Goal: Task Accomplishment & Management: Manage account settings

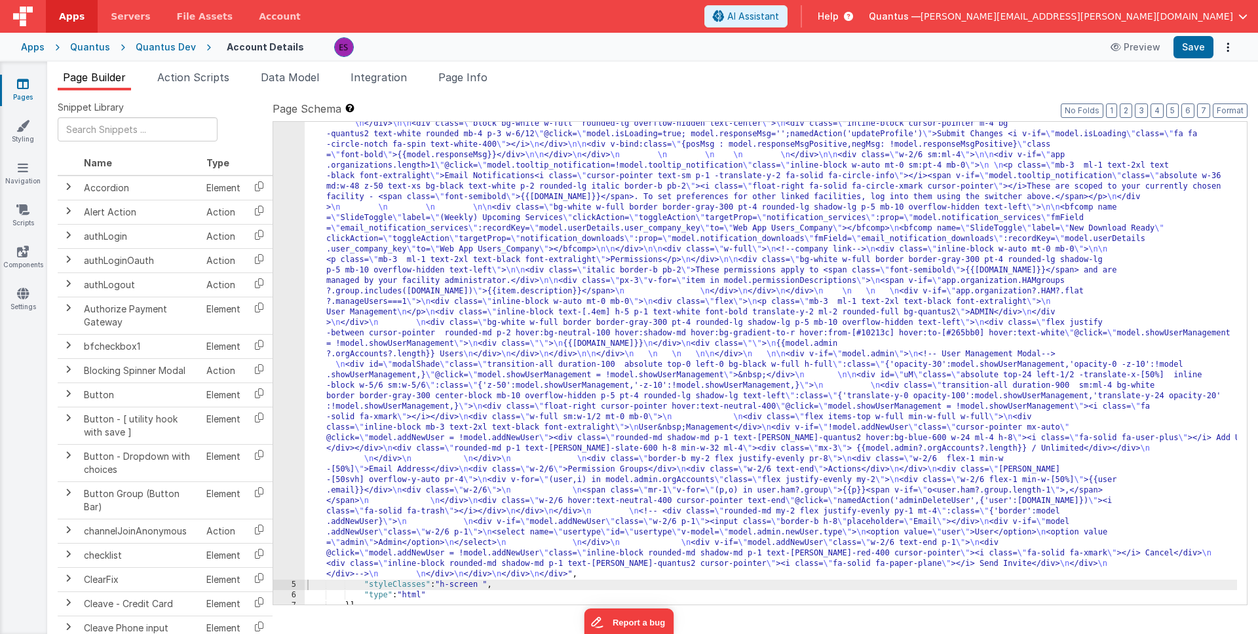
click at [552, 307] on div ""html" : "<div class= \" z-40 flex flex-wrap overflow-scroll no-scrollbar \" > …" at bounding box center [771, 538] width 932 height 1070
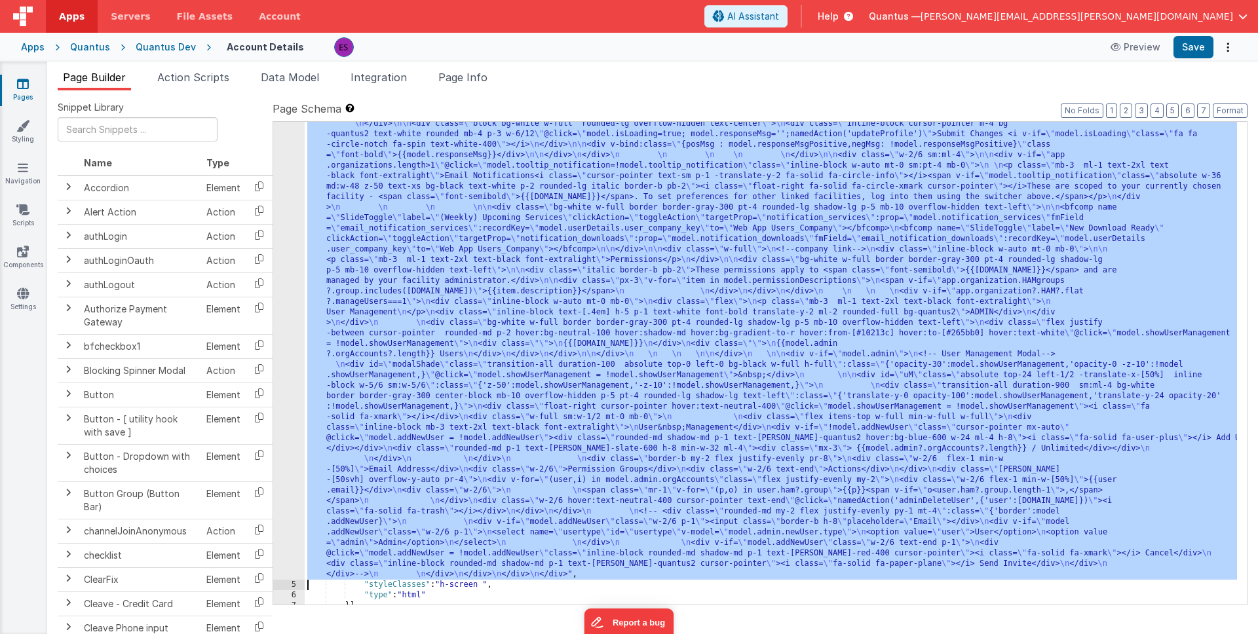
click at [296, 330] on div "4" at bounding box center [288, 291] width 31 height 577
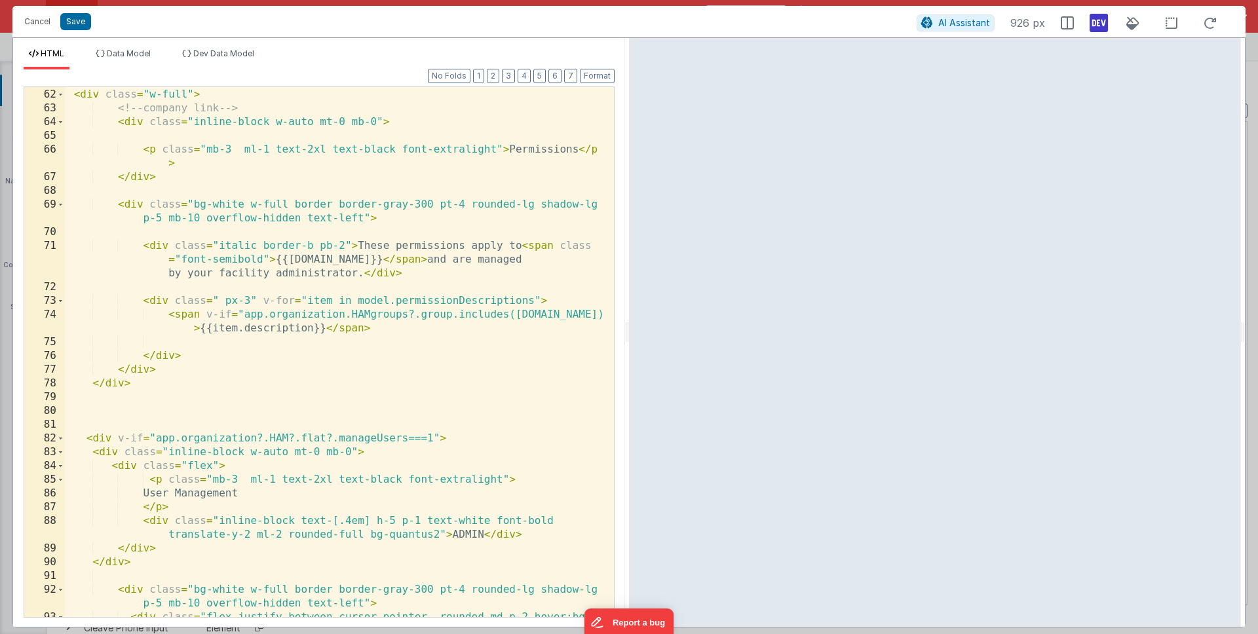
scroll to position [1415, 0]
click at [278, 323] on div "< div class = "w-full" > <!-- company link --> < div class = "inline-block w-au…" at bounding box center [334, 375] width 539 height 599
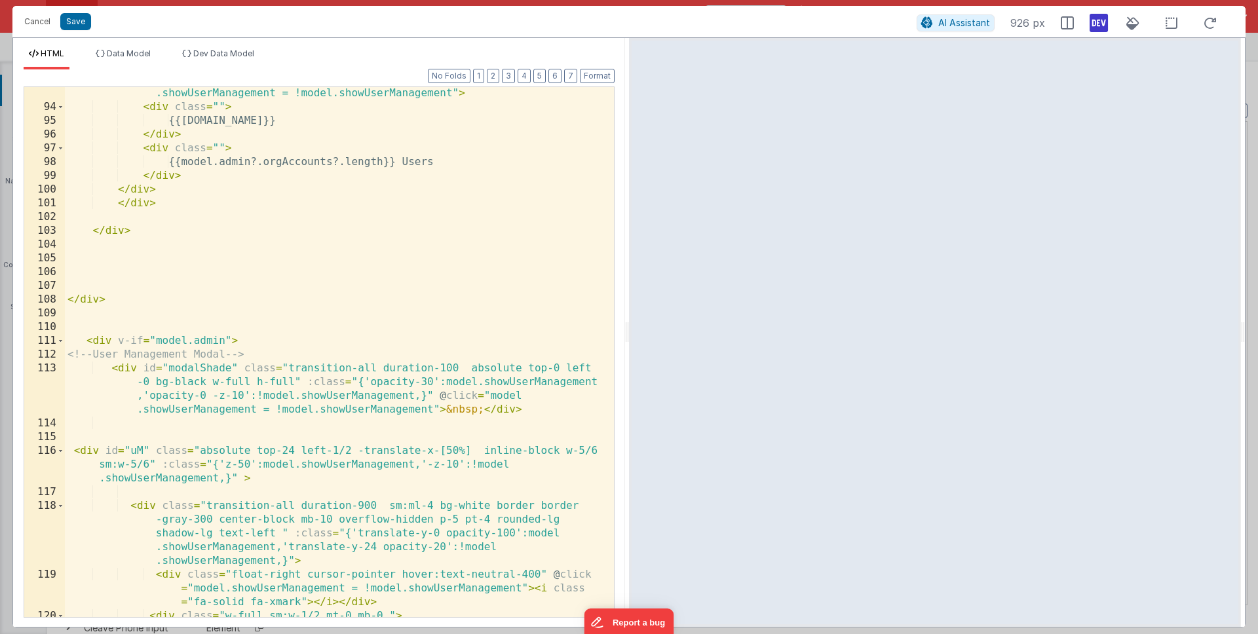
scroll to position [1982, 0]
drag, startPoint x: 223, startPoint y: 340, endPoint x: 243, endPoint y: 326, distance: 24.9
click at [223, 340] on div "< div class = "flex justify-between cursor-pointer rounded-md p-2 hover:bg -neu…" at bounding box center [334, 344] width 539 height 599
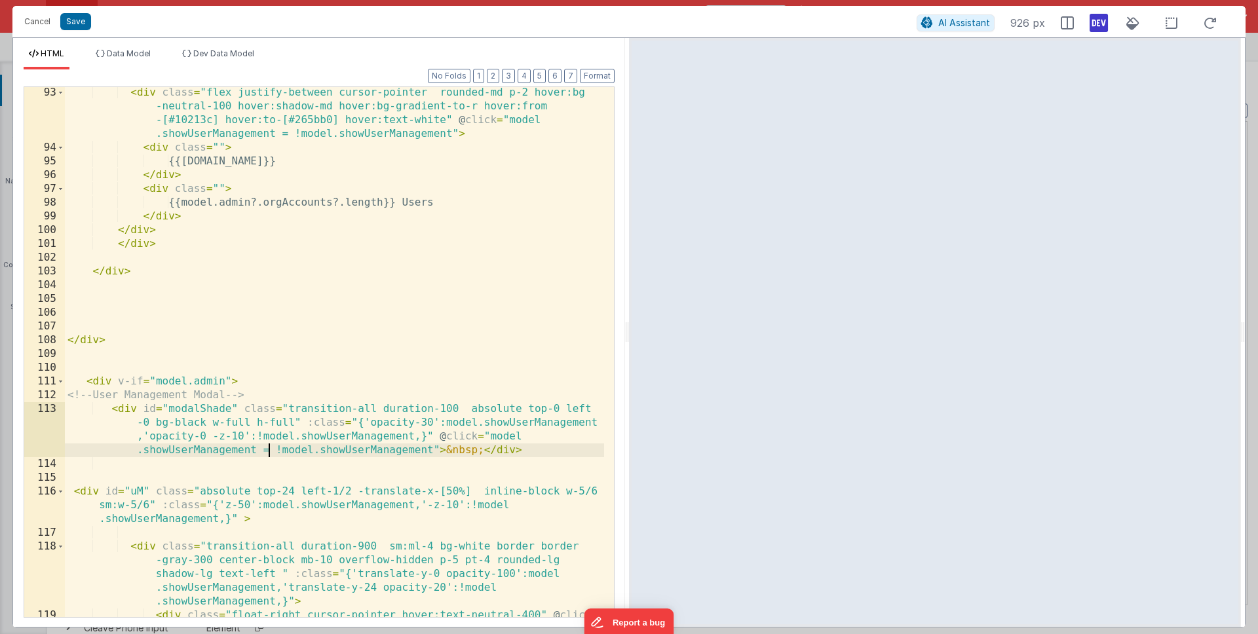
click at [271, 456] on div "< div class = "flex justify-between cursor-pointer rounded-md p-2 hover:bg -neu…" at bounding box center [334, 399] width 539 height 626
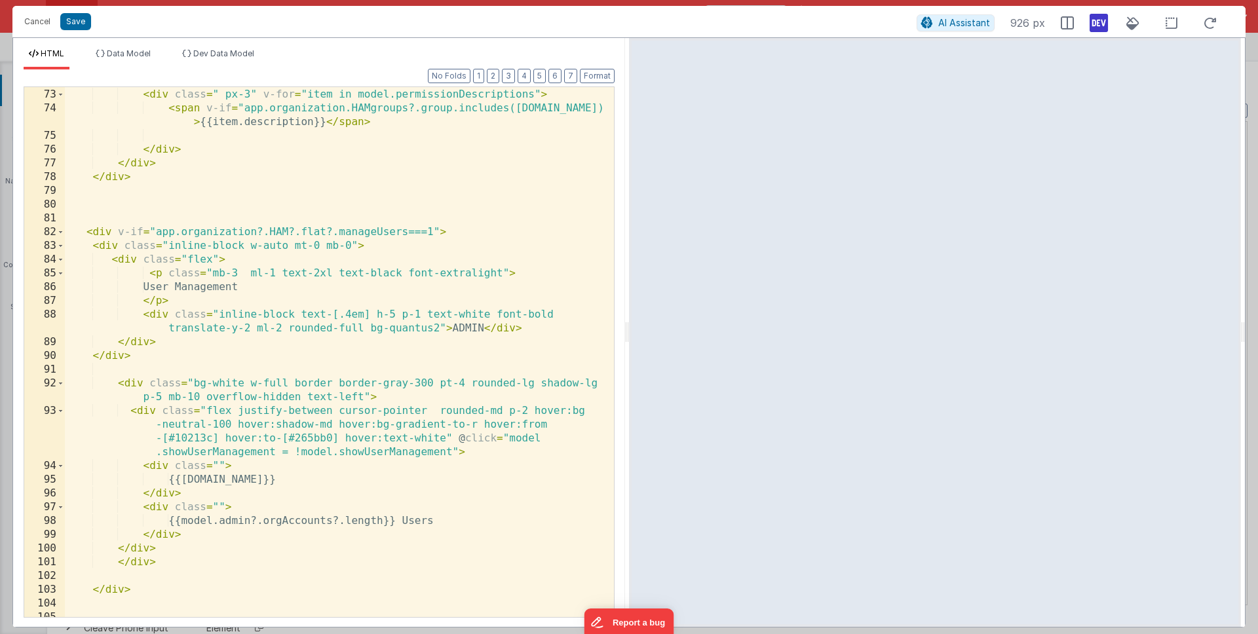
scroll to position [1588, 0]
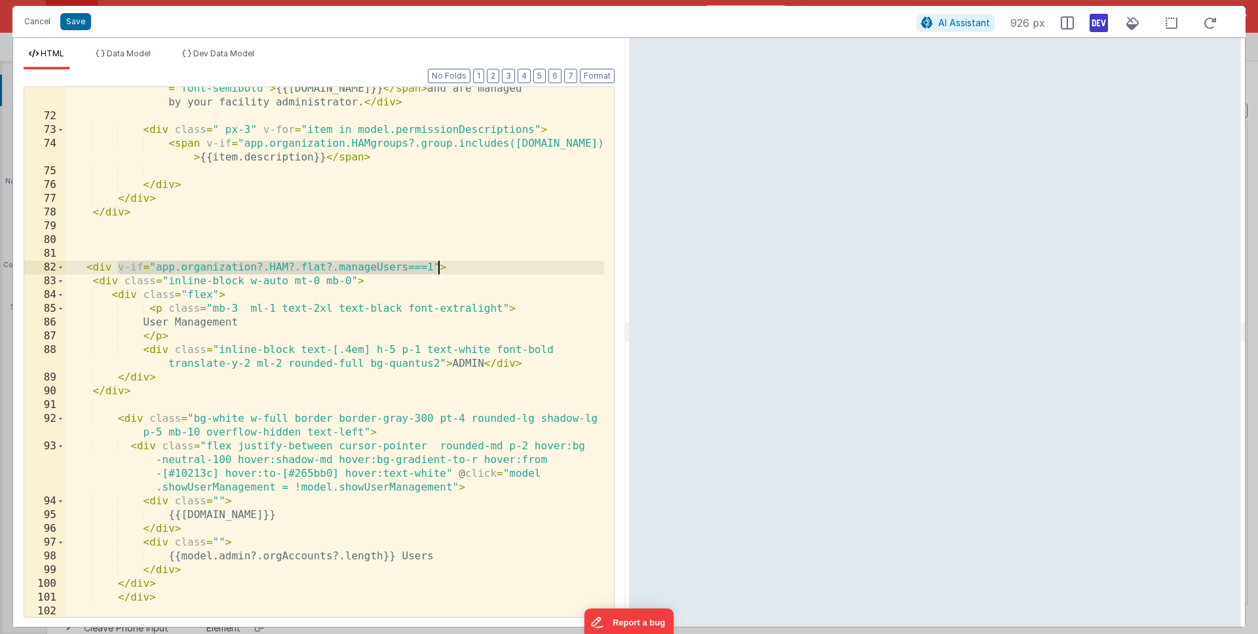
drag, startPoint x: 117, startPoint y: 267, endPoint x: 438, endPoint y: 263, distance: 321.1
click at [438, 263] on div "< div class = "italic border-b pb-2" > These permissions apply to < span class …" at bounding box center [334, 360] width 539 height 585
click at [128, 54] on span "Data Model" at bounding box center [129, 53] width 44 height 10
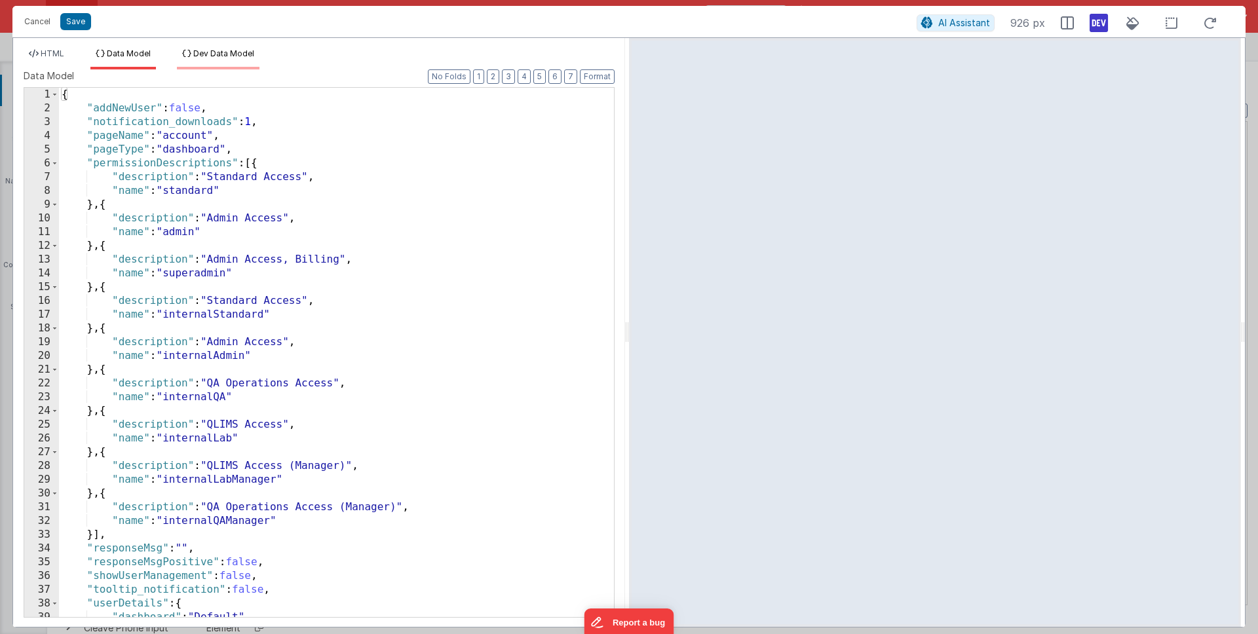
click at [214, 53] on span "Dev Data Model" at bounding box center [223, 53] width 61 height 10
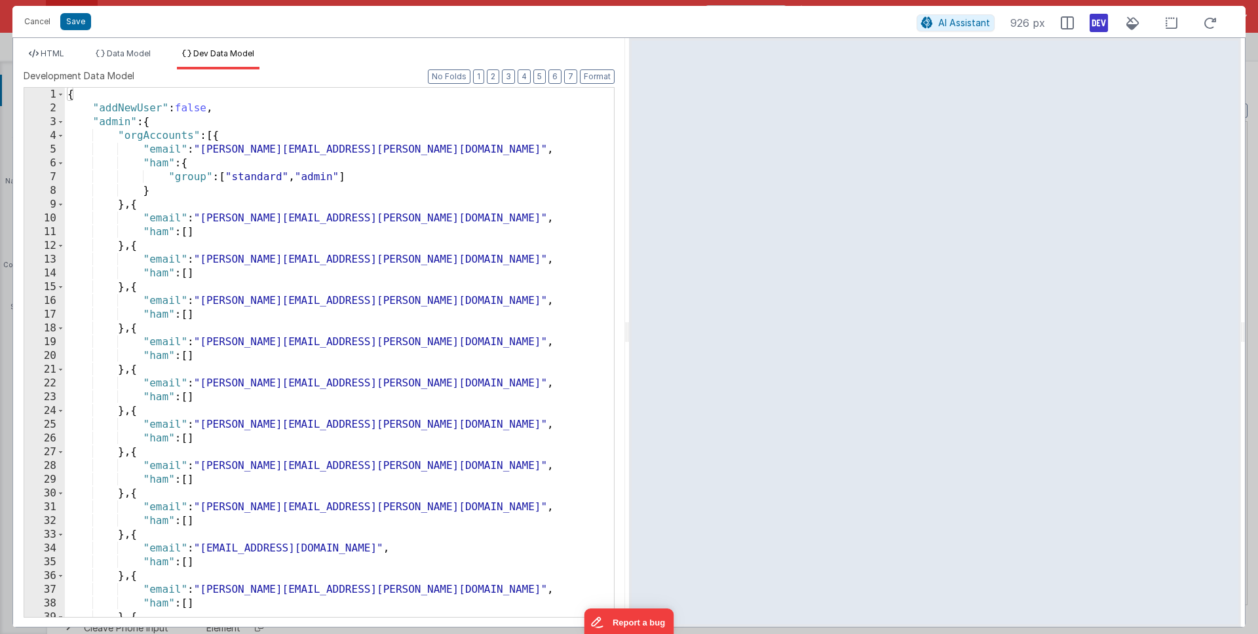
click at [297, 208] on div "{ "addNewUser" : false , "admin" : { "orgAccounts" : [{ "email" : "eric.smoger@…" at bounding box center [334, 366] width 539 height 557
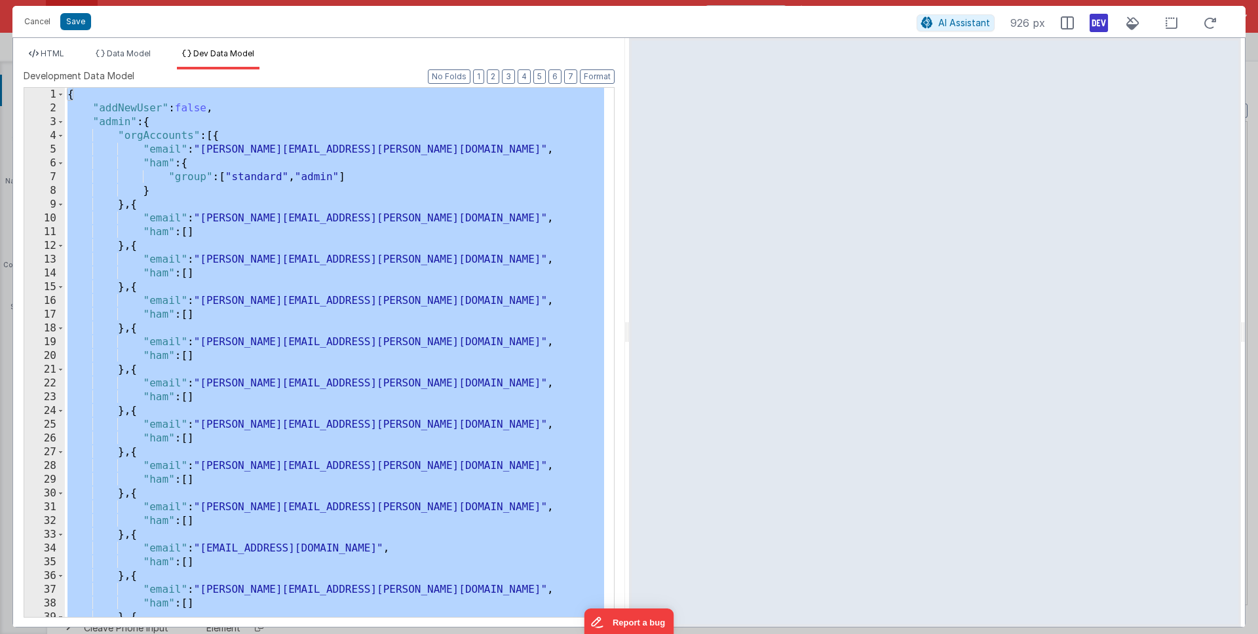
scroll to position [1590, 0]
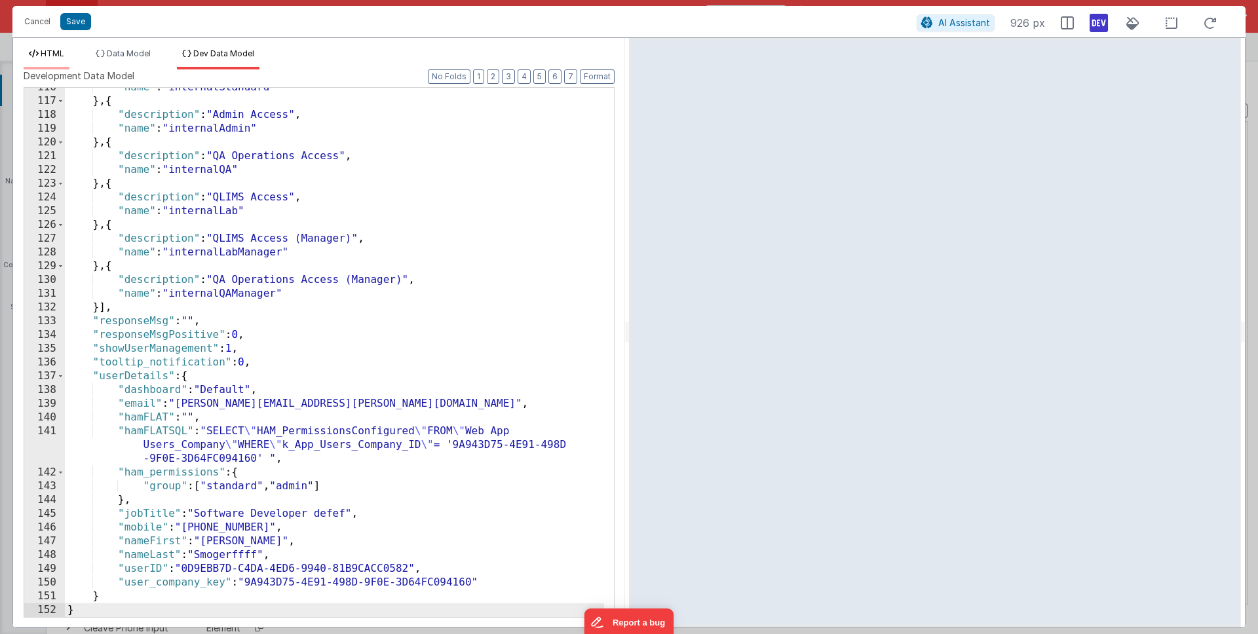
click at [34, 52] on icon at bounding box center [34, 54] width 10 height 8
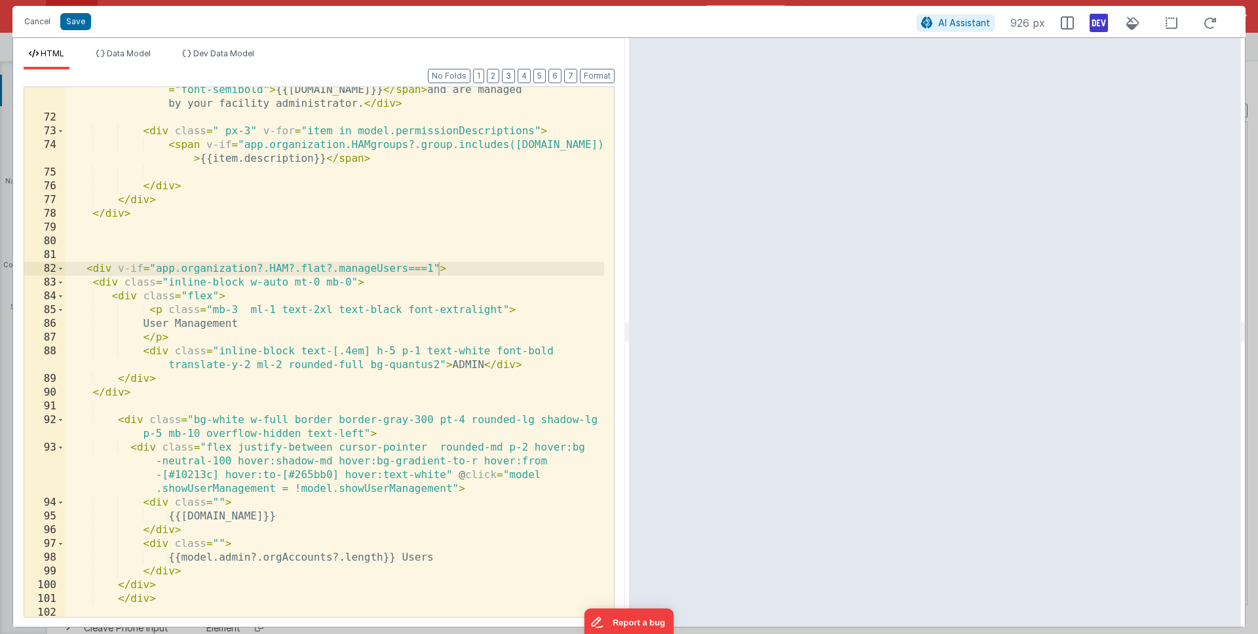
click at [257, 415] on div "< div class = "italic border-b pb-2" > These permissions apply to < span class …" at bounding box center [334, 361] width 539 height 585
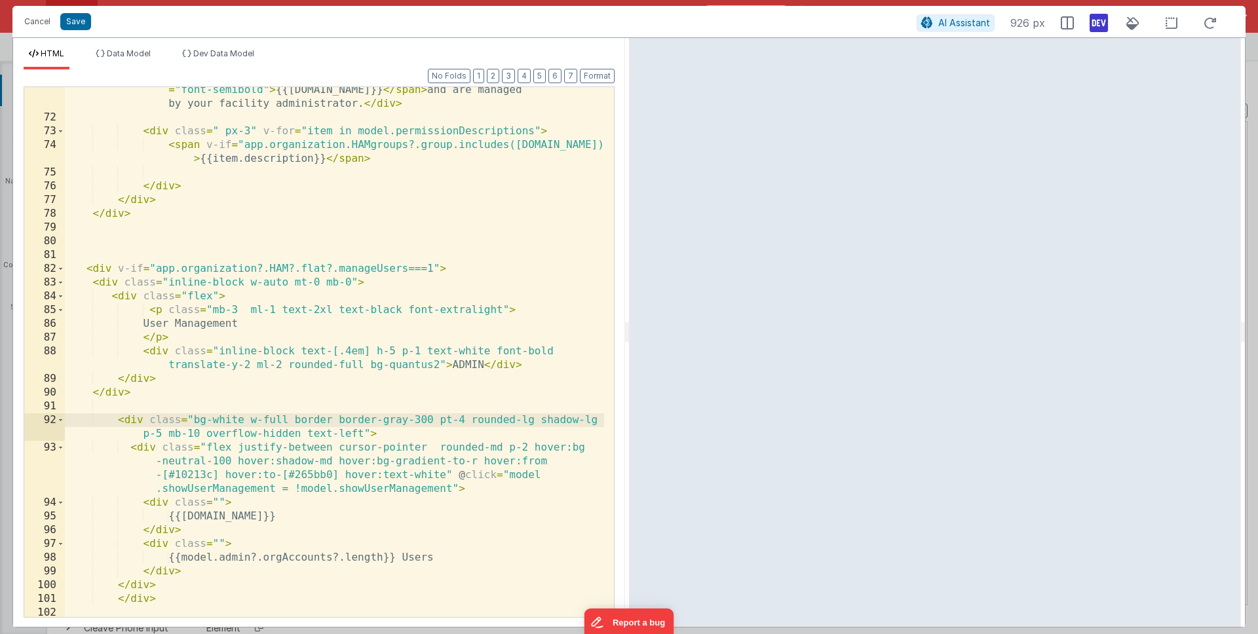
click at [261, 268] on div "< div class = "italic border-b pb-2" > These permissions apply to < span class …" at bounding box center [334, 361] width 539 height 585
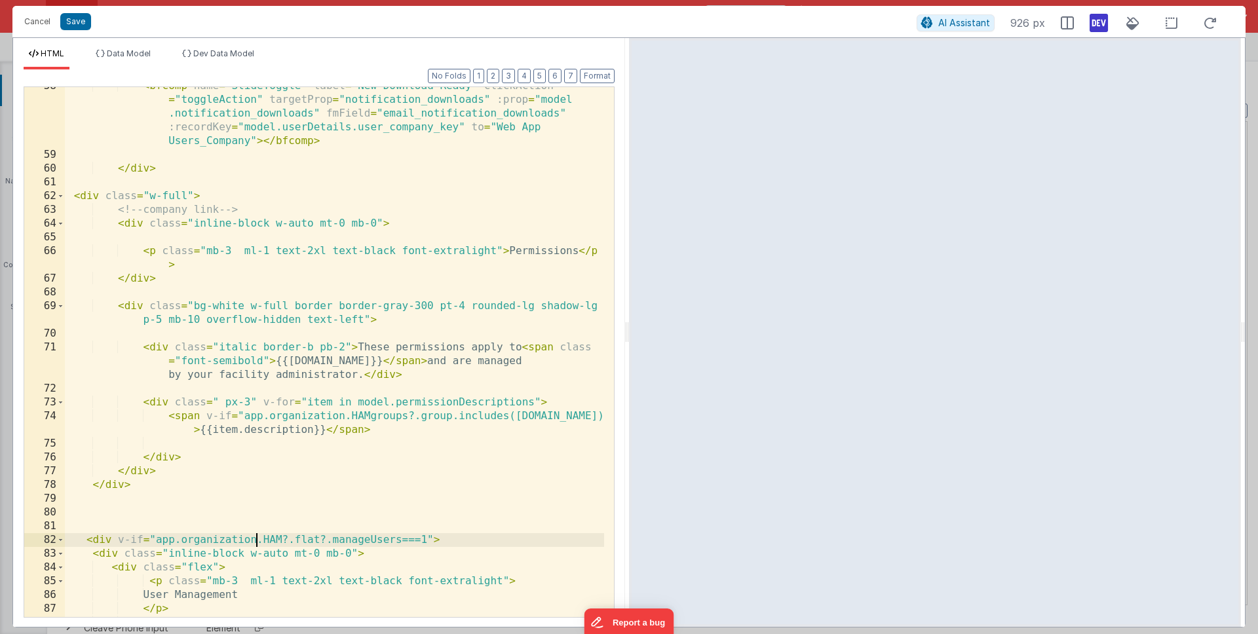
scroll to position [1305, 0]
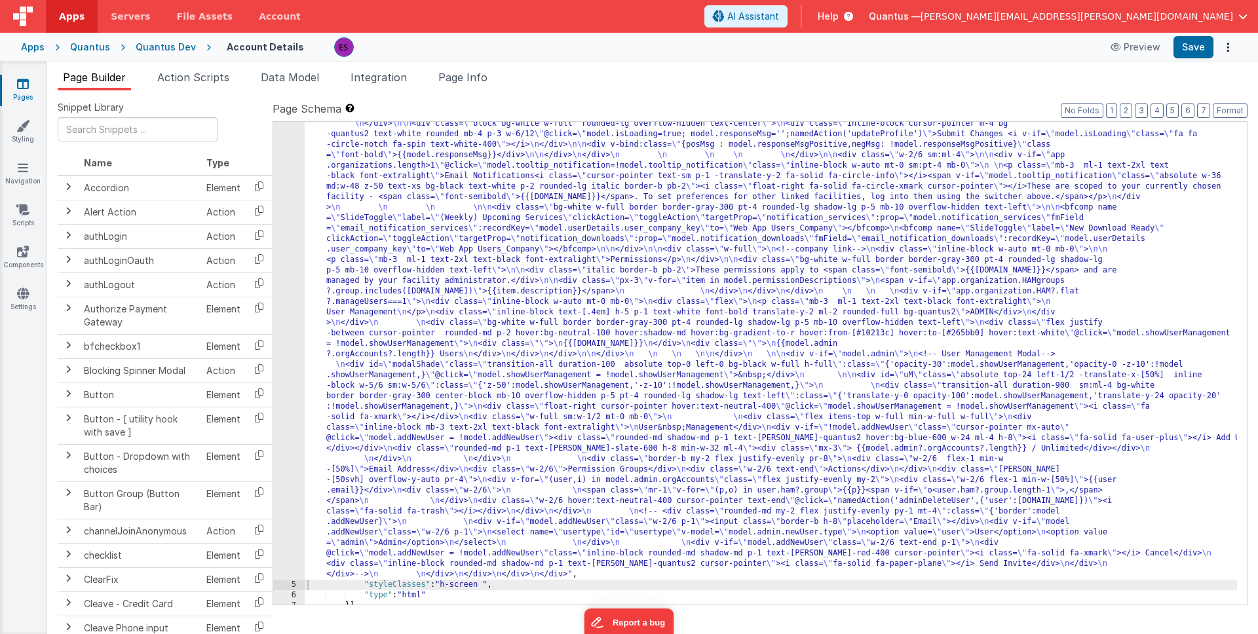
click at [408, 335] on div ""html" : "<div class= \" z-40 flex flex-wrap overflow-scroll no-scrollbar \" > …" at bounding box center [771, 538] width 932 height 1070
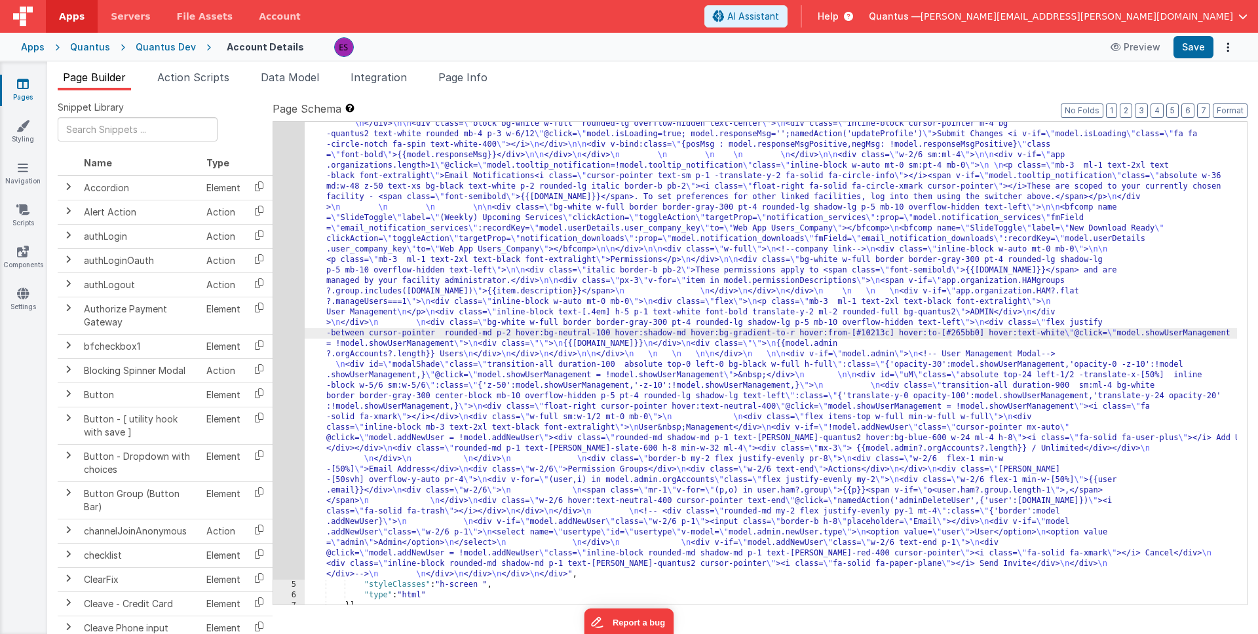
click at [286, 380] on div "4" at bounding box center [288, 291] width 31 height 577
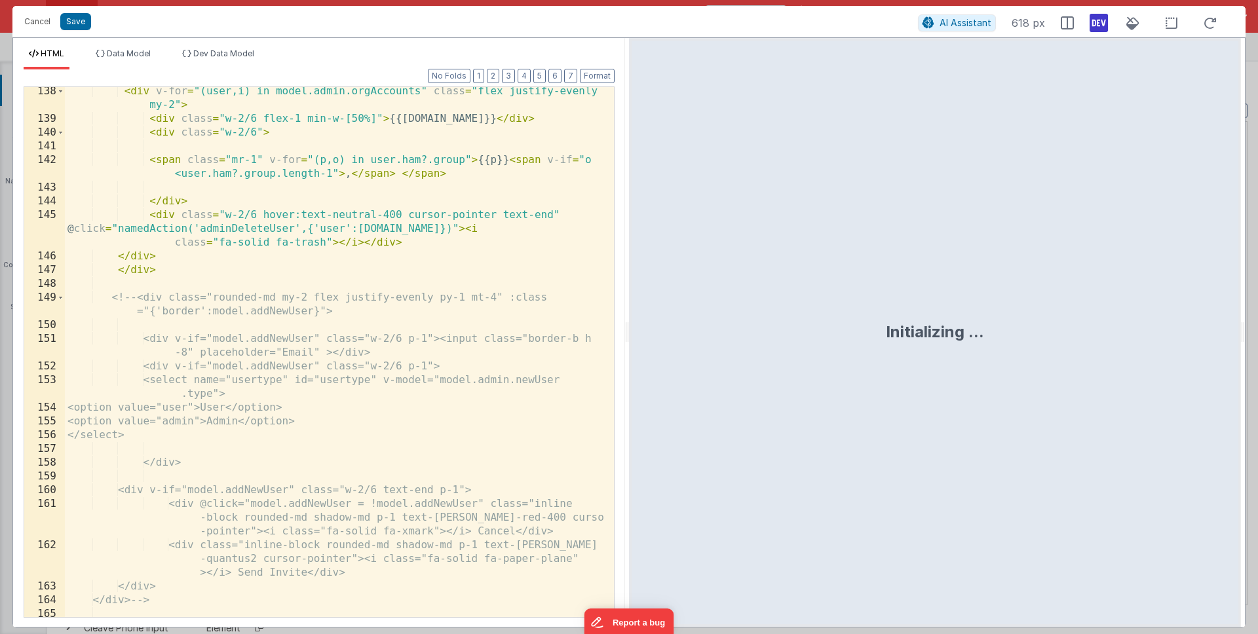
scroll to position [2882, 0]
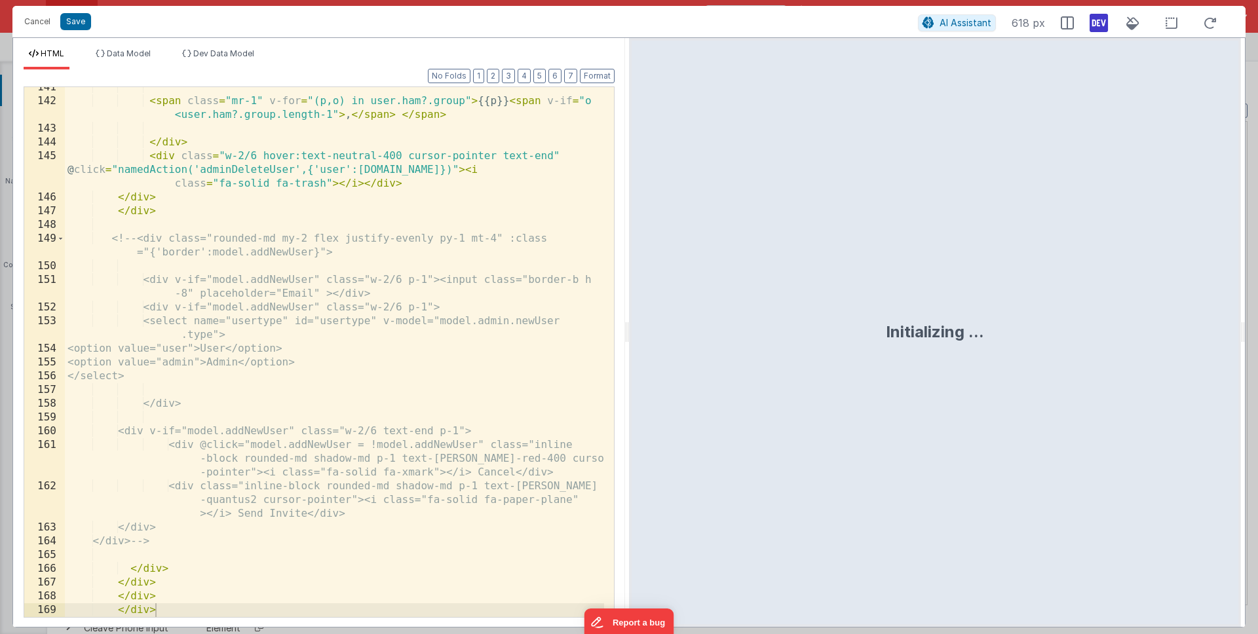
click at [141, 609] on div "< span class = "mr-1" v-for = "(p,o) in user.ham?.group" > {{p}} < span v-if = …" at bounding box center [334, 360] width 539 height 558
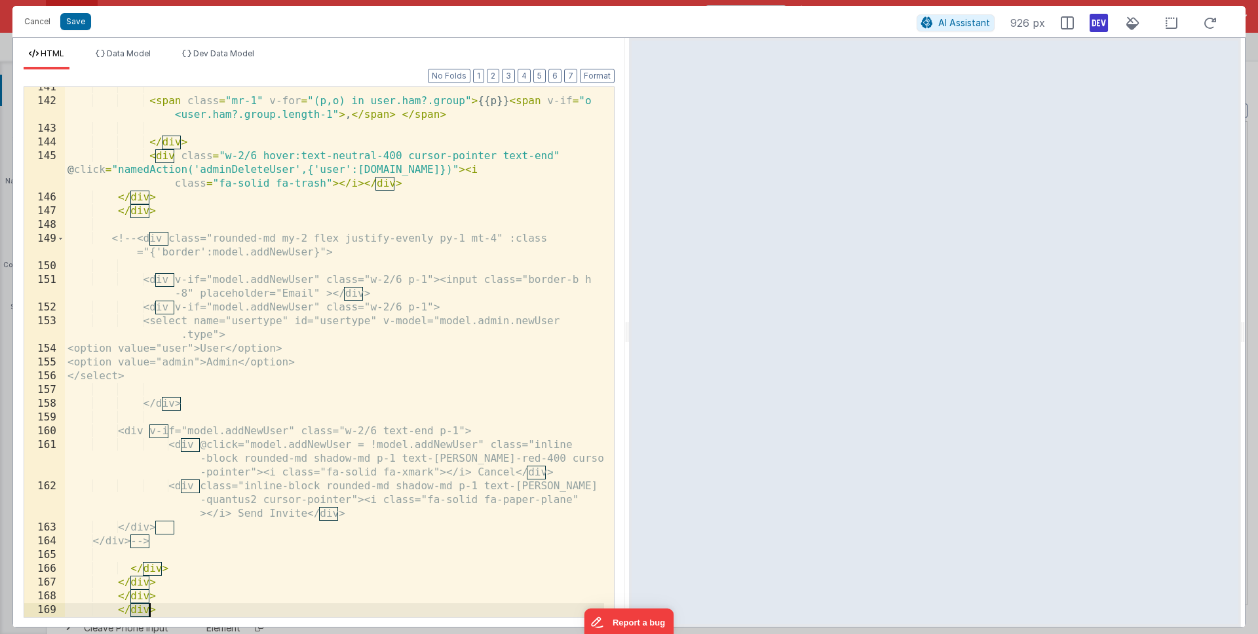
click at [458, 548] on div "< span class = "mr-1" v-for = "(p,o) in user.ham?.group" > {{p}} < span v-if = …" at bounding box center [334, 360] width 539 height 558
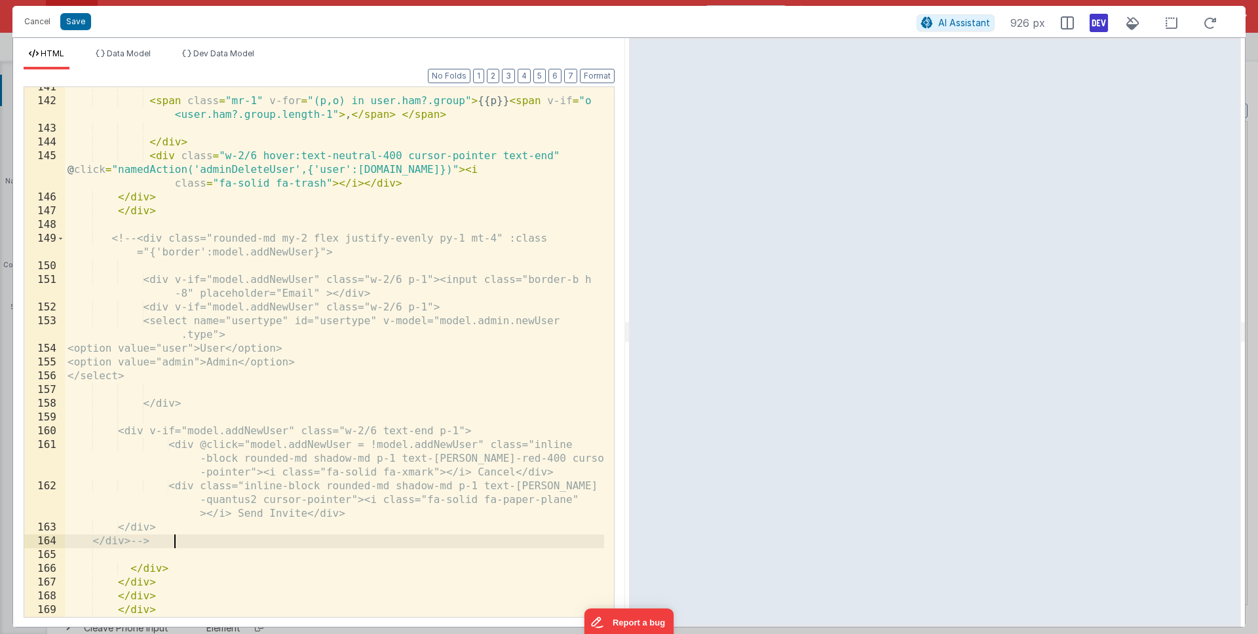
click at [144, 596] on div "< span class = "mr-1" v-for = "(p,o) in user.ham?.group" > {{p}} < span v-if = …" at bounding box center [334, 360] width 539 height 558
click at [136, 607] on div "< span class = "mr-1" v-for = "(p,o) in user.ham?.group" > {{p}} < span v-if = …" at bounding box center [334, 360] width 539 height 558
click at [137, 599] on div "< span class = "mr-1" v-for = "(p,o) in user.ham?.group" > {{p}} < span v-if = …" at bounding box center [334, 360] width 539 height 558
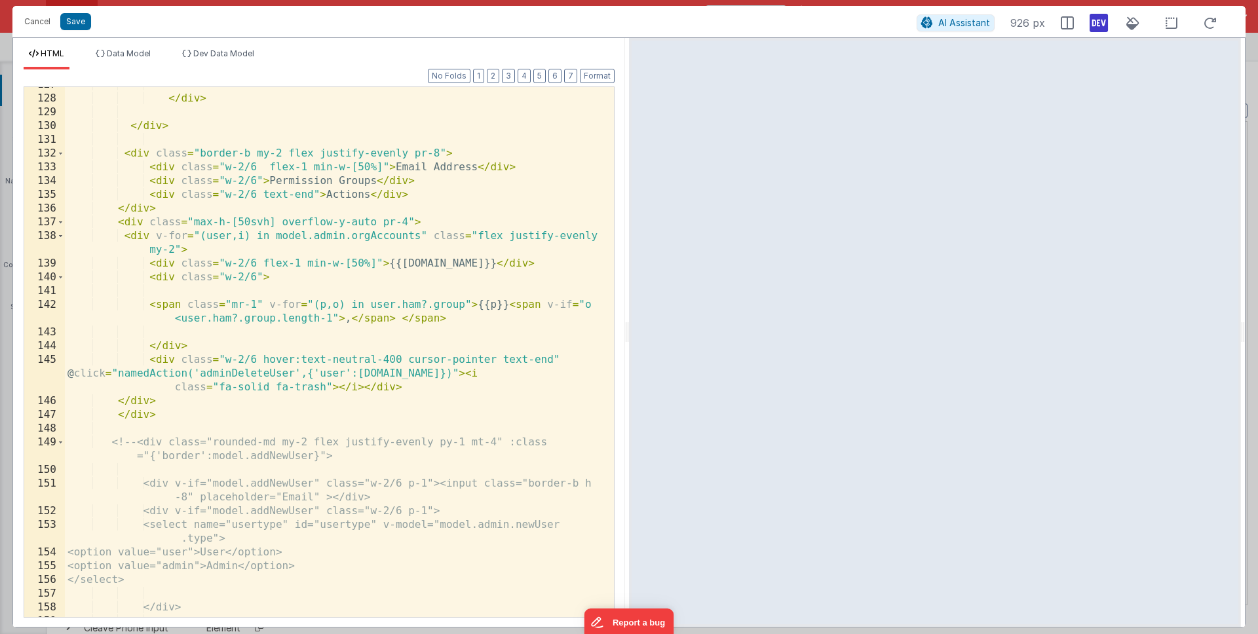
scroll to position [2675, 0]
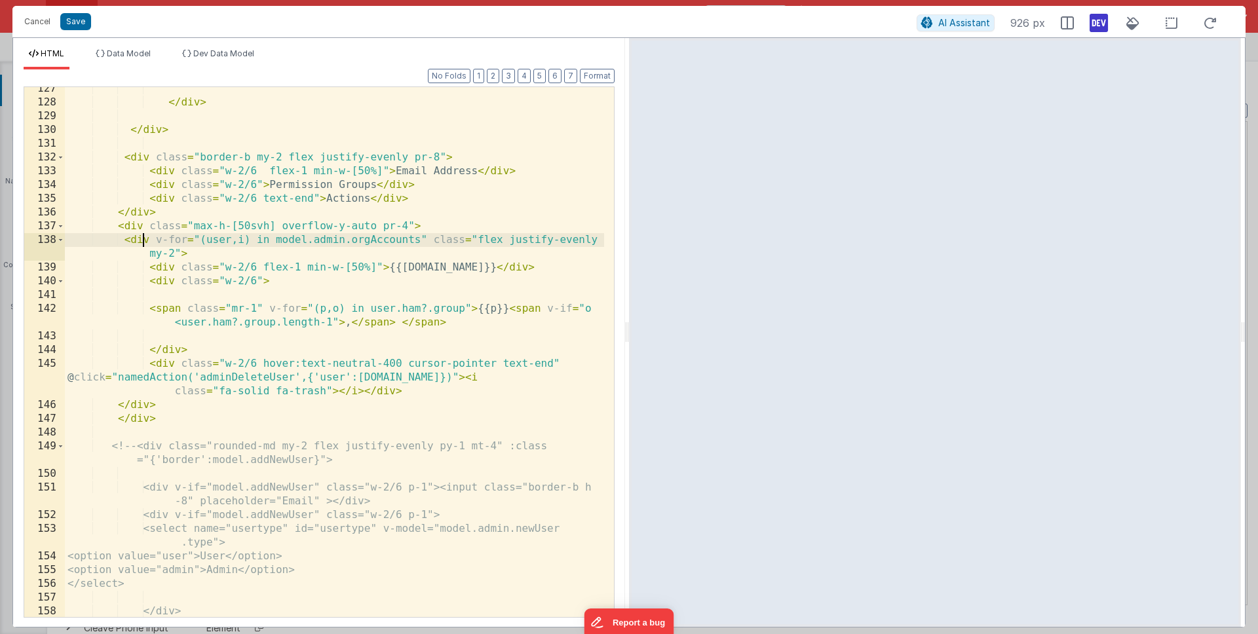
click at [143, 237] on div "</ div > </ div > < div class = "border-b my-2 flex justify-evenly pr-8" > < di…" at bounding box center [334, 361] width 539 height 558
click at [345, 237] on div "</ div > </ div > < div class = "border-b my-2 flex justify-evenly pr-8" > < di…" at bounding box center [334, 361] width 539 height 558
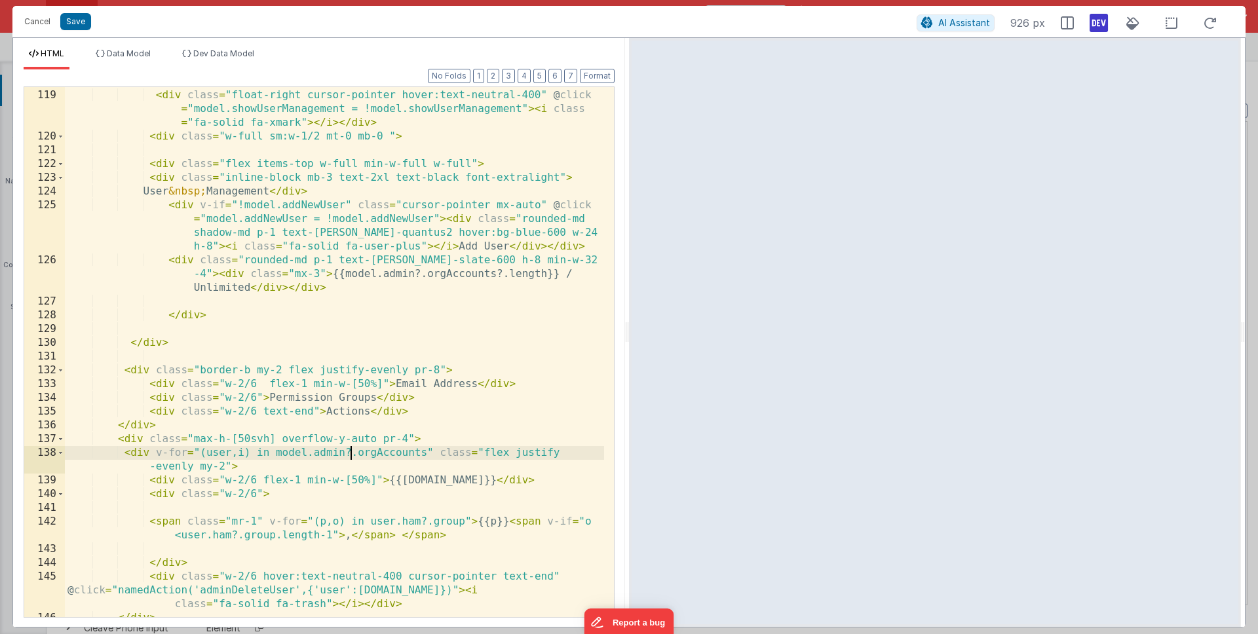
scroll to position [2458, 0]
click at [429, 453] on div "< div class = "transition-all duration-900 sm:ml-4 bg-white border border -gray…" at bounding box center [334, 330] width 539 height 613
click at [449, 416] on div "< div class = "transition-all duration-900 sm:ml-4 bg-white border border -gray…" at bounding box center [334, 330] width 539 height 613
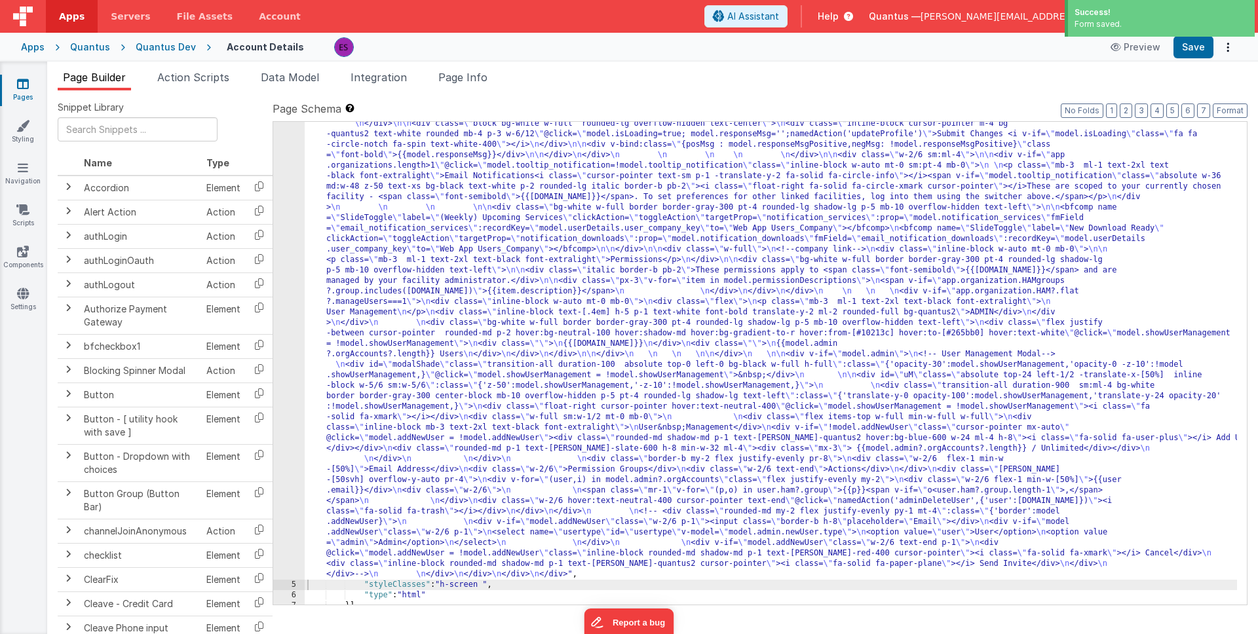
click at [373, 277] on div ""html" : "<div class= \" z-40 flex flex-wrap overflow-scroll no-scrollbar \" > …" at bounding box center [771, 538] width 932 height 1070
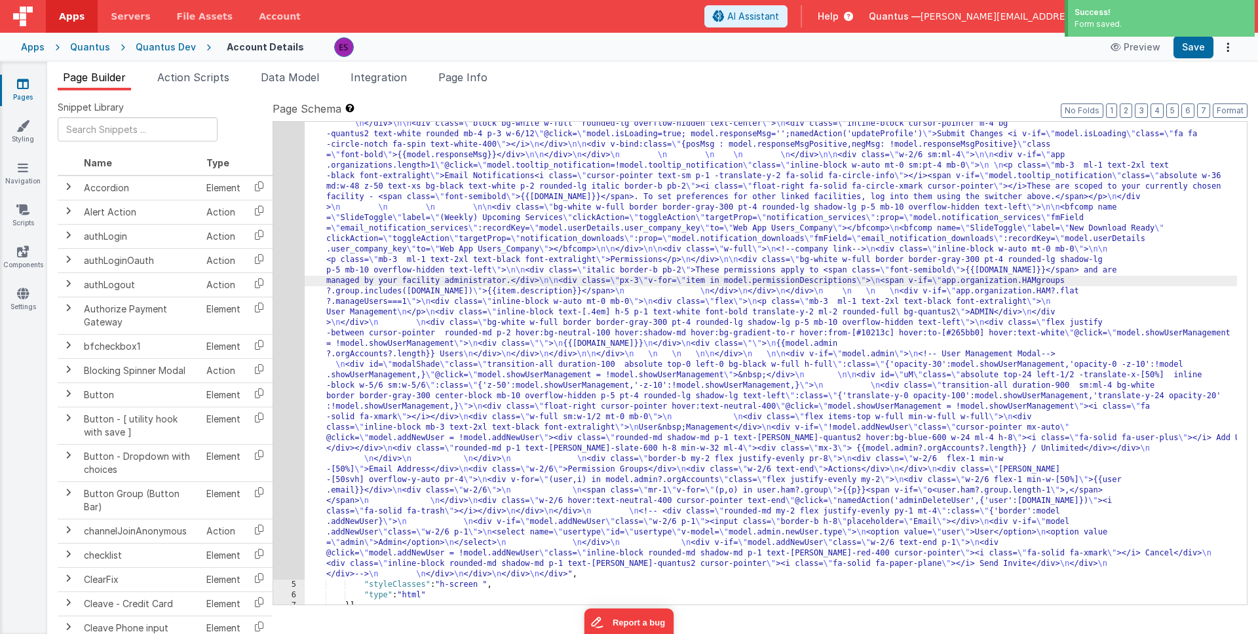
click at [286, 349] on div "4" at bounding box center [288, 291] width 31 height 577
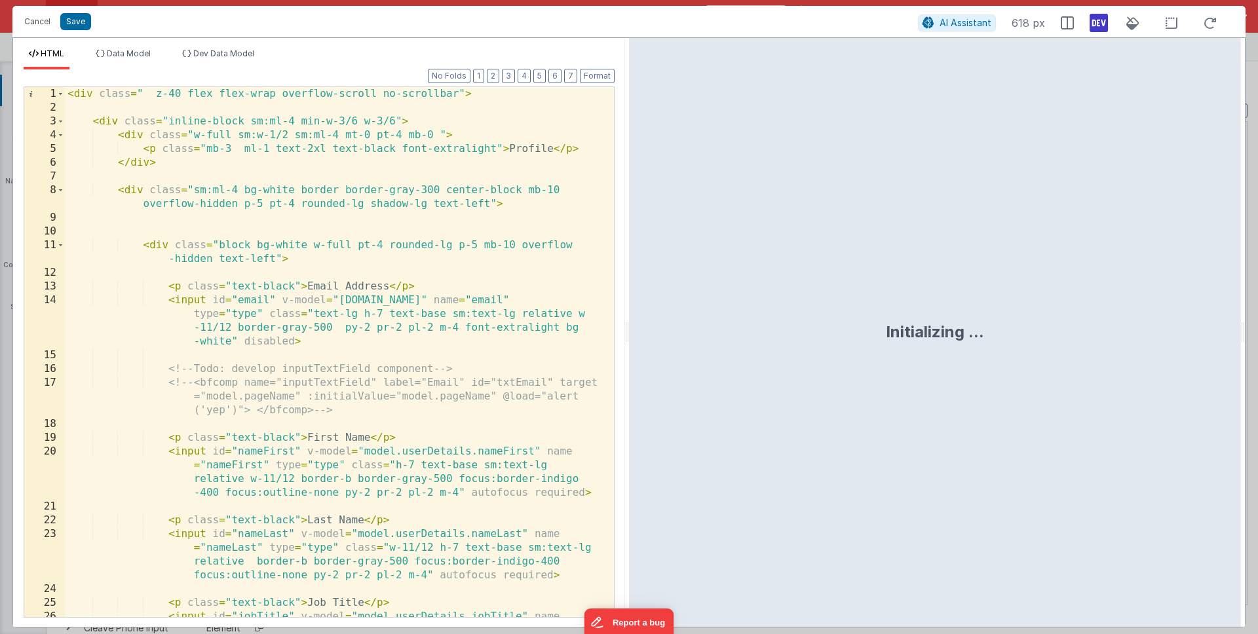
click at [365, 292] on div "< div class = " z-40 flex flex-wrap overflow-scroll no-scrollbar" > < div class…" at bounding box center [334, 386] width 539 height 599
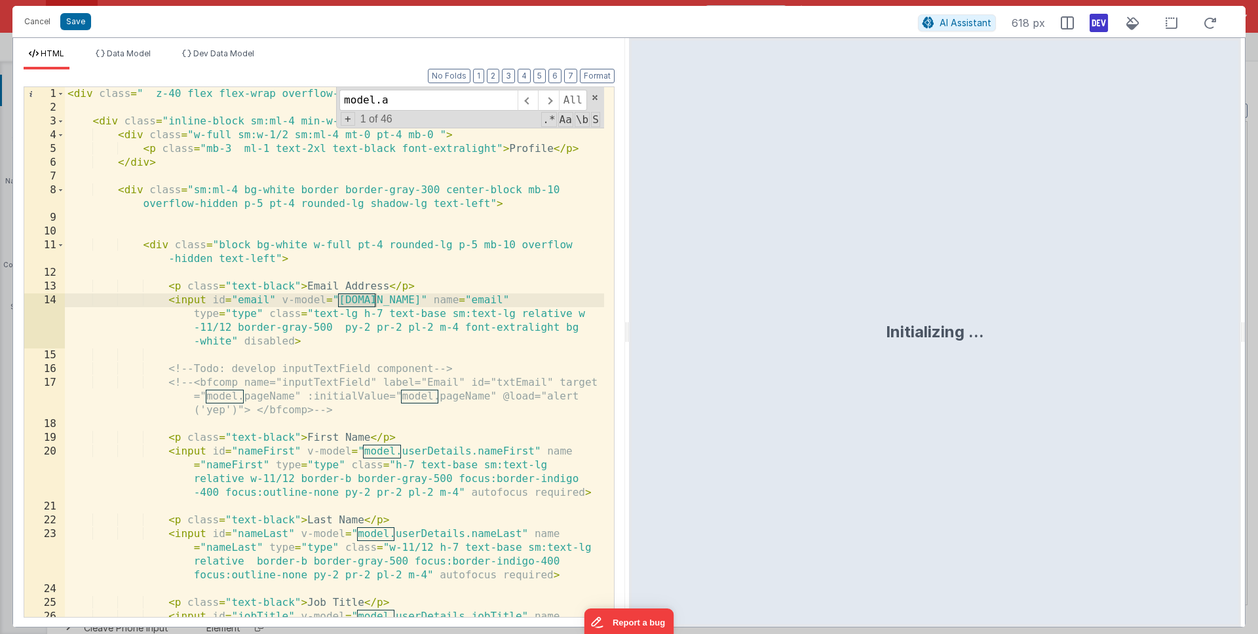
scroll to position [1799, 0]
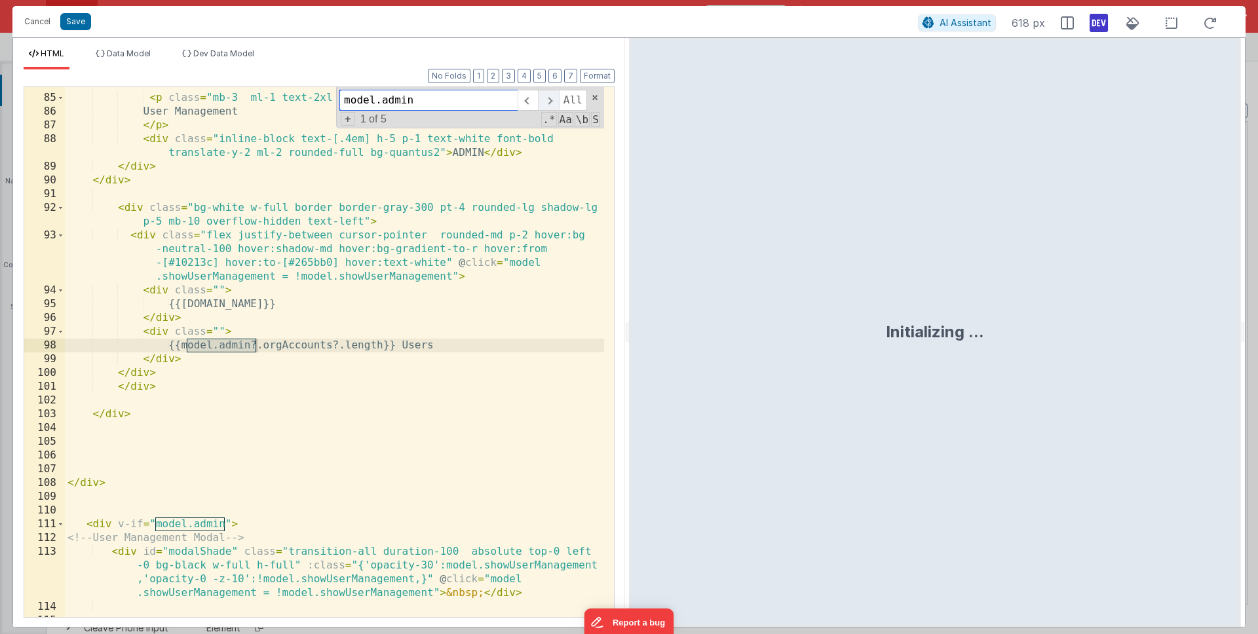
click at [548, 106] on span at bounding box center [548, 100] width 20 height 21
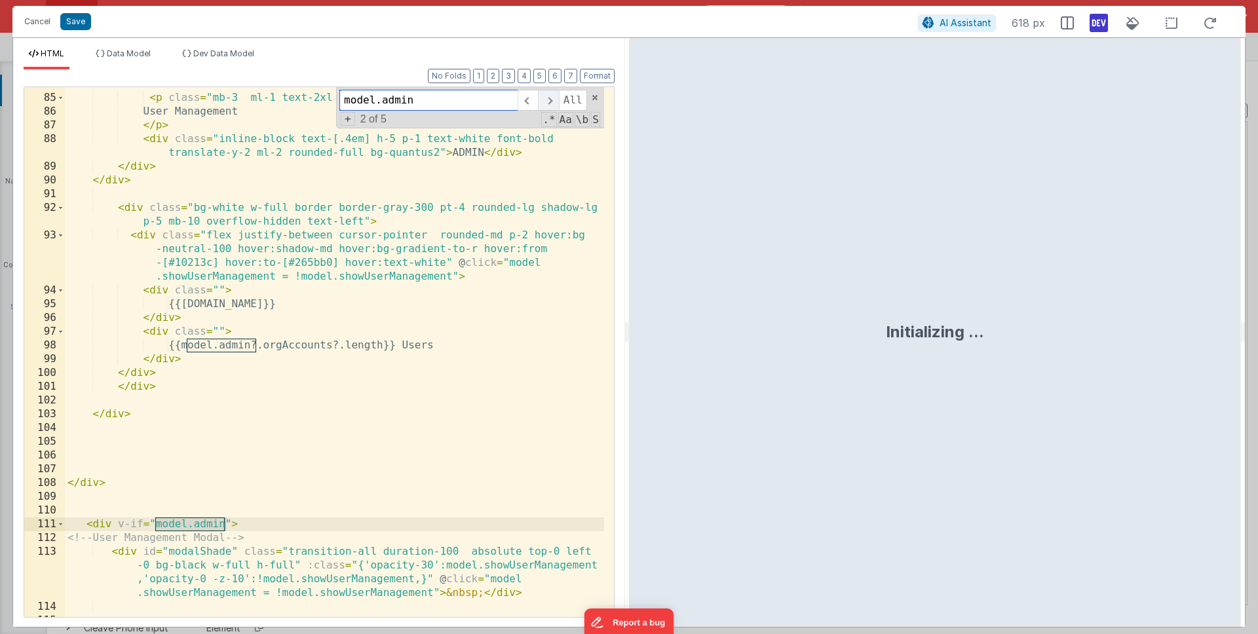
click at [548, 106] on span at bounding box center [548, 100] width 20 height 21
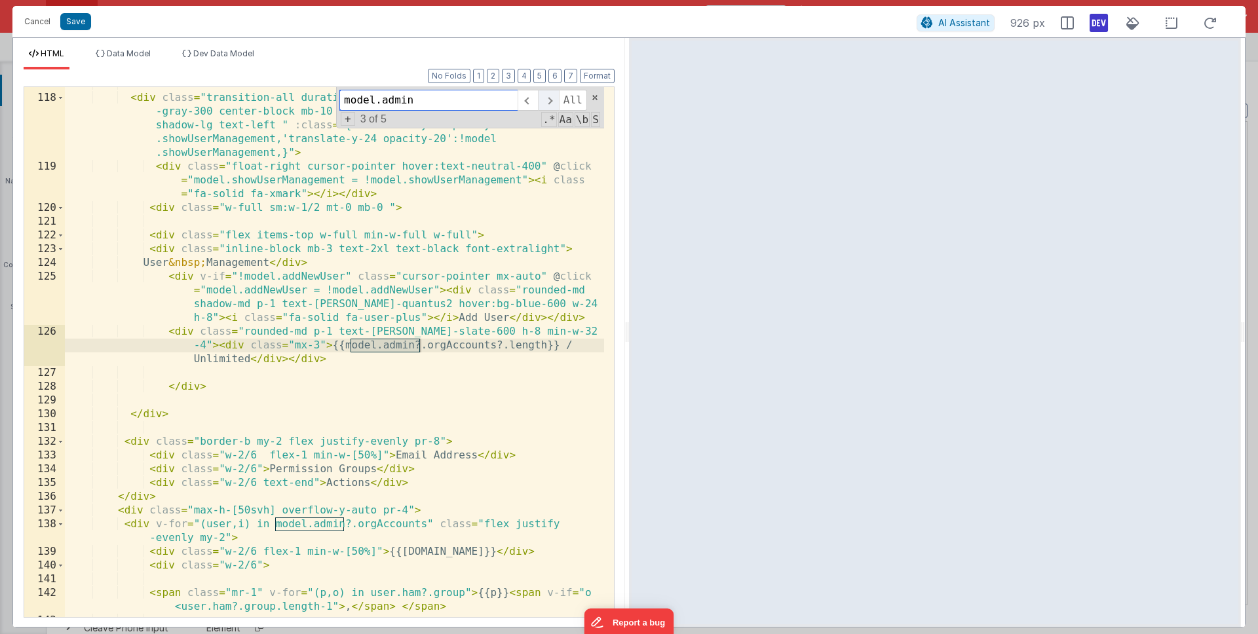
click at [548, 106] on span at bounding box center [548, 100] width 20 height 21
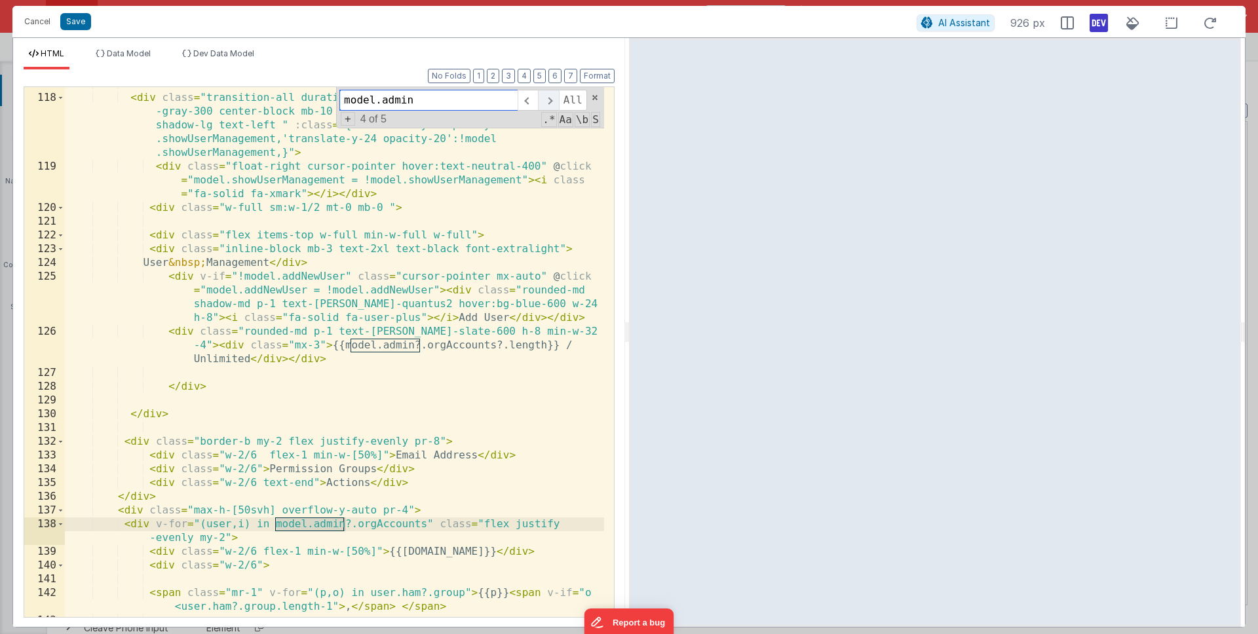
click at [548, 106] on span at bounding box center [548, 100] width 20 height 21
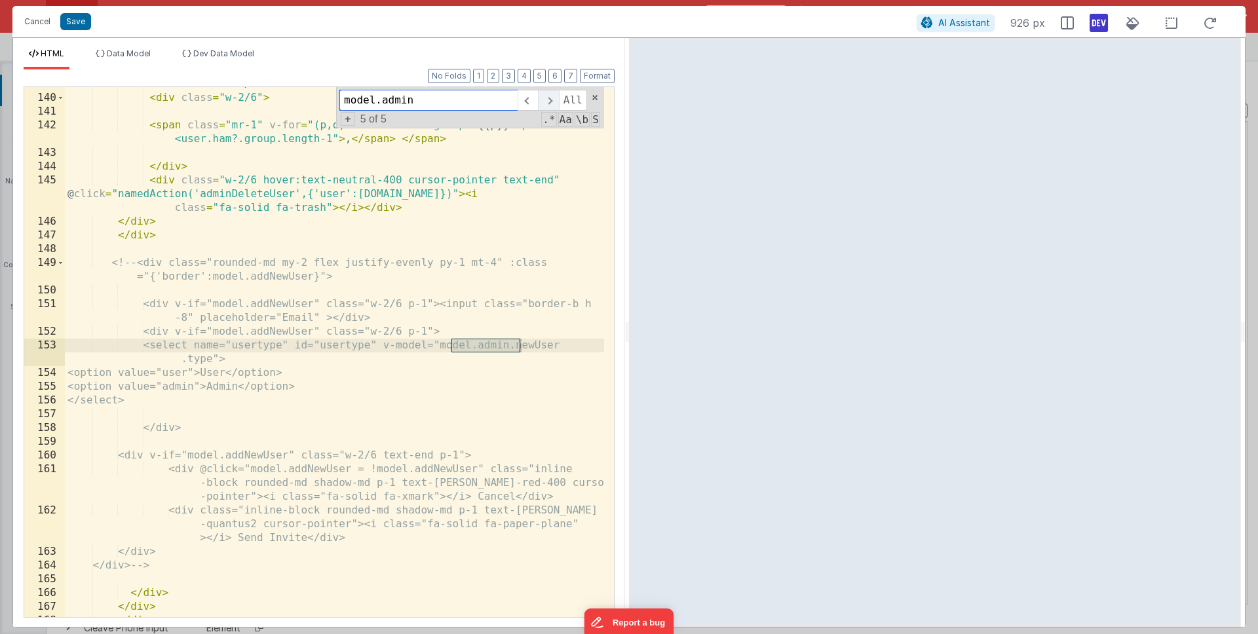
click at [548, 106] on span at bounding box center [548, 100] width 20 height 21
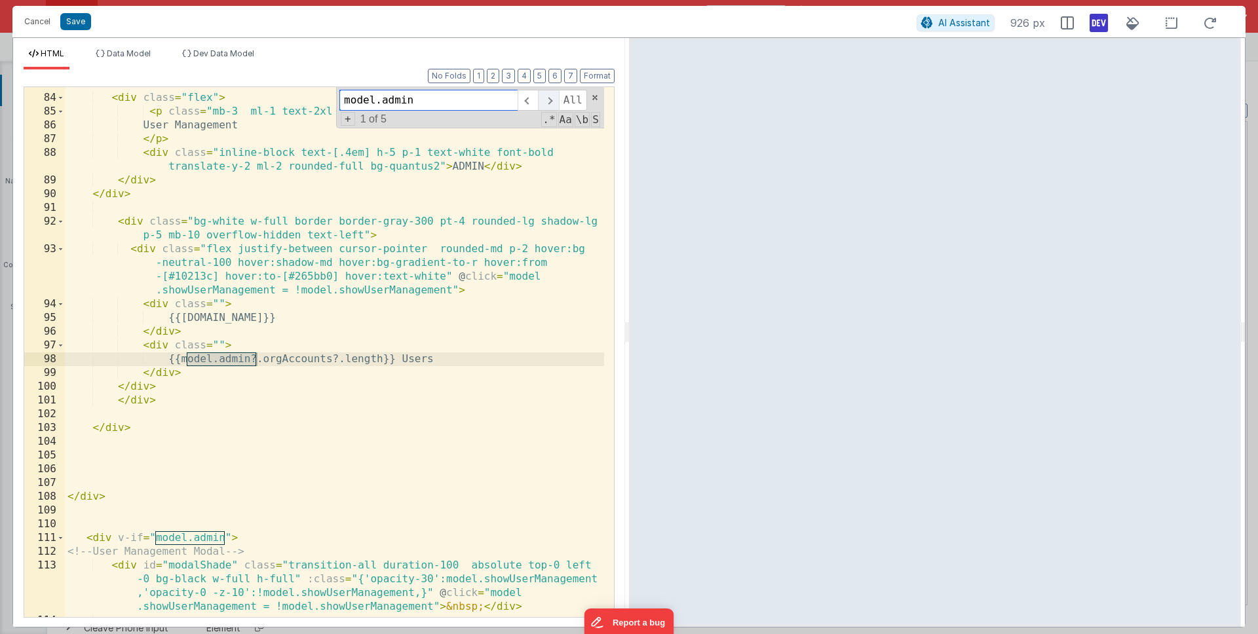
scroll to position [1786, 0]
click at [548, 106] on span at bounding box center [548, 100] width 20 height 21
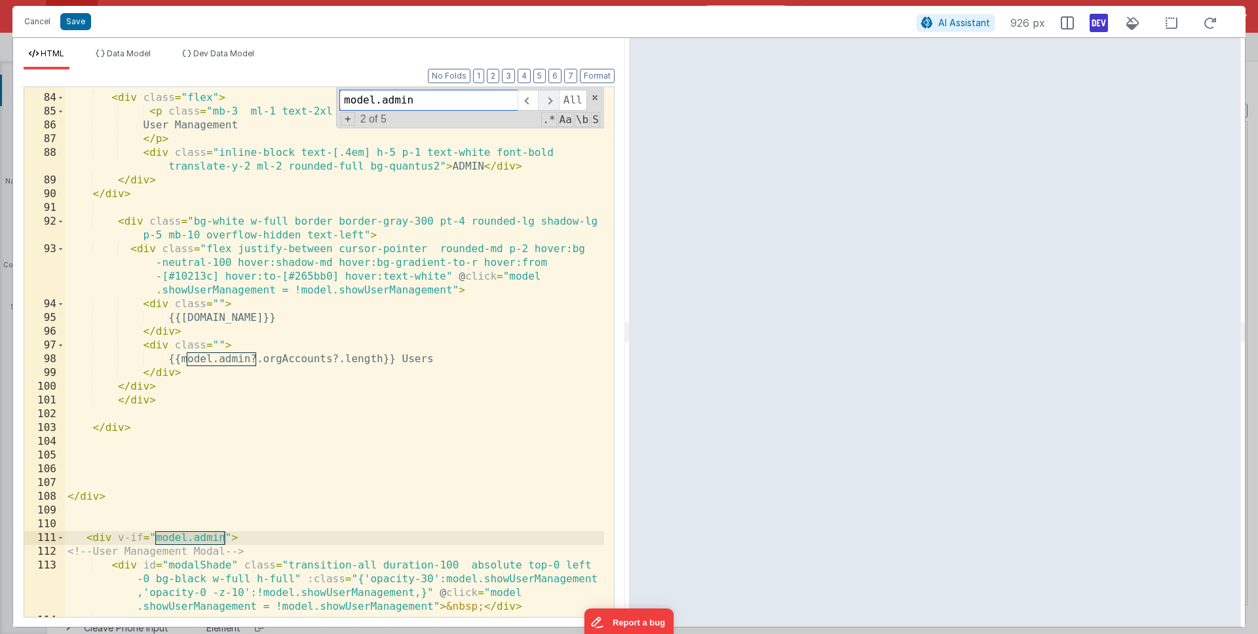
click at [548, 106] on span at bounding box center [548, 100] width 20 height 21
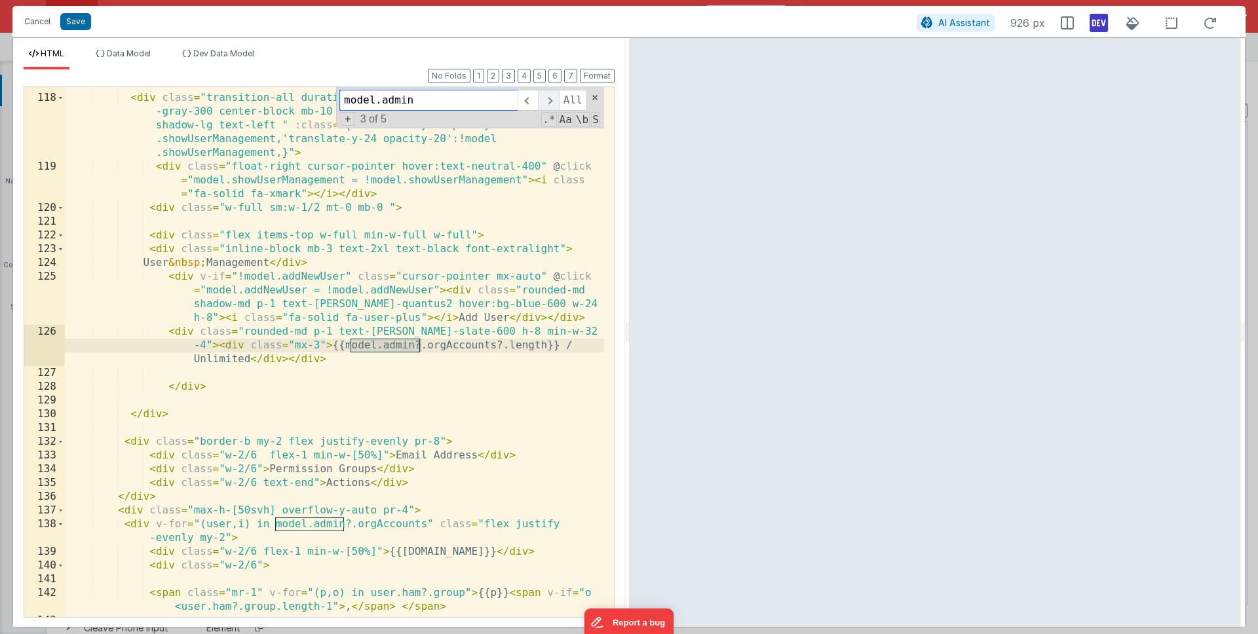
click at [548, 106] on span at bounding box center [548, 100] width 20 height 21
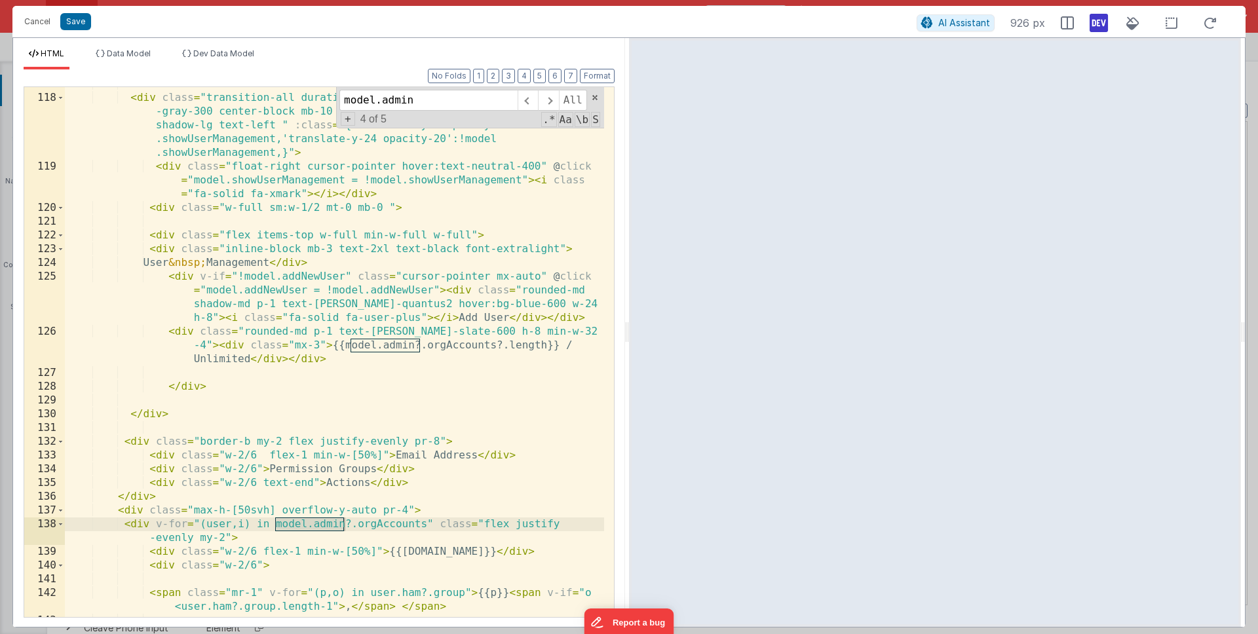
click at [435, 282] on div "< div class = "transition-all duration-900 sm:ml-4 bg-white border border -gray…" at bounding box center [334, 356] width 539 height 558
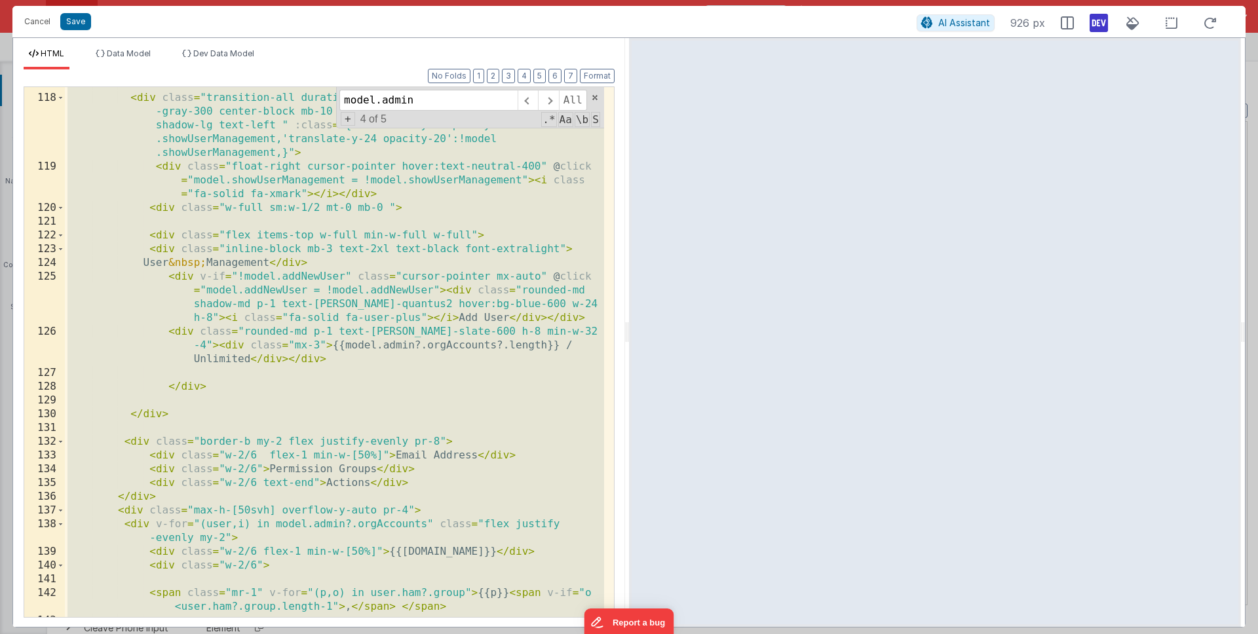
click at [324, 265] on div "< div class = "transition-all duration-900 sm:ml-4 bg-white border border -gray…" at bounding box center [334, 356] width 539 height 558
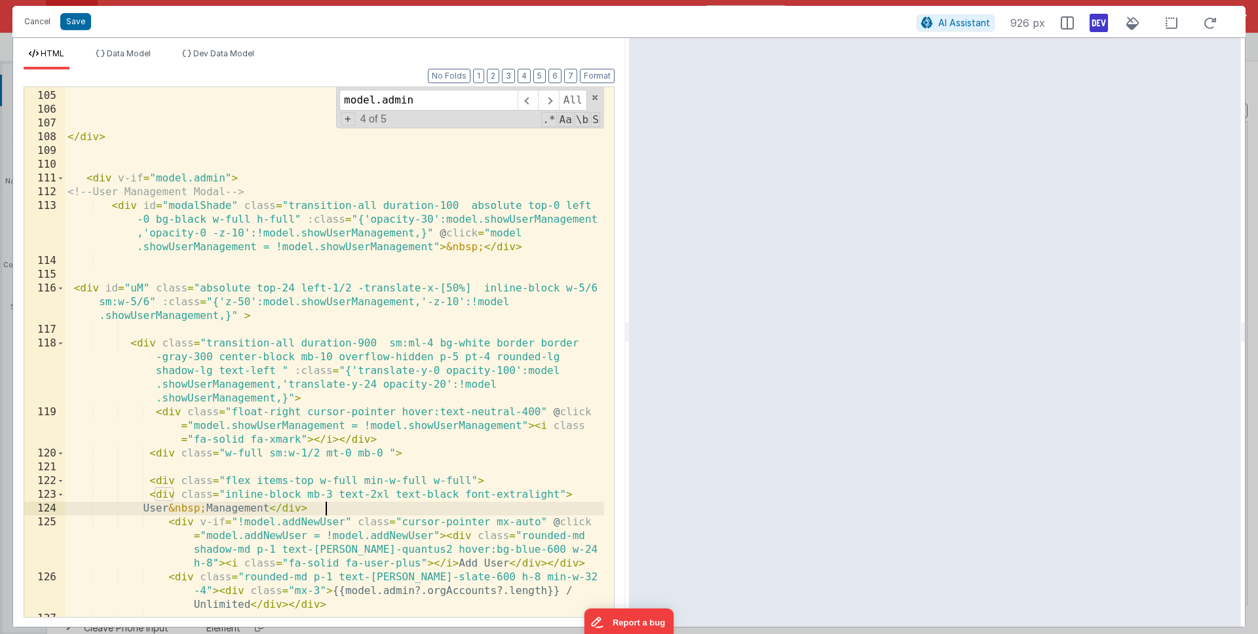
scroll to position [2124, 0]
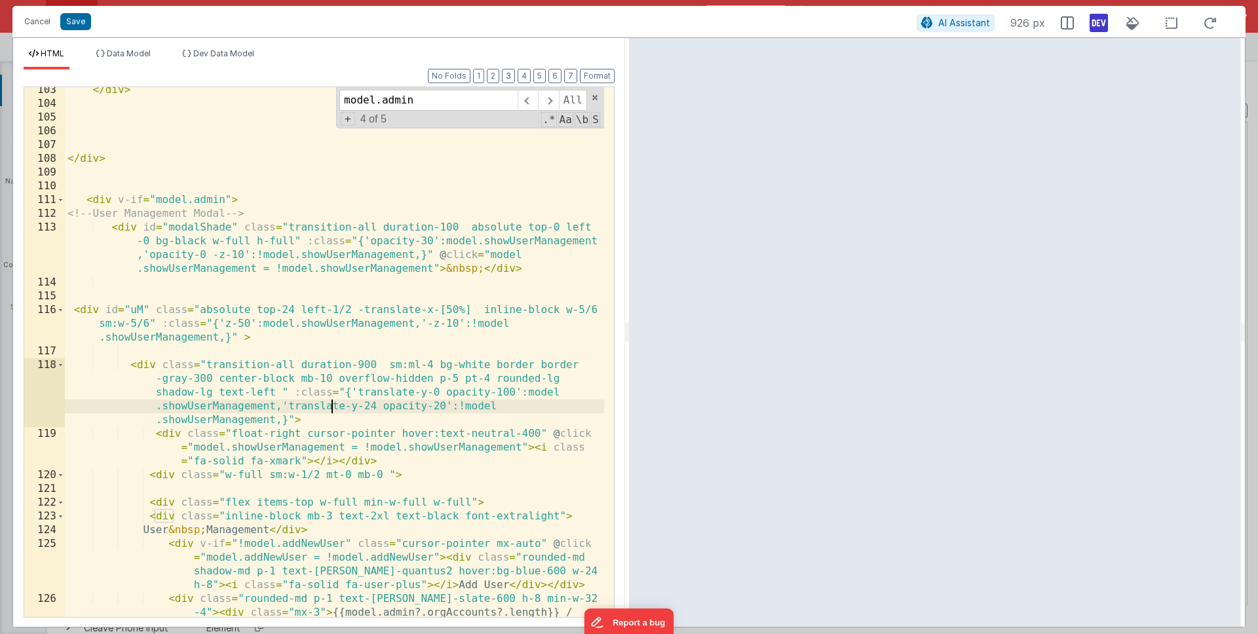
click at [330, 402] on div "</ div > </ div > < div v-if = "model.admin" > <!-- User Management Modal --> <…" at bounding box center [334, 375] width 539 height 585
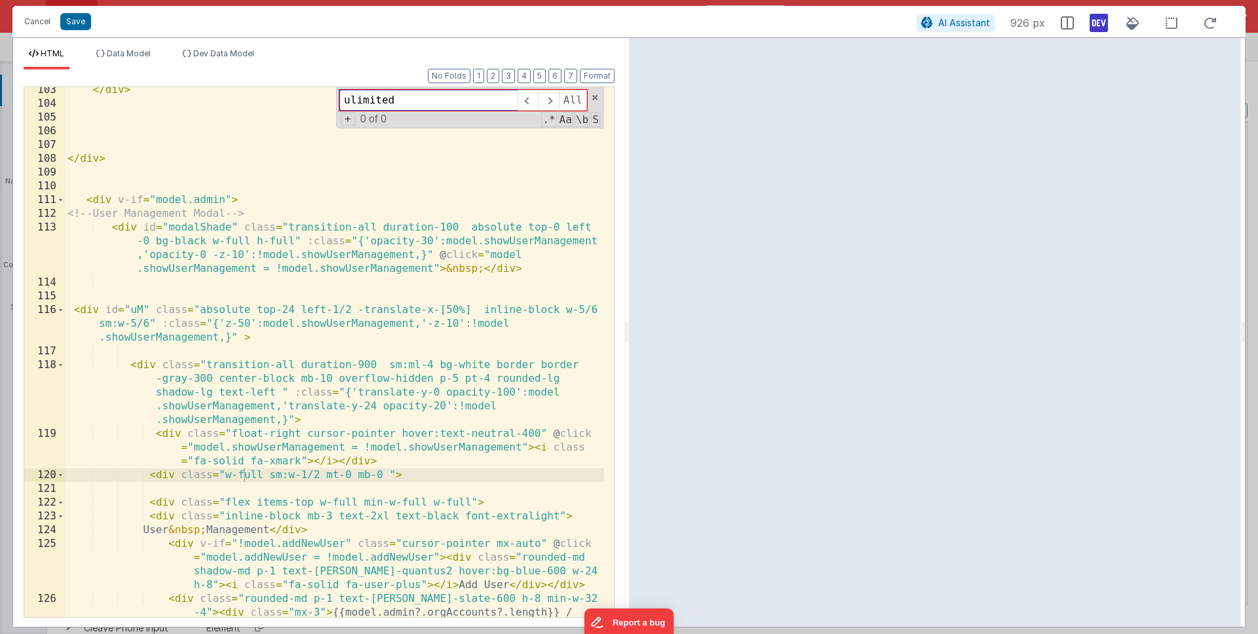
click at [351, 104] on input "ulimited" at bounding box center [428, 100] width 178 height 21
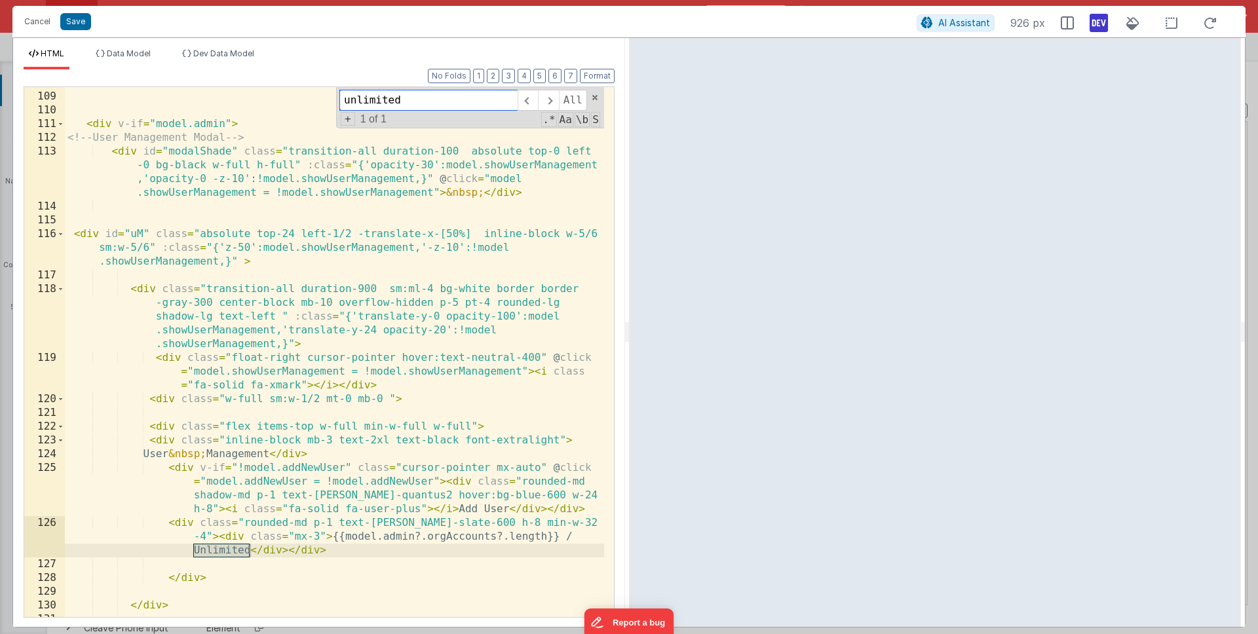
scroll to position [2204, 0]
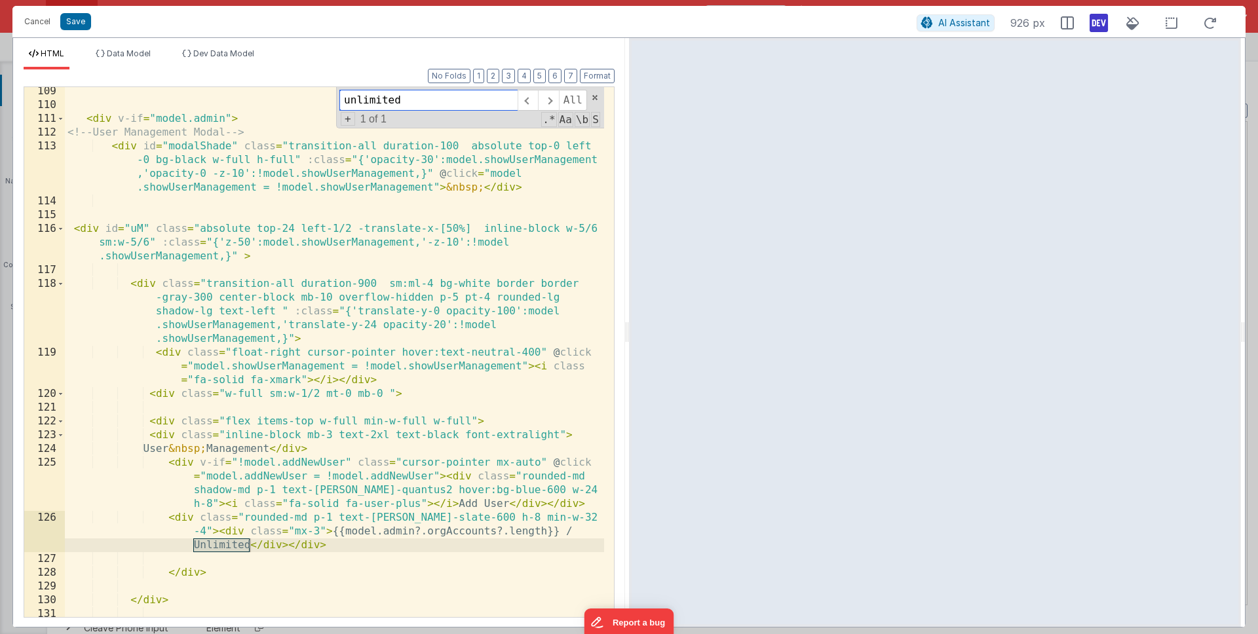
type input "unlimited"
click at [225, 119] on div "< div v-if = "model.admin" > <!-- User Management Modal --> < div id = "modalSh…" at bounding box center [334, 364] width 539 height 558
click at [389, 311] on div "< div v-if = "model.admin" > <!-- User Management Modal --> < div id = "modalSh…" at bounding box center [334, 364] width 539 height 558
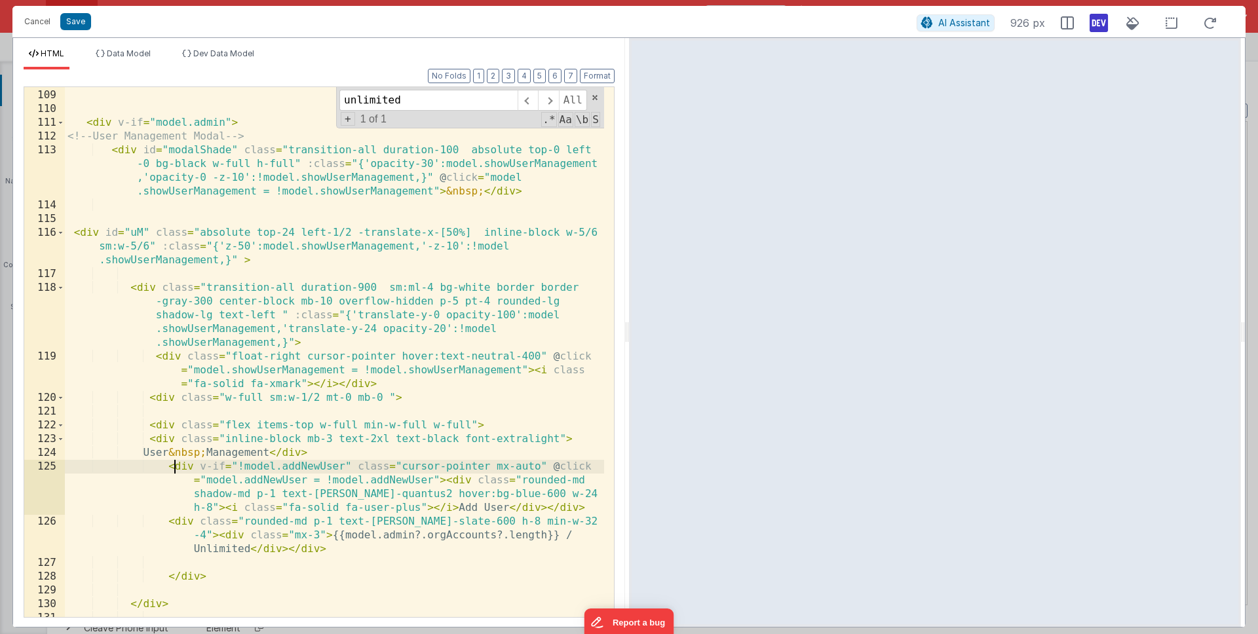
click at [173, 469] on div "</ div > < div v-if = "model.admin" > <!-- User Management Modal --> < div id =…" at bounding box center [334, 354] width 539 height 558
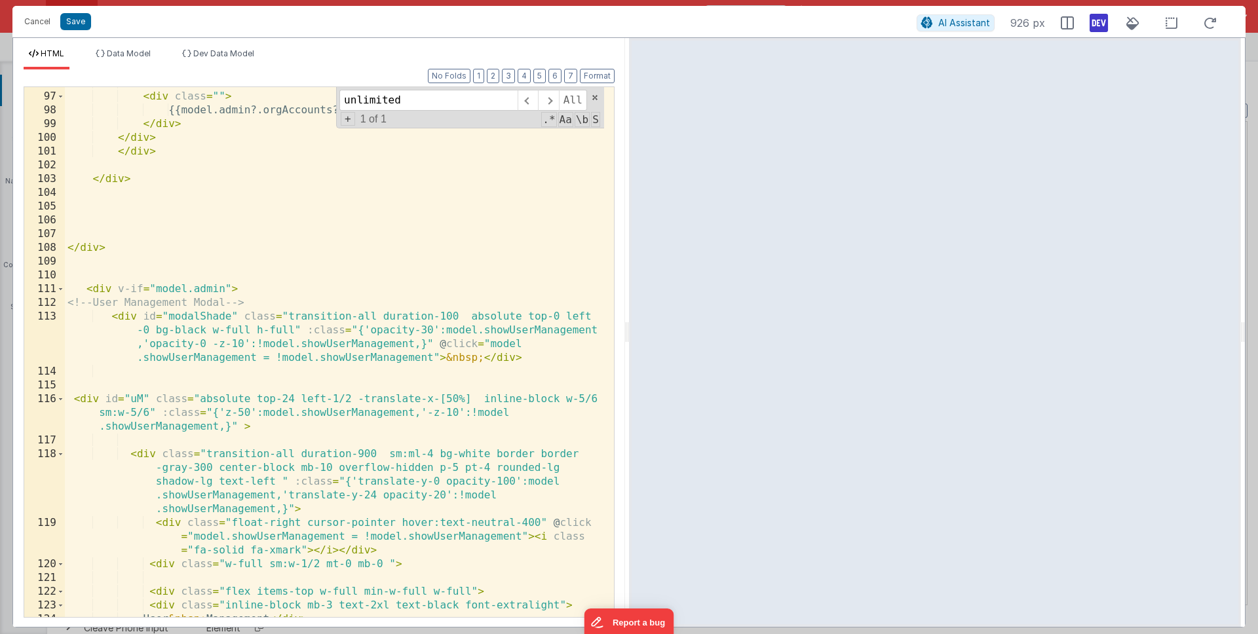
scroll to position [1980, 0]
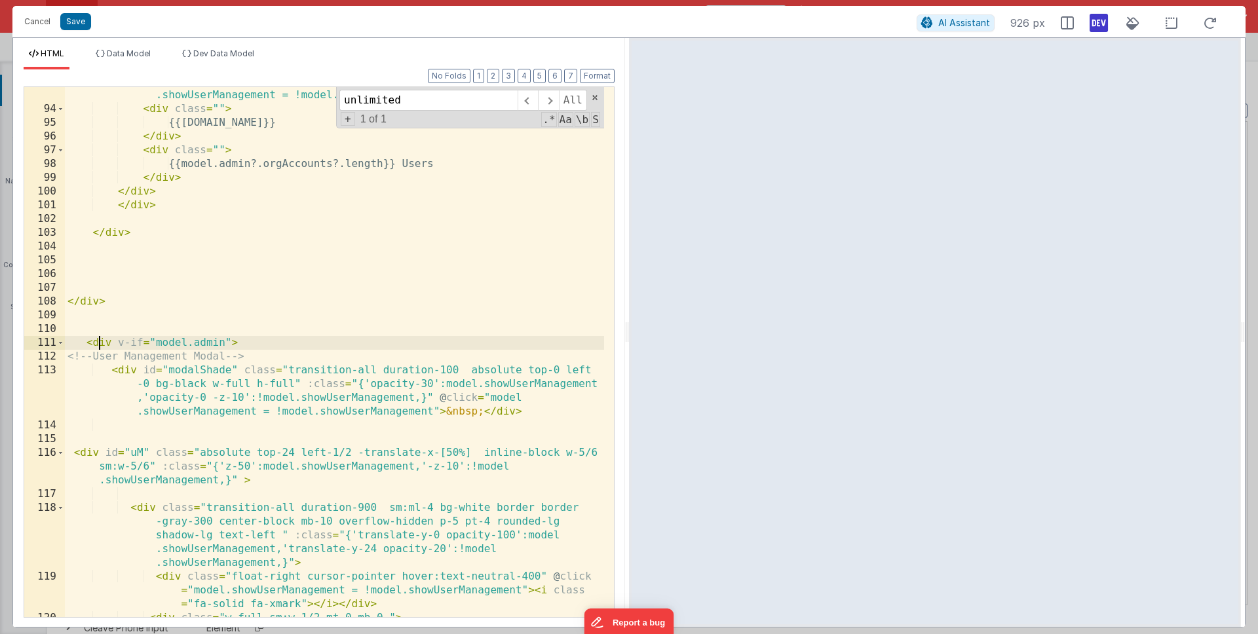
click at [102, 342] on div "< div class = "flex justify-between cursor-pointer rounded-md p-2 hover:bg -neu…" at bounding box center [334, 346] width 539 height 599
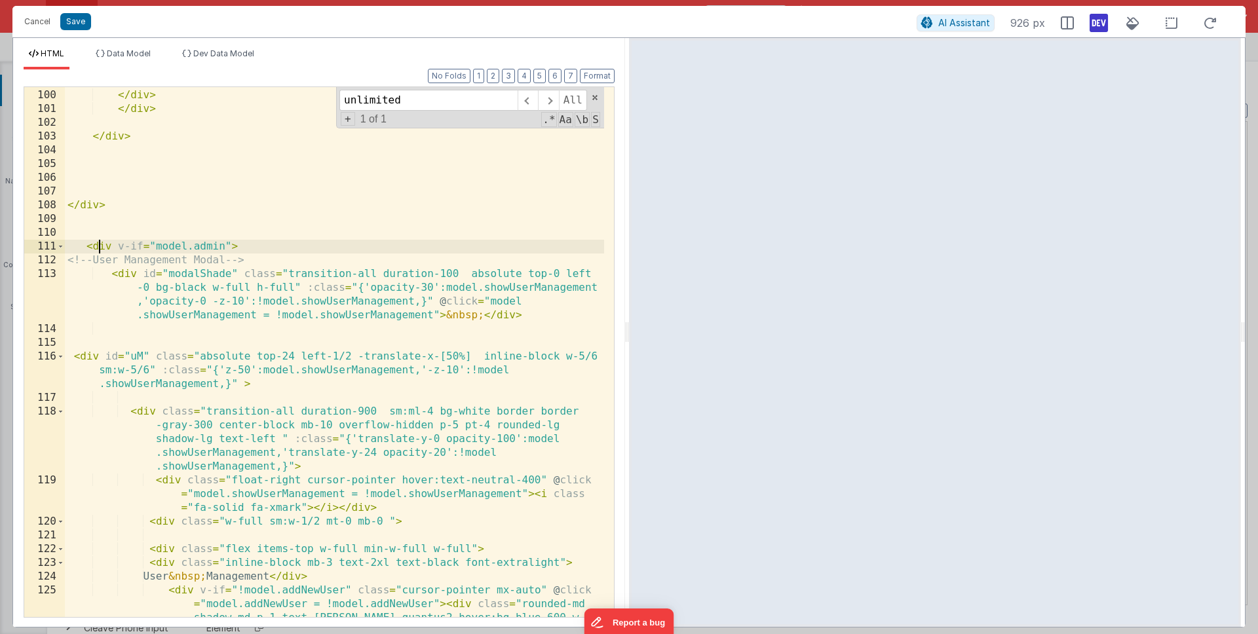
scroll to position [2062, 0]
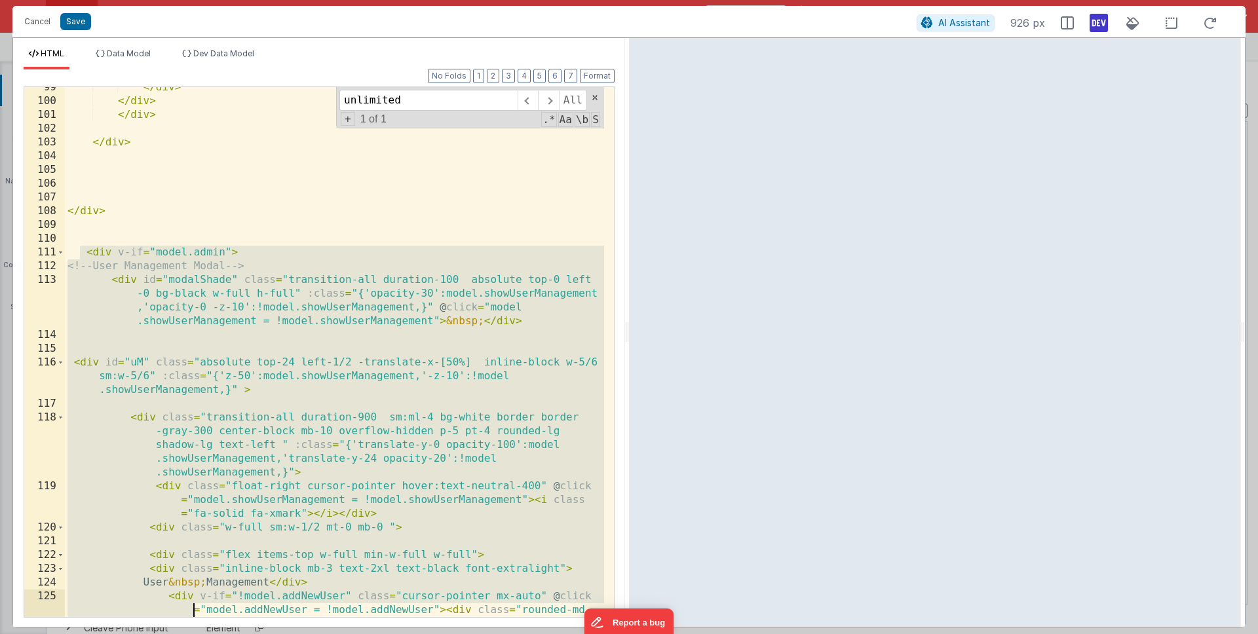
drag, startPoint x: 83, startPoint y: 262, endPoint x: 159, endPoint y: 615, distance: 360.5
click at [159, 615] on div "</ div > </ div > </ div > </ div > </ div > < div v-if = "model.admin" > <!-- …" at bounding box center [334, 380] width 539 height 599
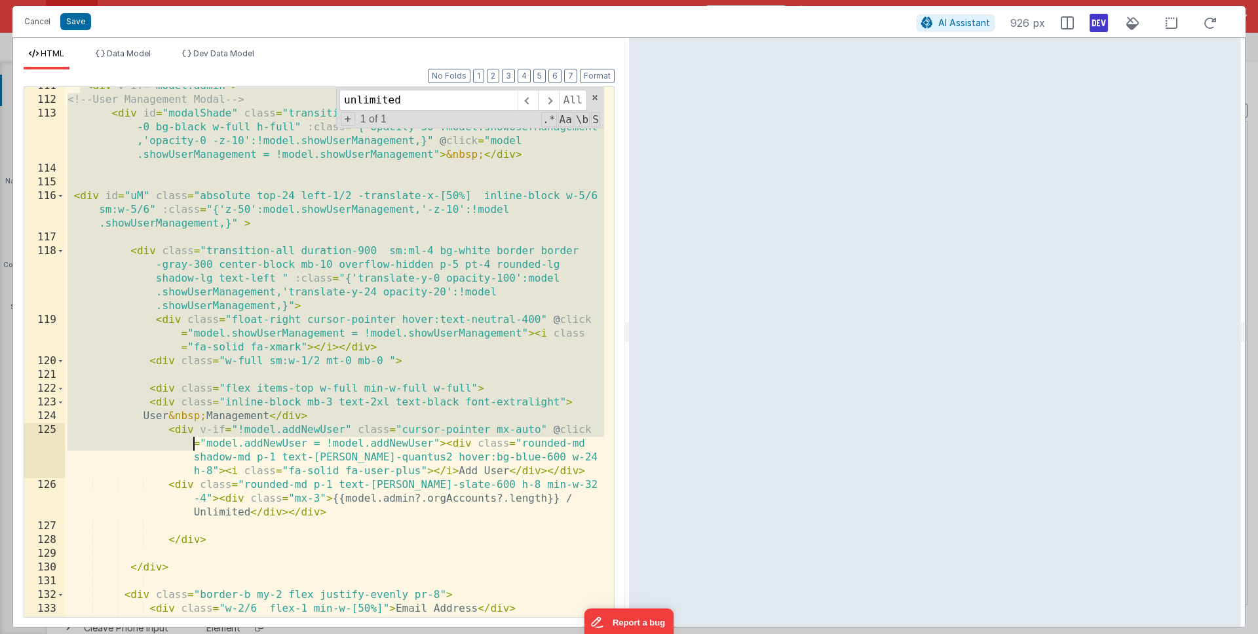
scroll to position [2882, 0]
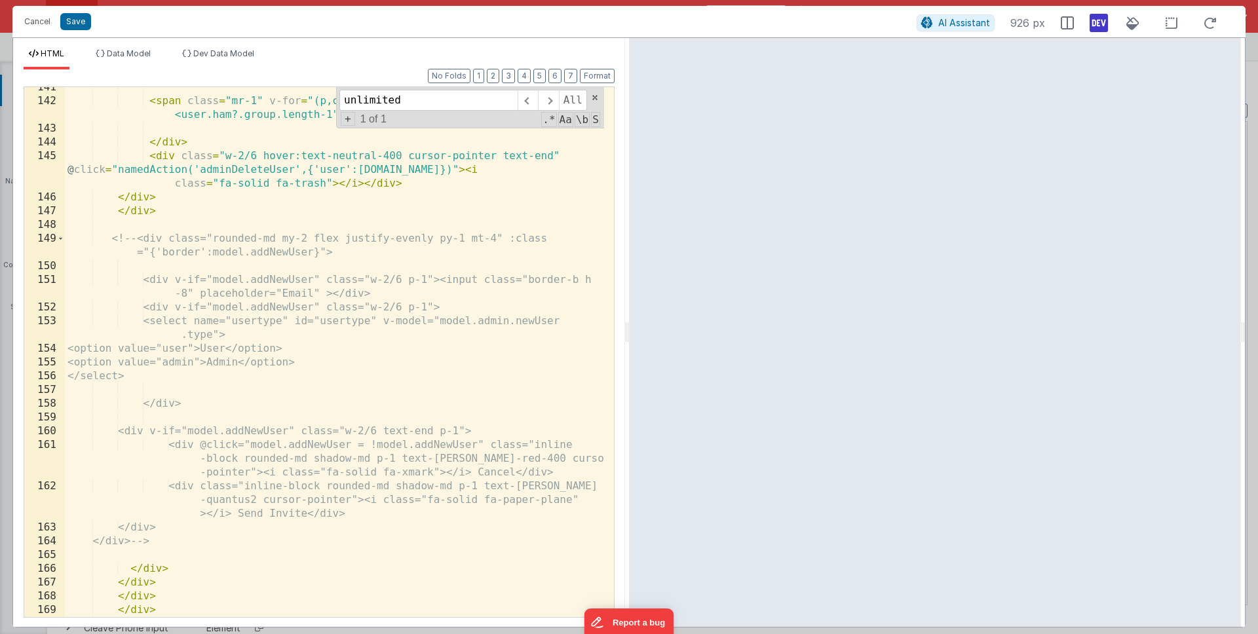
click at [161, 595] on div "< span class = "mr-1" v-for = "(p,o) in user.ham?.group" > {{p}} < span v-if = …" at bounding box center [334, 360] width 539 height 558
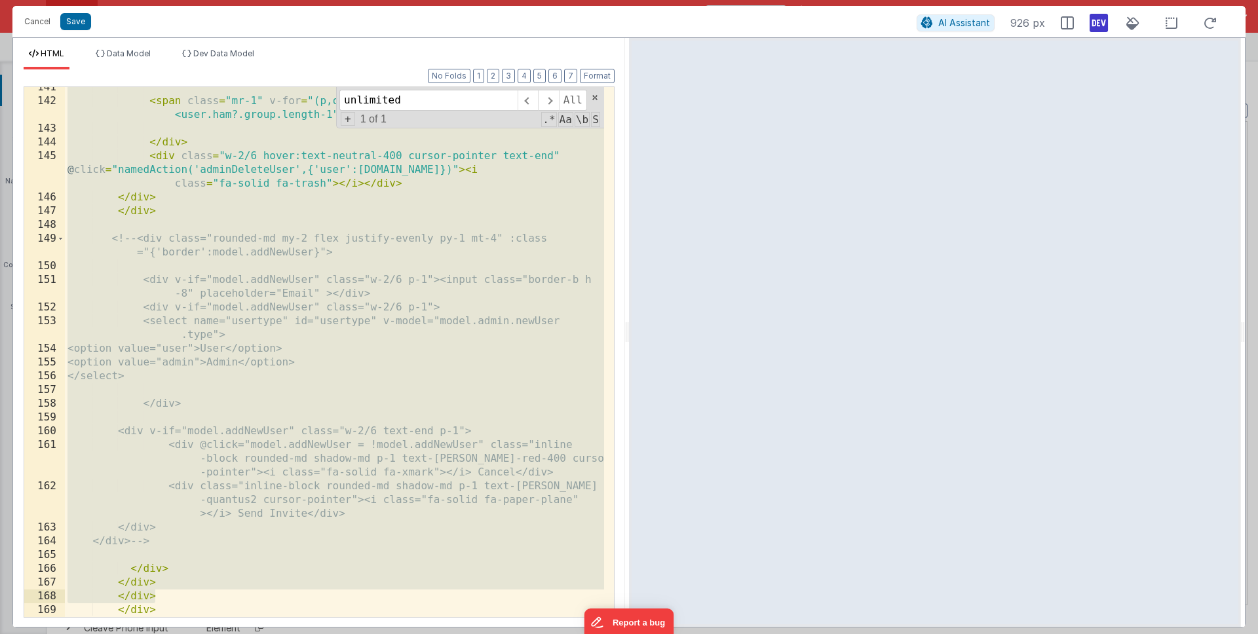
scroll to position [1727, 0]
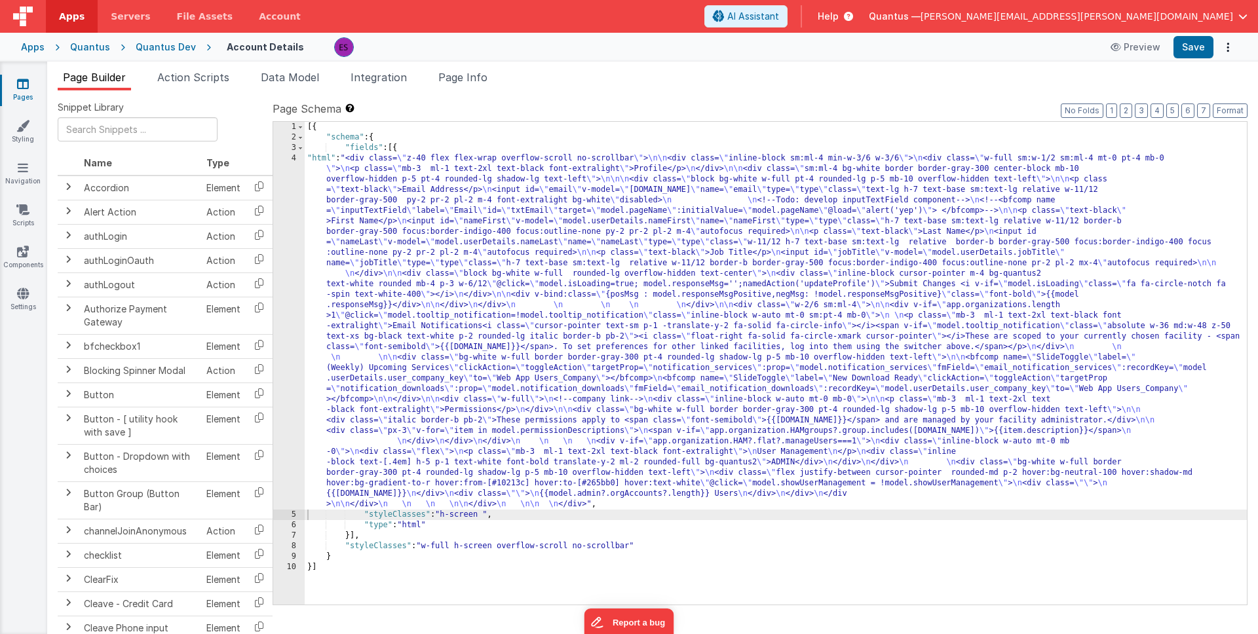
click at [448, 354] on div "[{ "schema" : { "fields" : [{ "html" : "<div class= \" z-40 flex flex-wrap over…" at bounding box center [776, 374] width 942 height 504
click at [284, 377] on div "4" at bounding box center [288, 331] width 31 height 356
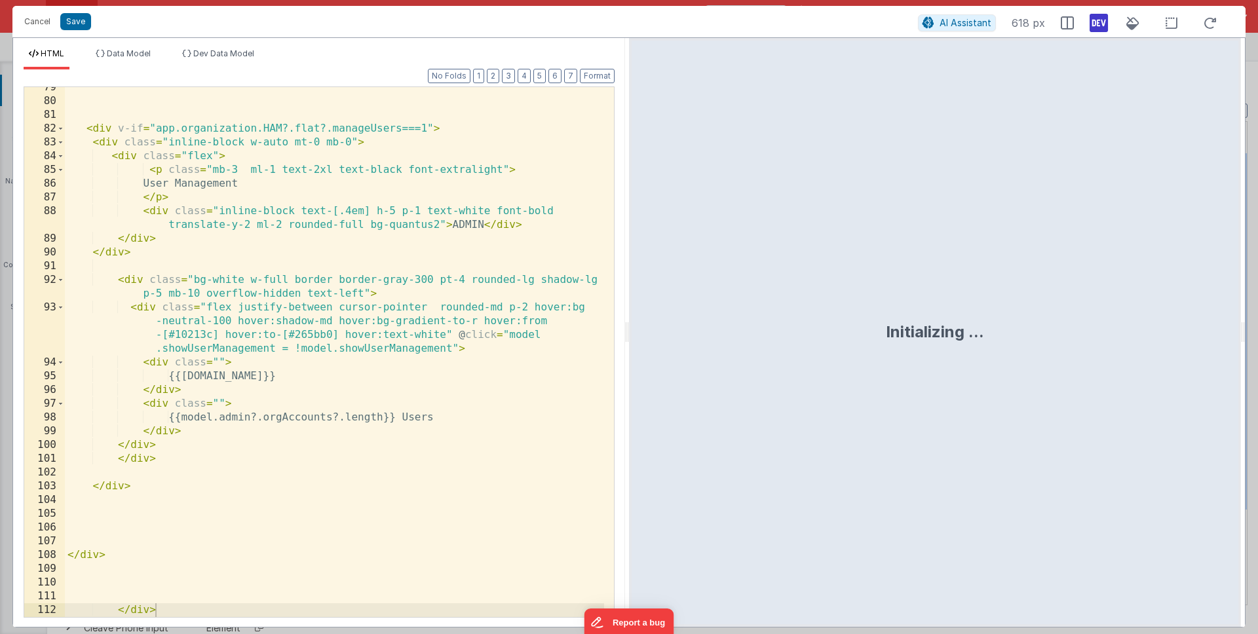
click at [156, 576] on div "< div v-if = "app.organization.HAM?.flat?.manageUsers===1" > < div class = "inl…" at bounding box center [334, 360] width 539 height 558
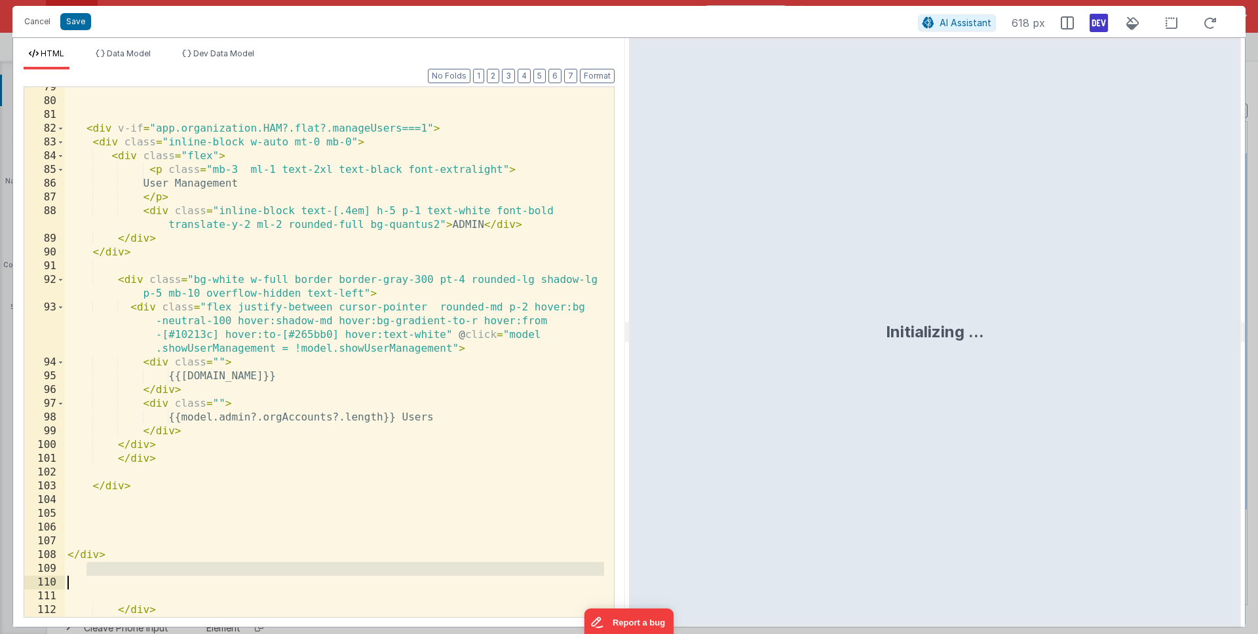
click at [150, 584] on div "< div v-if = "app.organization.HAM?.flat?.manageUsers===1" > < div class = "inl…" at bounding box center [334, 360] width 539 height 558
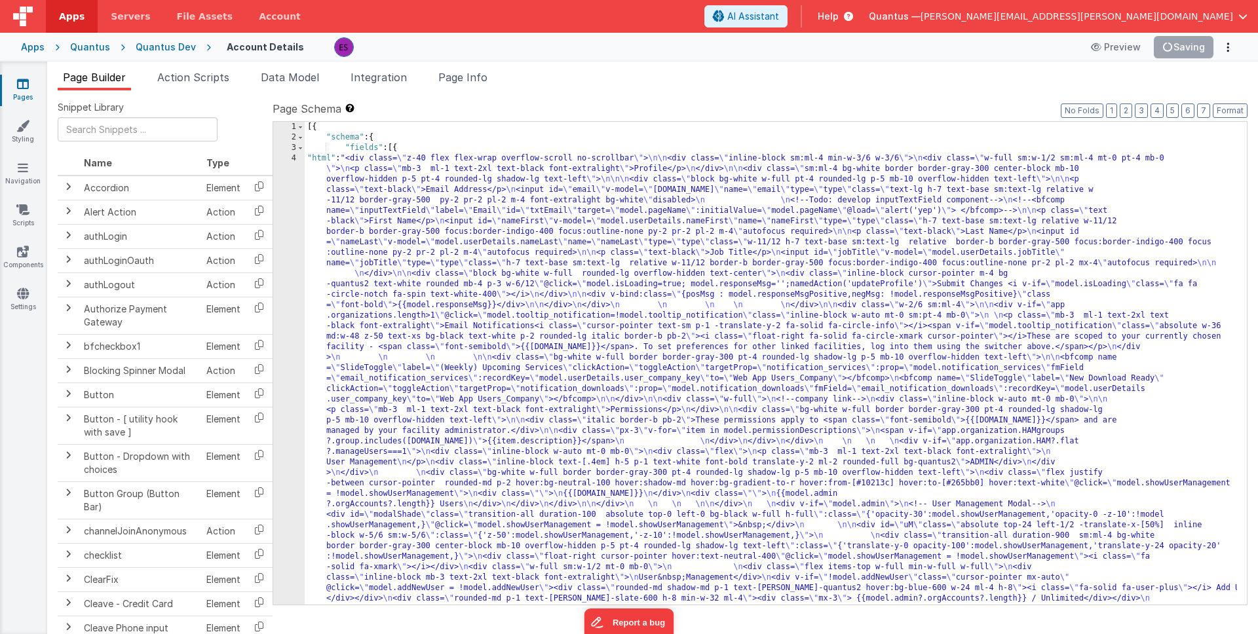
scroll to position [0, 0]
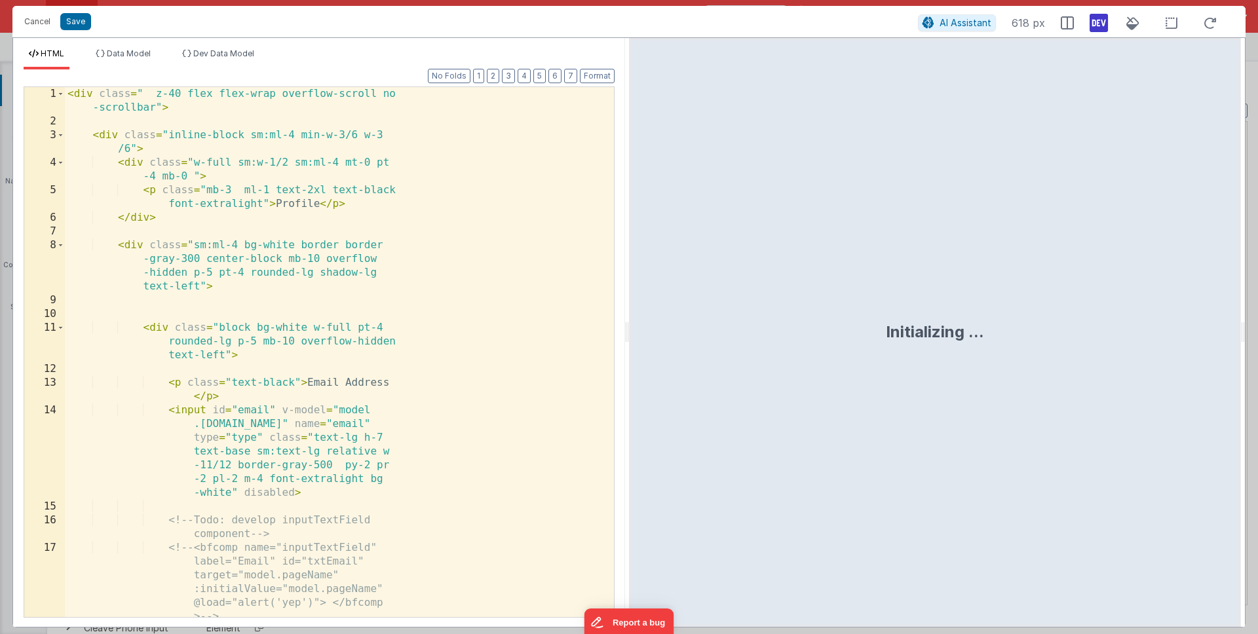
scroll to position [136, 0]
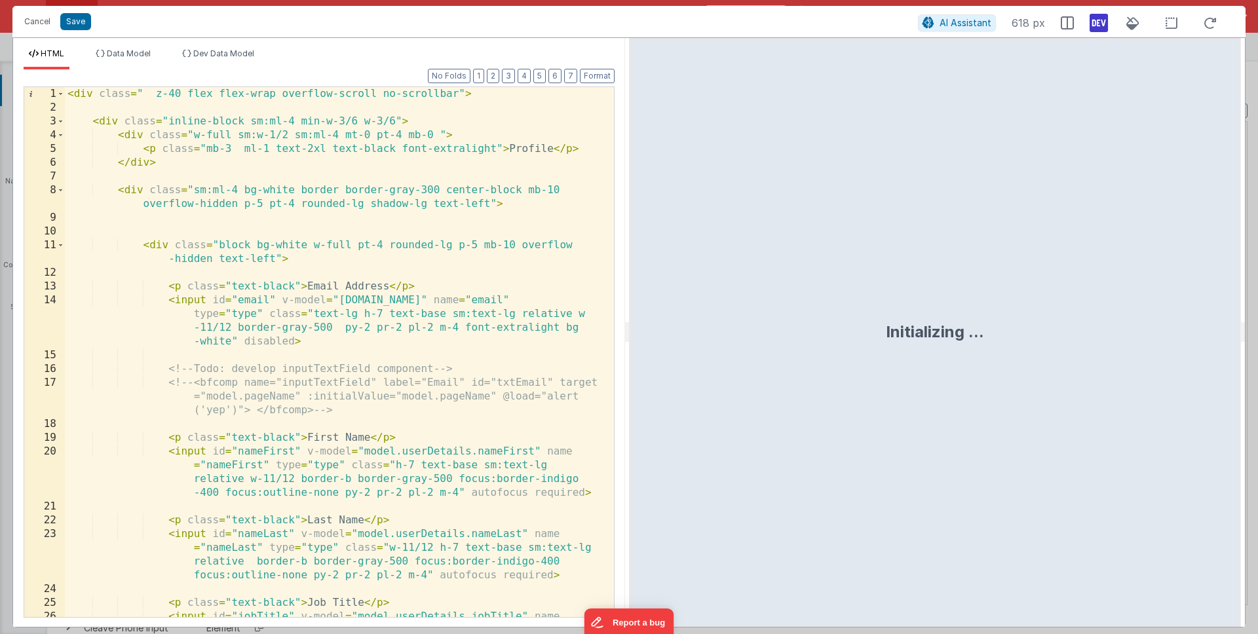
click at [402, 290] on div "< div class = " z-40 flex flex-wrap overflow-scroll no-scrollbar" > < div class…" at bounding box center [334, 386] width 539 height 599
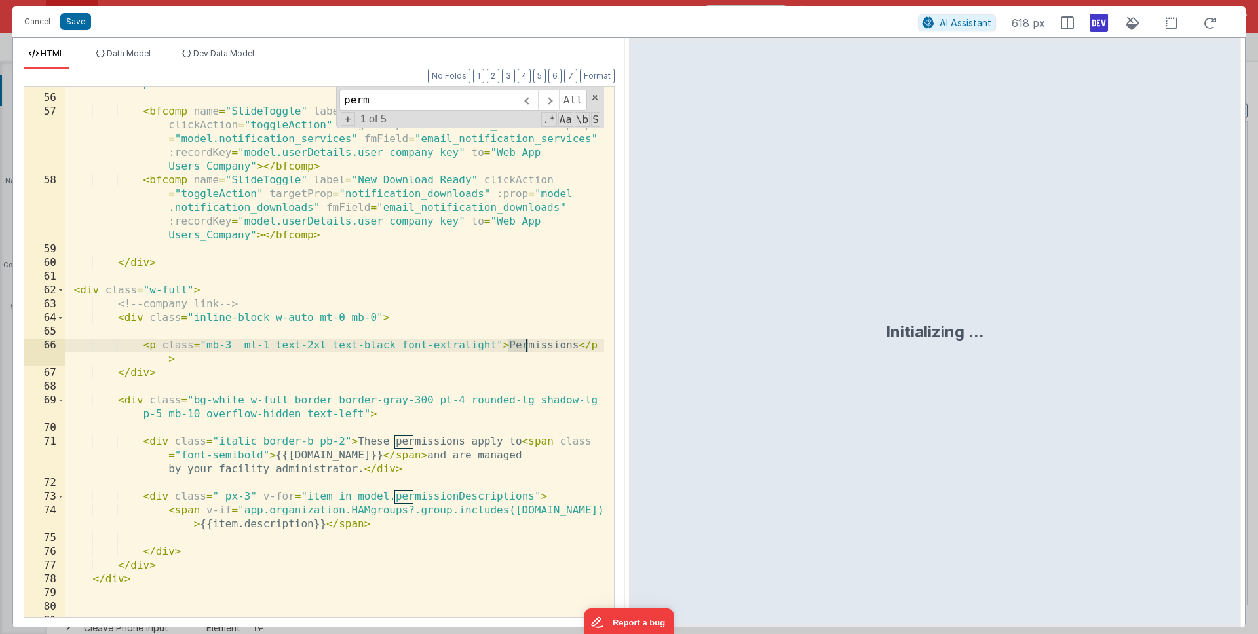
scroll to position [1221, 0]
type input "permissions"
click at [451, 510] on div "< div class = "bg-white w-full border border-gray-300 pt-4 rounded-lg shadow-lg…" at bounding box center [334, 349] width 539 height 571
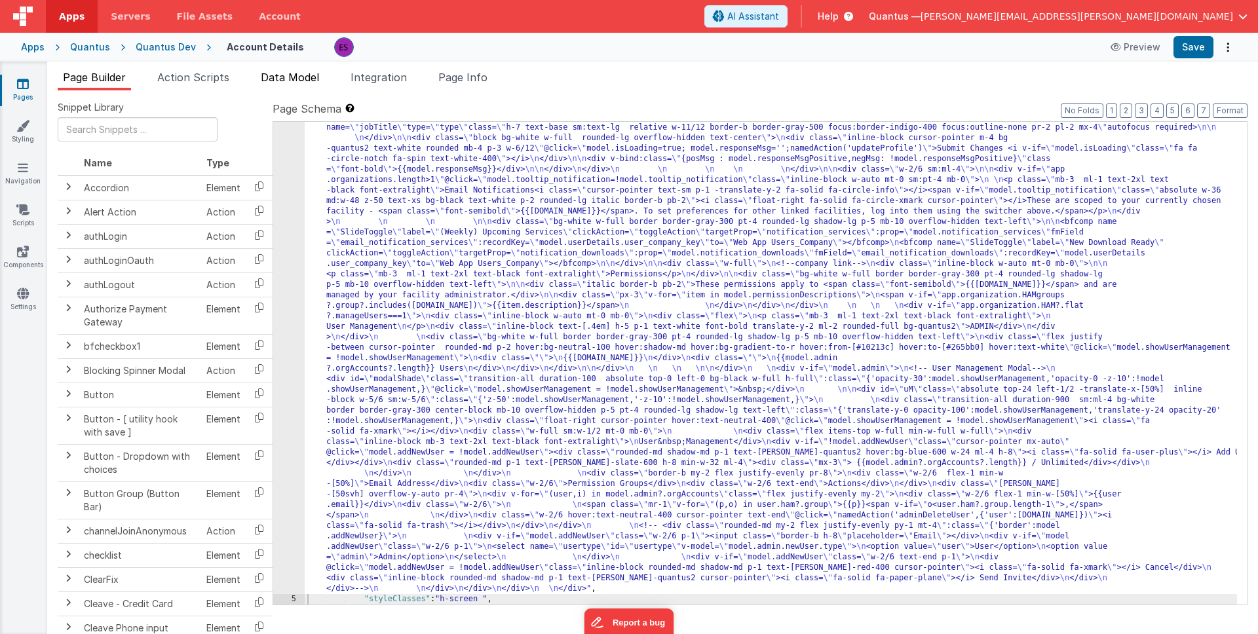
click at [307, 76] on span "Data Model" at bounding box center [290, 77] width 58 height 13
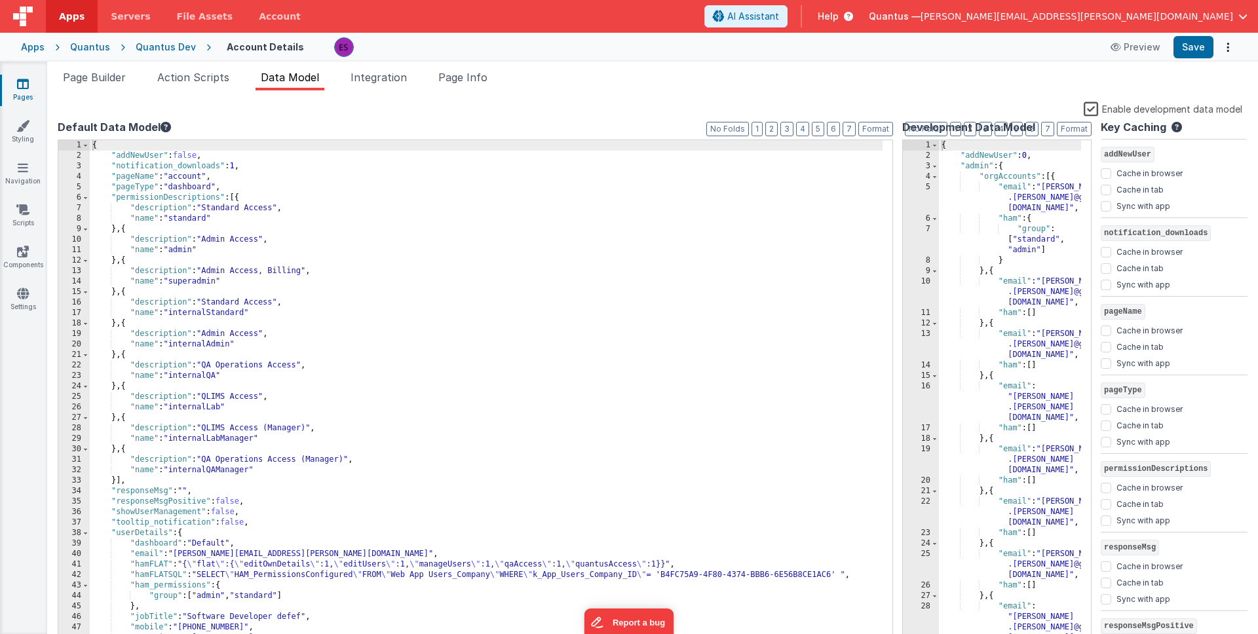
click at [1092, 108] on label "Enable development data model" at bounding box center [1163, 108] width 159 height 15
click at [0, 0] on input "Enable development data model" at bounding box center [0, 0] width 0 height 0
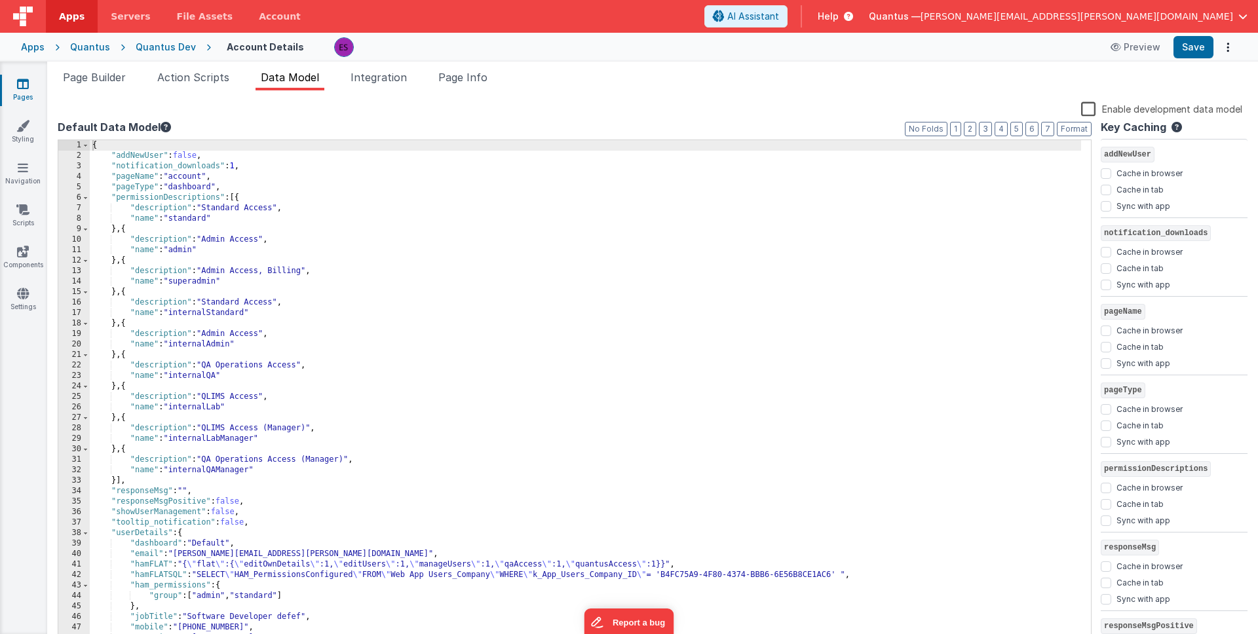
click at [657, 269] on div "{ "addNewUser" : false , "notification_downloads" : 1 , "pageName" : "account" …" at bounding box center [585, 403] width 991 height 526
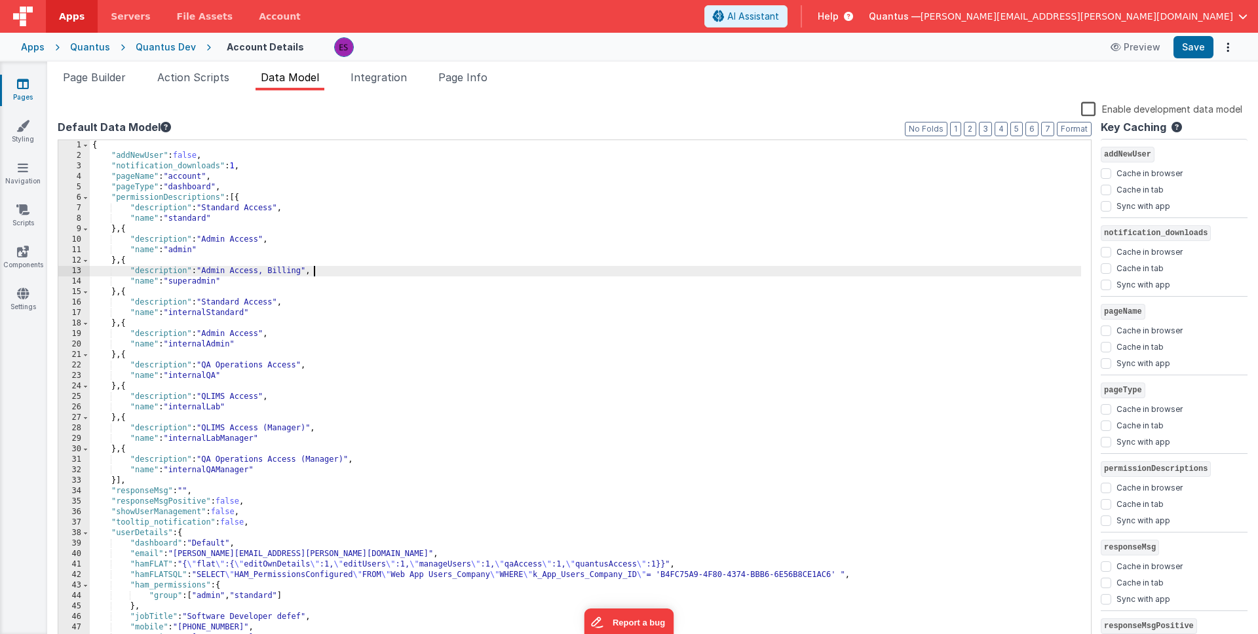
click at [98, 54] on div "Apps Quantus Quantus Dev Account Details Preview Save" at bounding box center [629, 47] width 1258 height 29
click at [97, 49] on div "Quantus" at bounding box center [90, 47] width 40 height 13
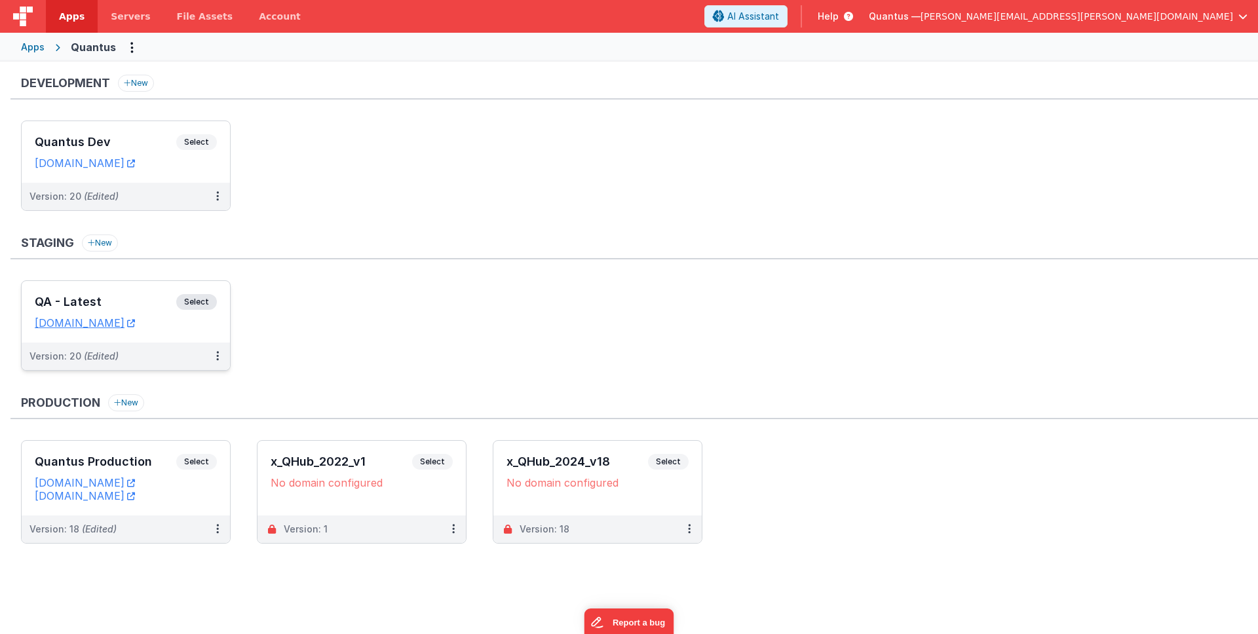
click at [124, 282] on div "QA - Latest Select URLs qa-app.goquantus.com" at bounding box center [126, 312] width 208 height 62
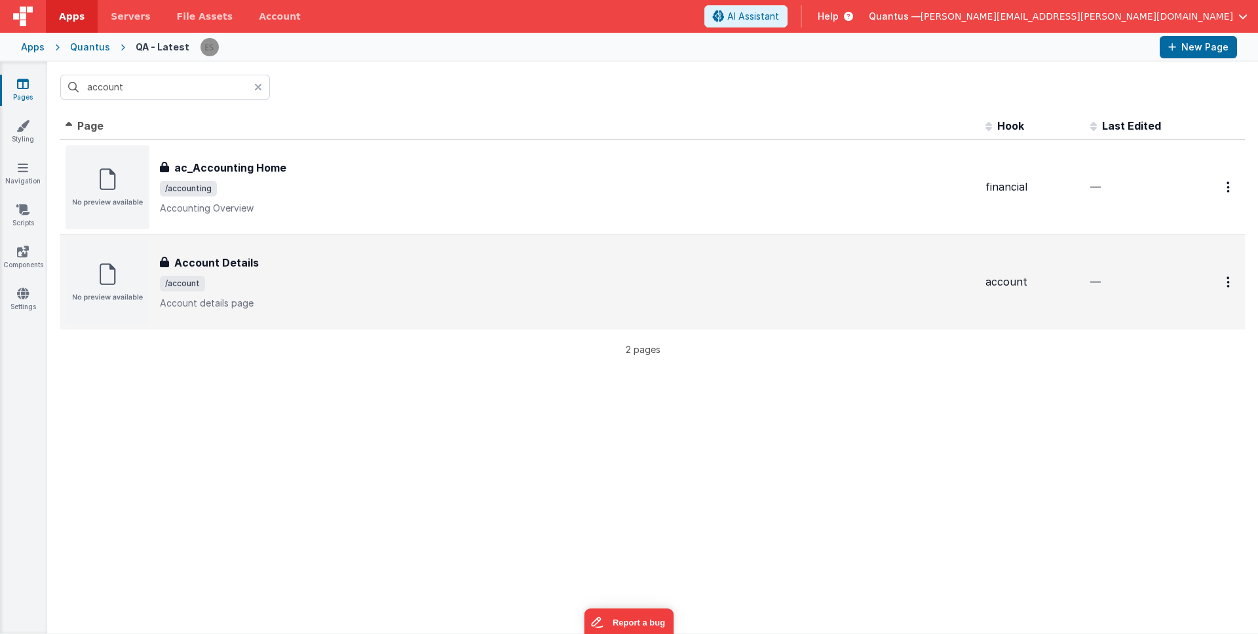
click at [341, 267] on div "Account Details" at bounding box center [567, 263] width 815 height 16
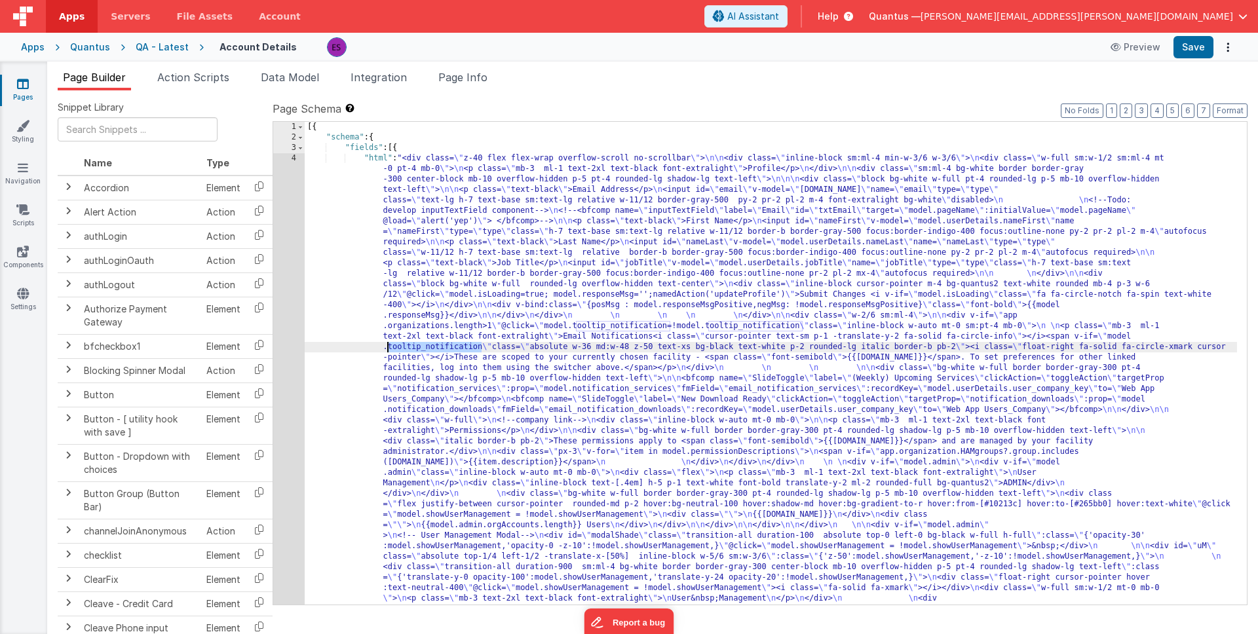
click at [273, 374] on div "1 2 3 4 [{ "schema" : { "fields" : [{ "html" : "<div class= \" z-40 flex flex-w…" at bounding box center [760, 363] width 975 height 484
click at [282, 372] on div "4" at bounding box center [288, 441] width 31 height 577
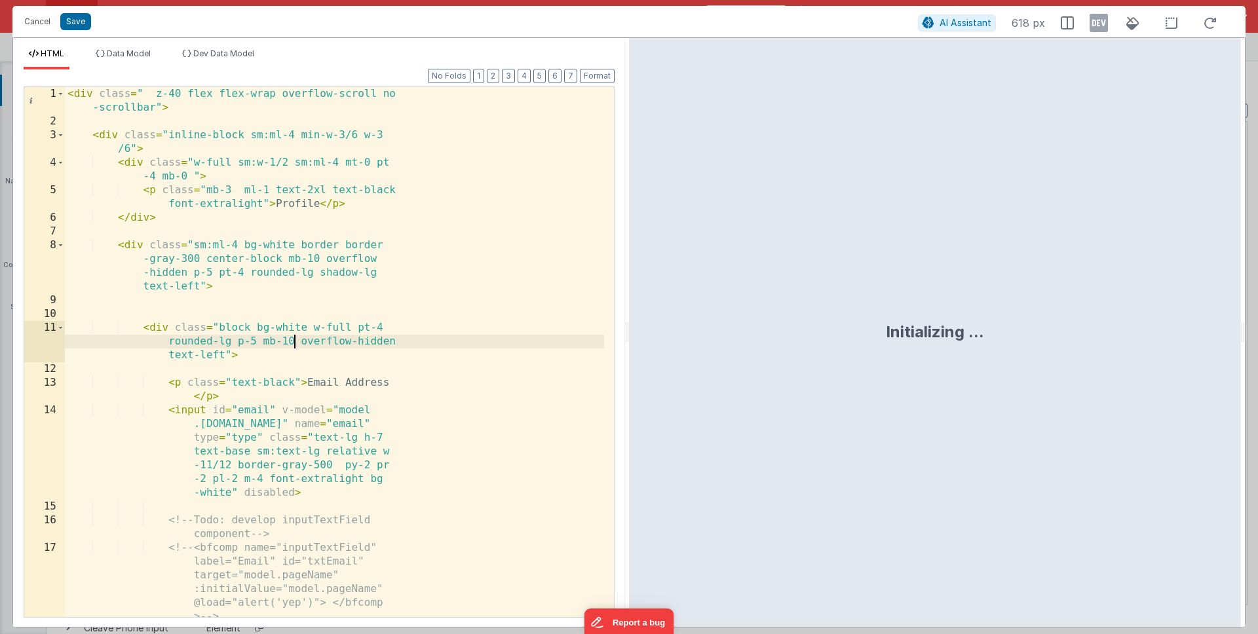
click at [292, 338] on div "< div class = " z-40 flex flex-wrap overflow-scroll no -scrollbar" > < div clas…" at bounding box center [334, 372] width 539 height 571
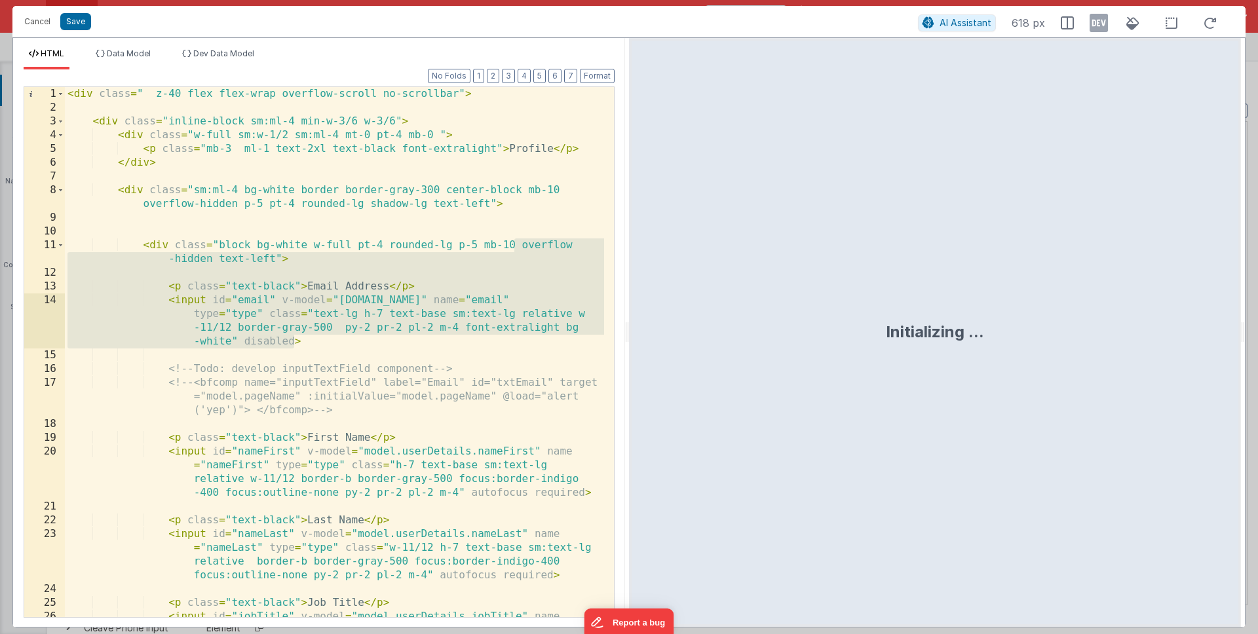
scroll to position [4, 0]
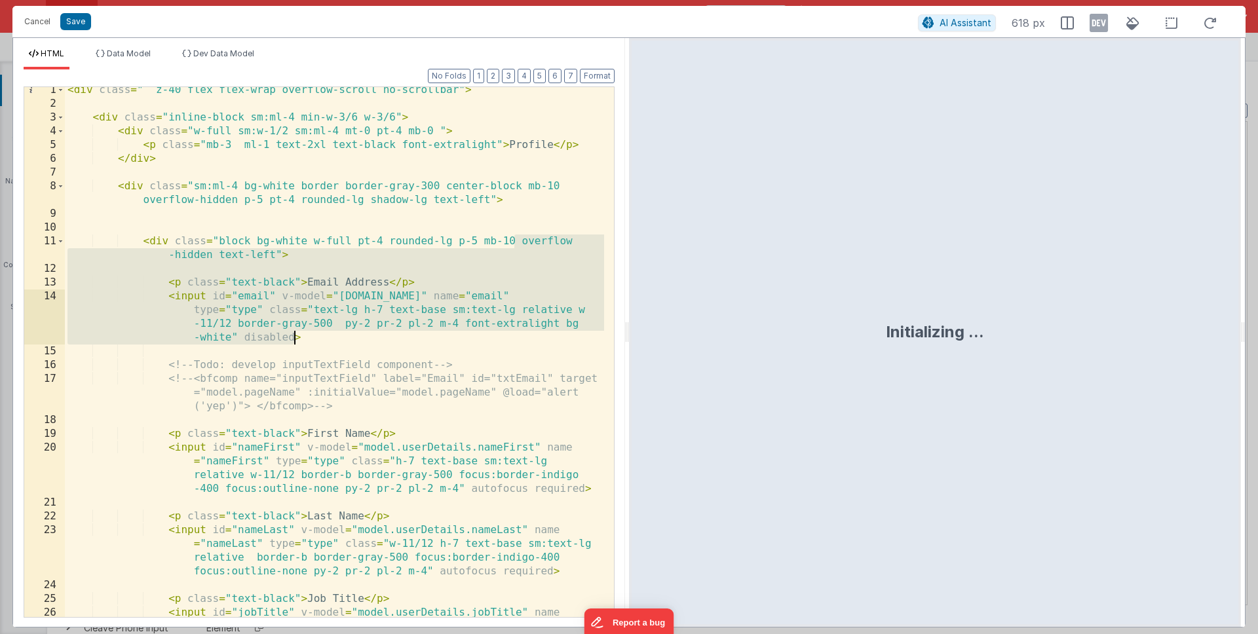
click at [292, 338] on div "< div class = " z-40 flex flex-wrap overflow-scroll no-scrollbar" > < div class…" at bounding box center [334, 382] width 539 height 599
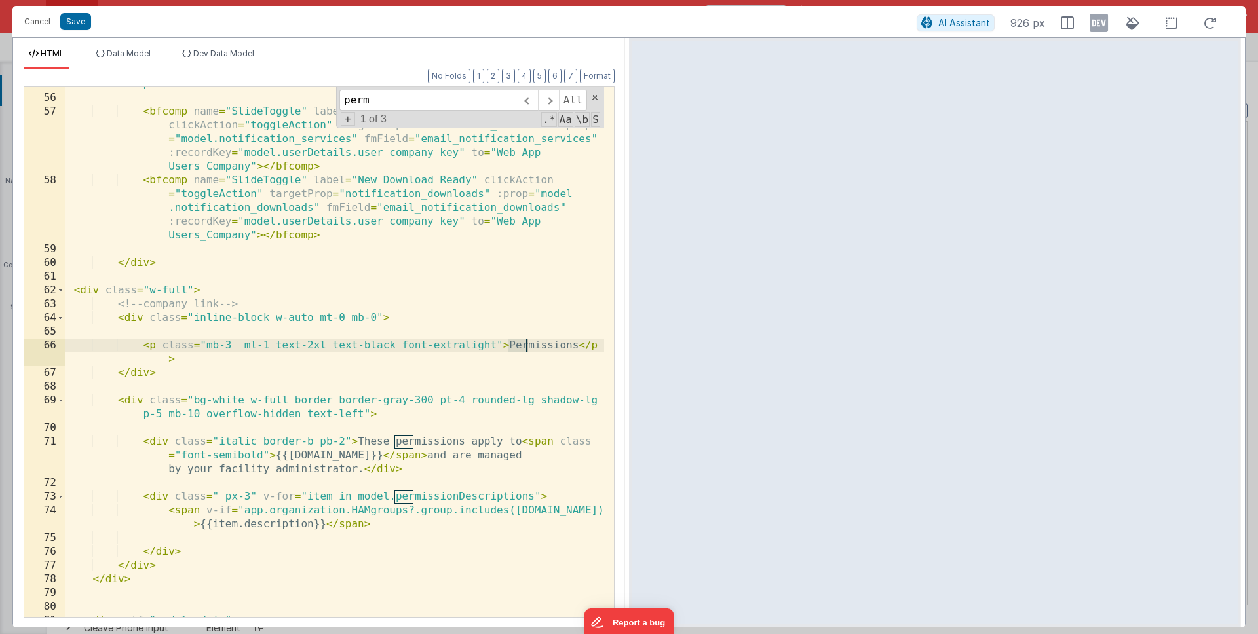
scroll to position [1221, 0]
type input "permissions"
click at [450, 512] on div "< div class = "bg-white w-full border border-gray-300 pt-4 rounded-lg shadow-lg…" at bounding box center [334, 349] width 539 height 571
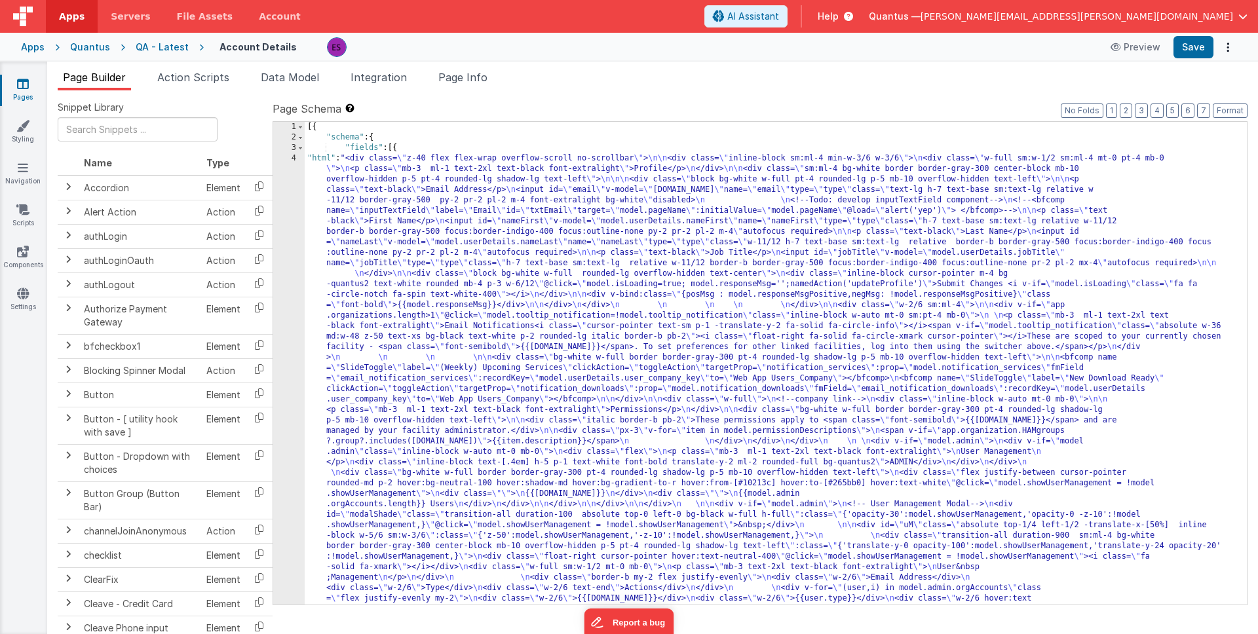
click at [624, 265] on div "[{ "schema" : { "fields" : [{ "html" : "<div class= \" z-40 flex flex-wrap over…" at bounding box center [771, 636] width 932 height 1028
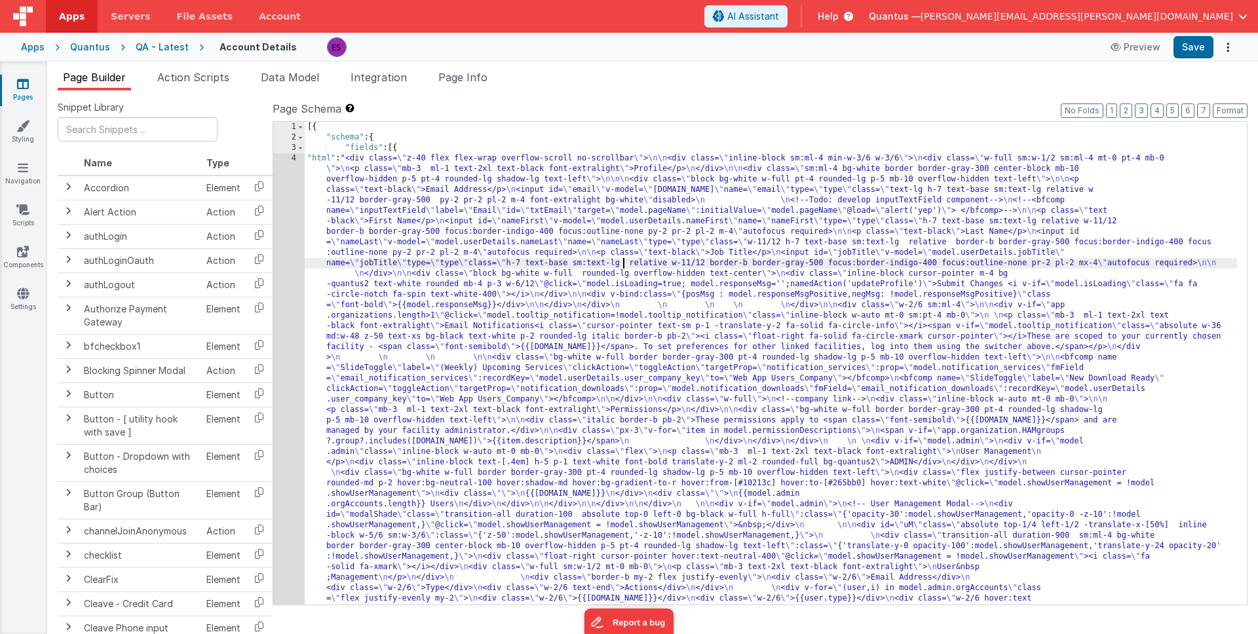
click at [503, 328] on div "[{ "schema" : { "fields" : [{ "html" : "<div class= \" z-40 flex flex-wrap over…" at bounding box center [771, 636] width 932 height 1028
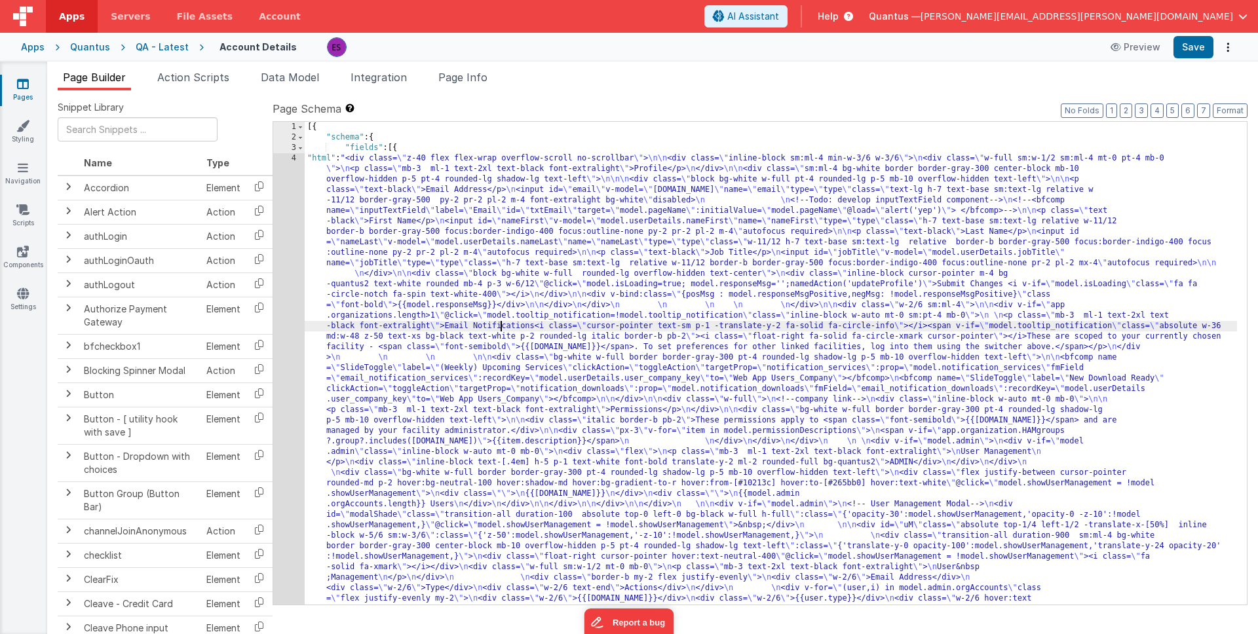
click at [147, 50] on div "QA - Latest" at bounding box center [162, 47] width 53 height 13
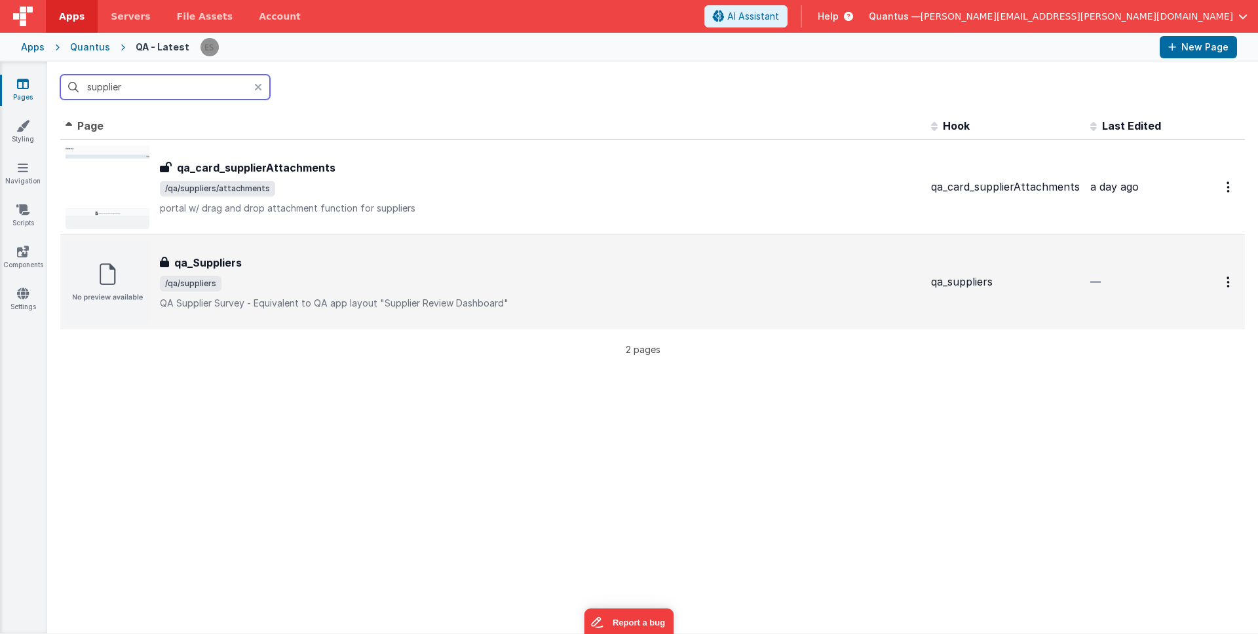
type input "supplier"
click at [423, 265] on div "qa_Suppliers" at bounding box center [540, 263] width 761 height 16
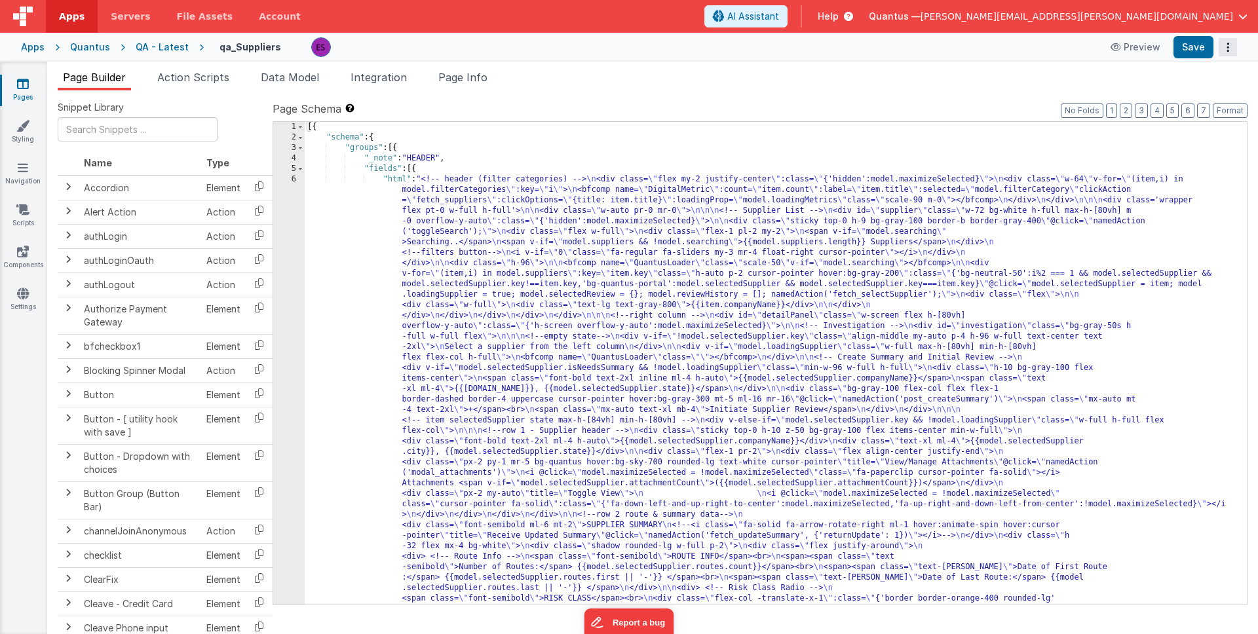
click at [1227, 47] on icon "Options" at bounding box center [1228, 47] width 18 height 1
click at [1212, 92] on link "Rollback" at bounding box center [1179, 98] width 115 height 25
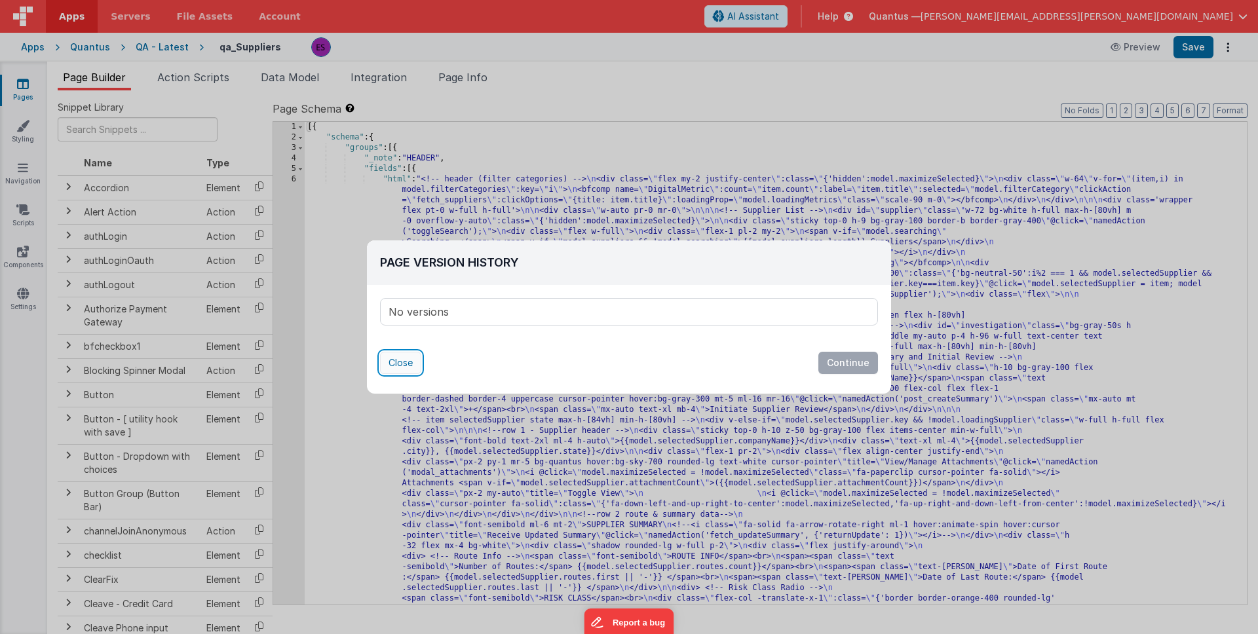
click at [383, 361] on button "Close" at bounding box center [400, 363] width 41 height 22
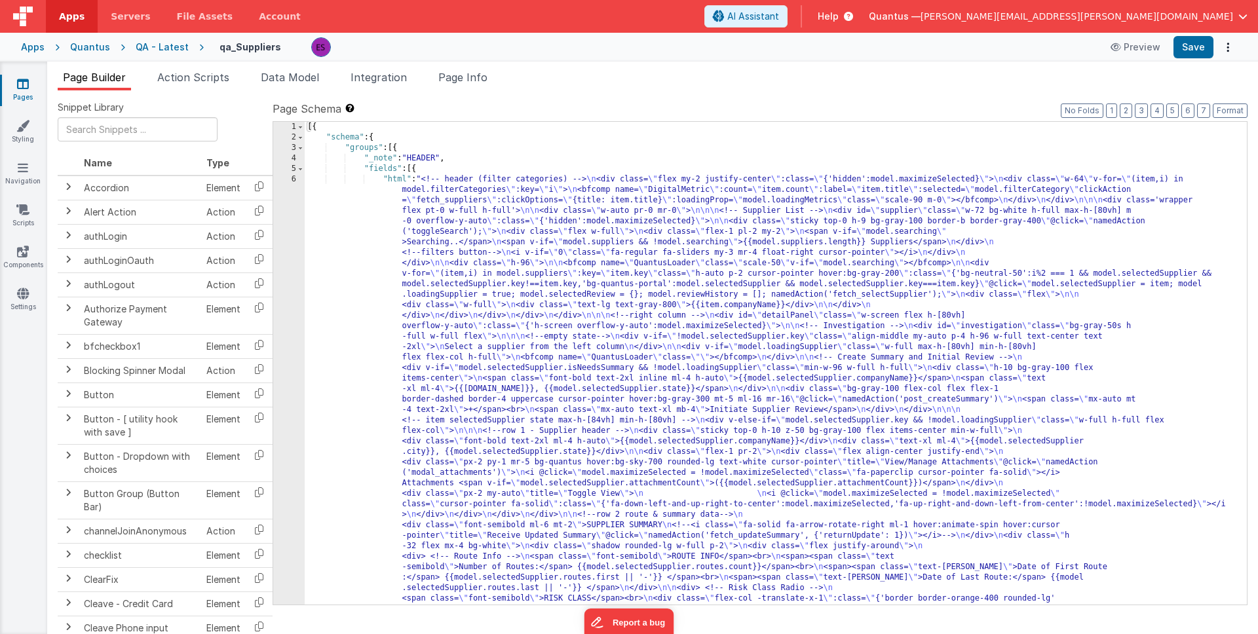
click at [90, 46] on div "Quantus" at bounding box center [90, 47] width 40 height 13
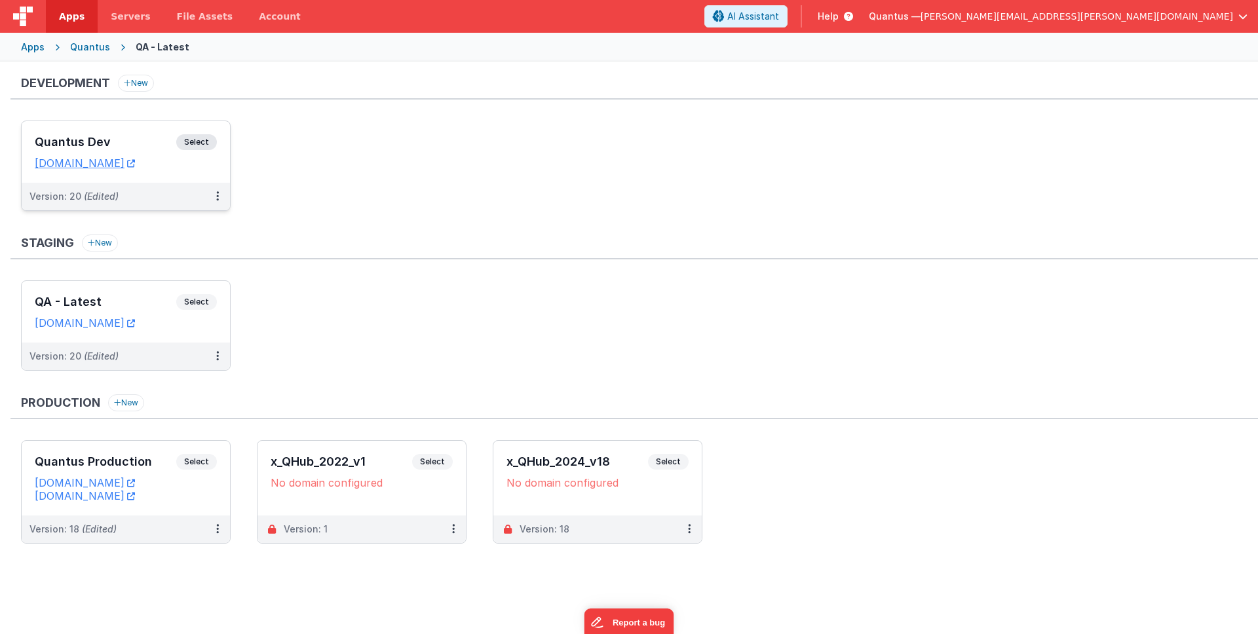
click at [124, 138] on h3 "Quantus Dev" at bounding box center [106, 142] width 142 height 13
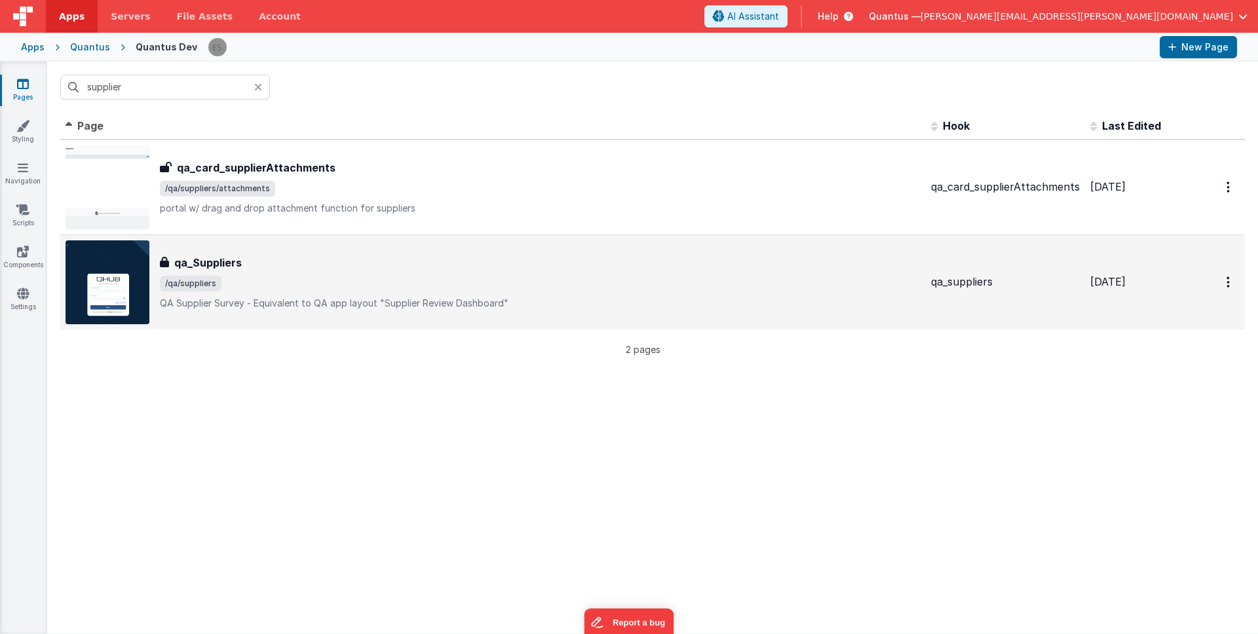
click at [328, 258] on div "qa_Suppliers" at bounding box center [540, 263] width 761 height 16
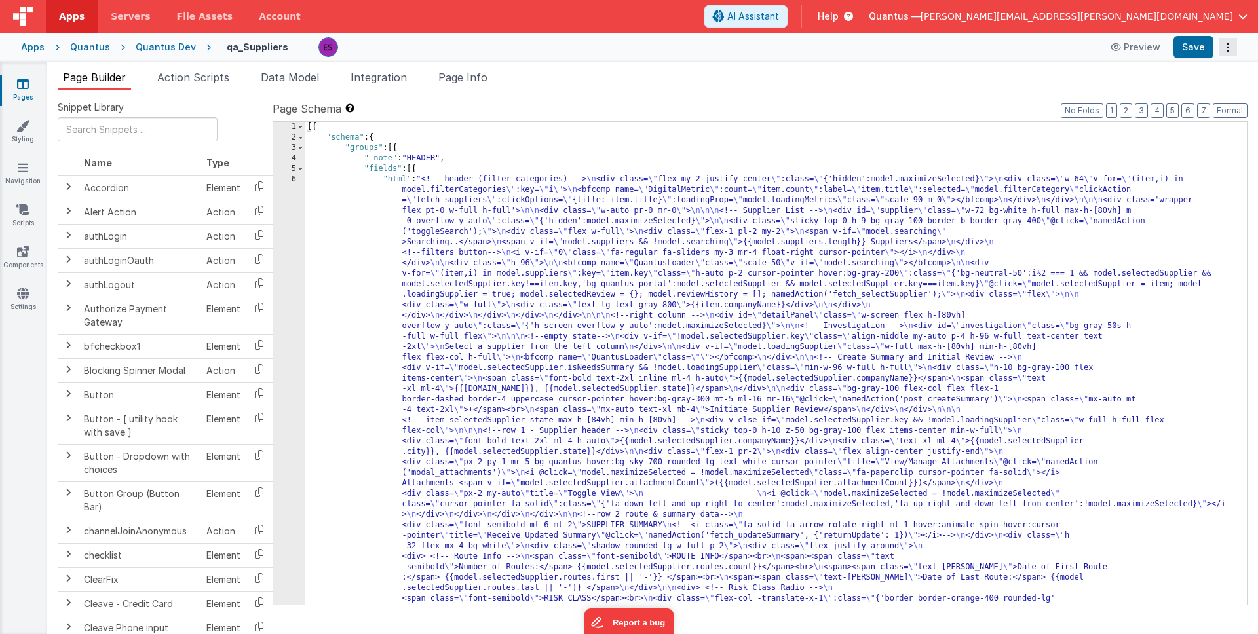
click at [1227, 47] on icon "Options" at bounding box center [1228, 47] width 18 height 1
click at [1161, 100] on link "Rollback" at bounding box center [1179, 98] width 115 height 25
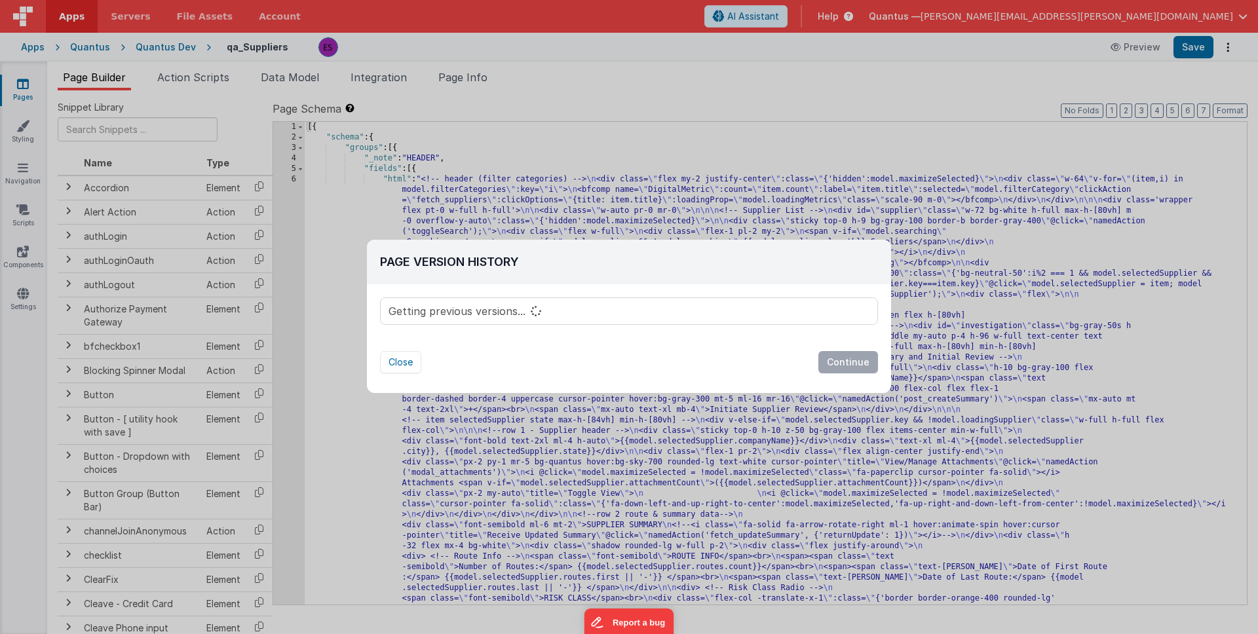
click at [521, 46] on div "Page Version History Getting previous versions... Version Notes Are you sure yo…" at bounding box center [629, 317] width 1258 height 634
click at [407, 364] on button "Close" at bounding box center [400, 362] width 41 height 22
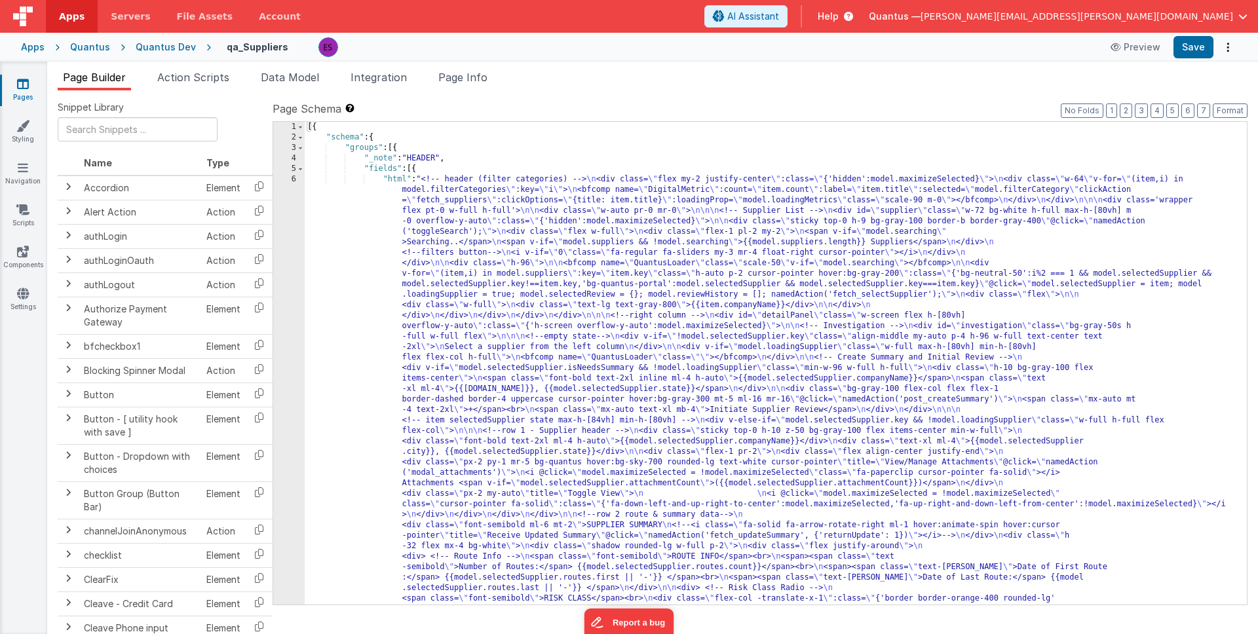
click at [81, 82] on span "Page Builder" at bounding box center [94, 77] width 63 height 13
click at [159, 48] on div "Quantus Dev" at bounding box center [166, 47] width 60 height 13
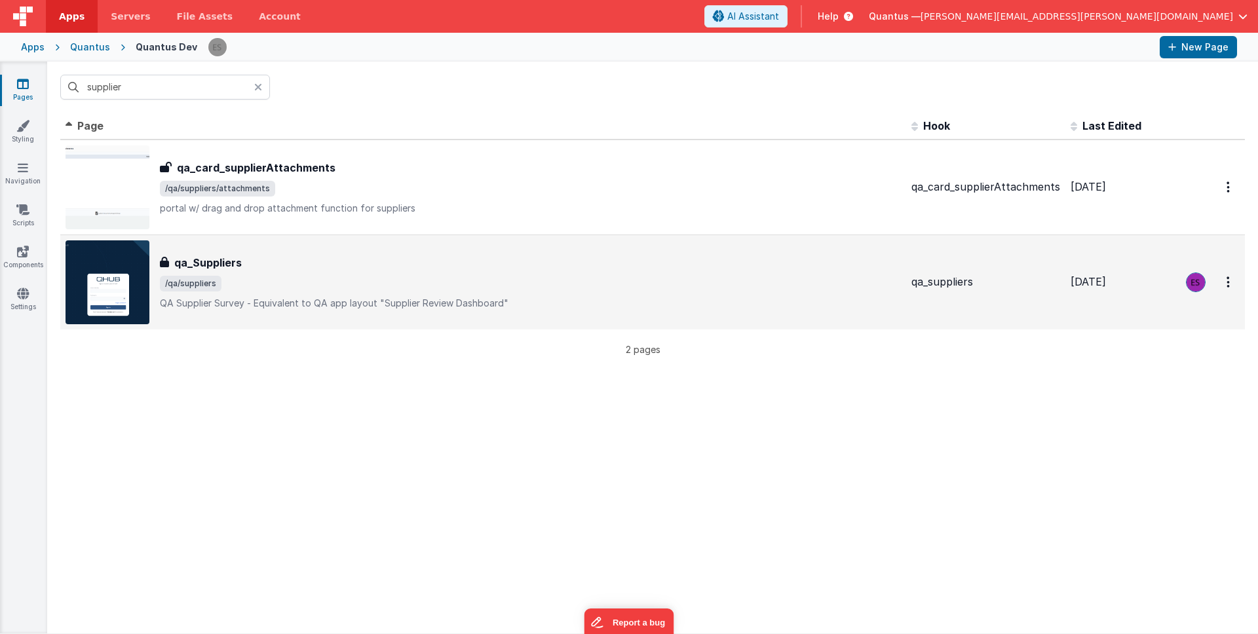
click at [484, 282] on span "/qa/suppliers" at bounding box center [530, 284] width 741 height 16
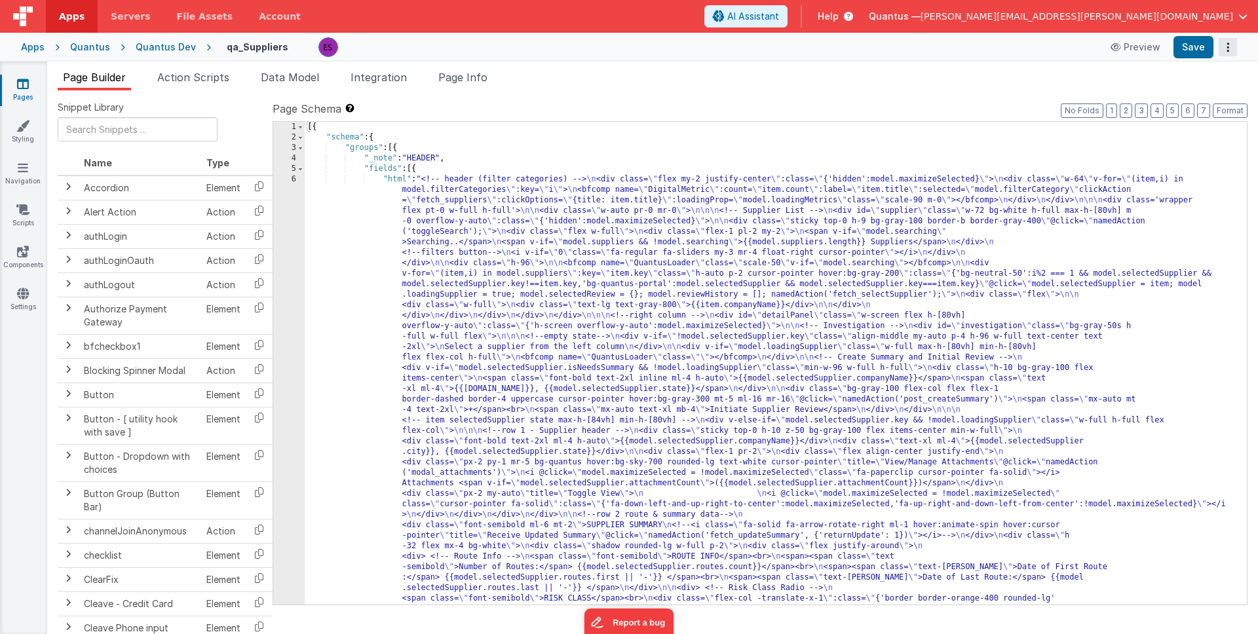
click at [1226, 48] on icon "Options" at bounding box center [1228, 47] width 18 height 1
click at [1168, 92] on link "Rollback" at bounding box center [1179, 98] width 115 height 25
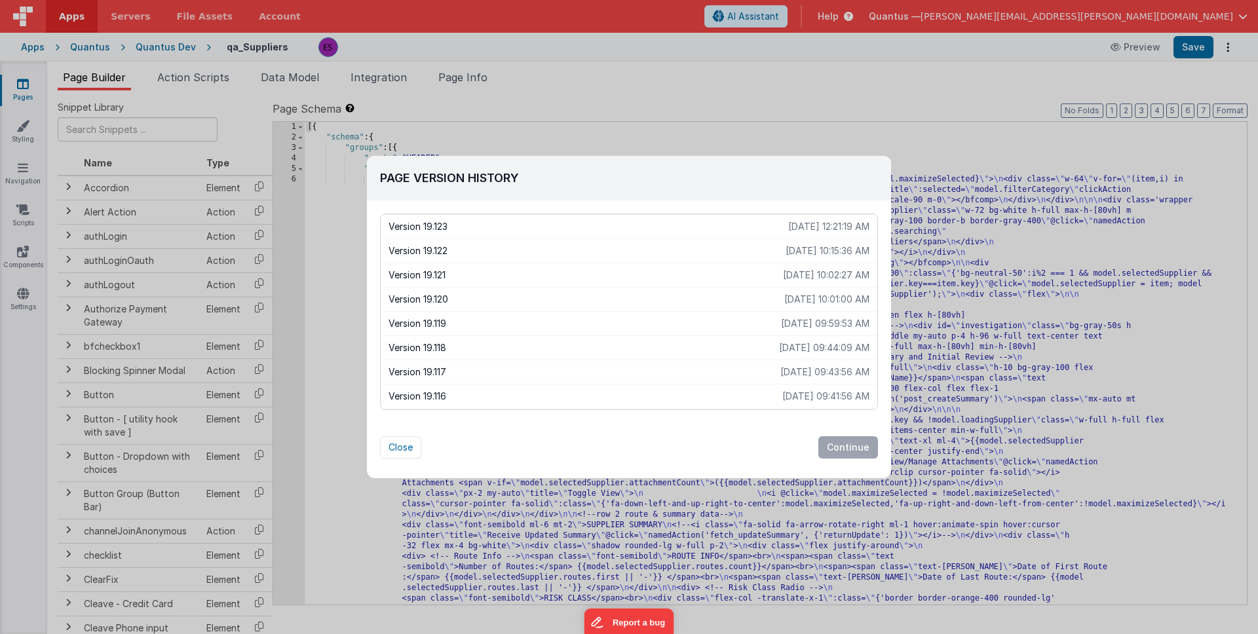
click at [663, 248] on p "Version 19.122" at bounding box center [587, 250] width 397 height 13
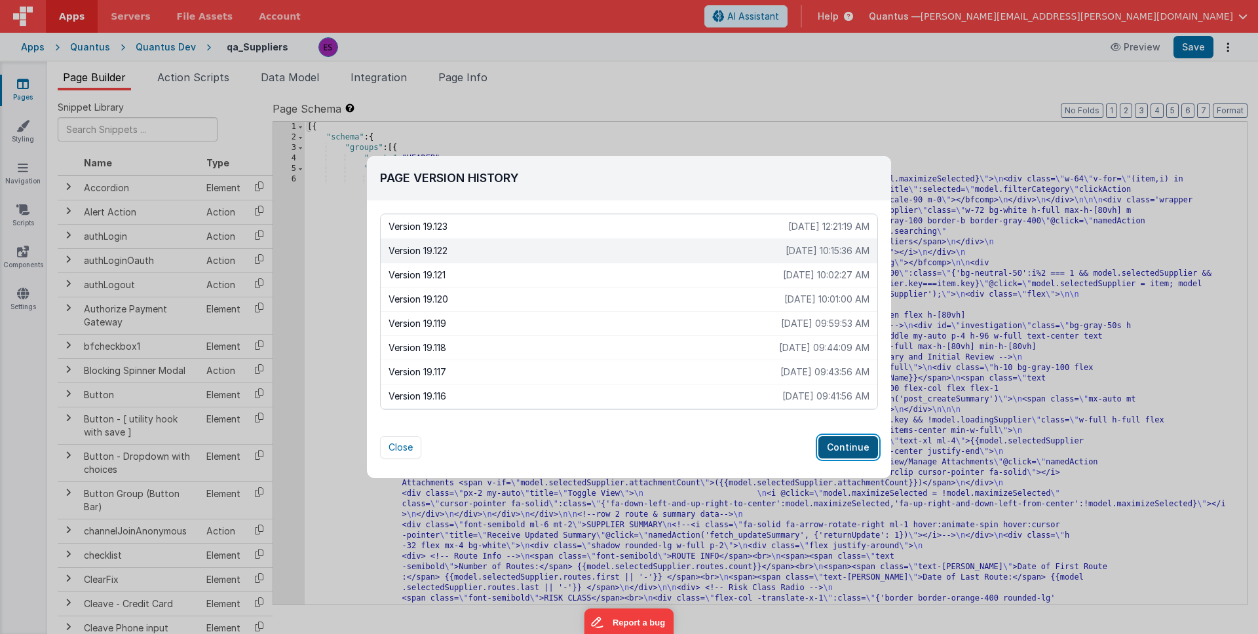
click at [839, 446] on button "Continue" at bounding box center [848, 447] width 60 height 22
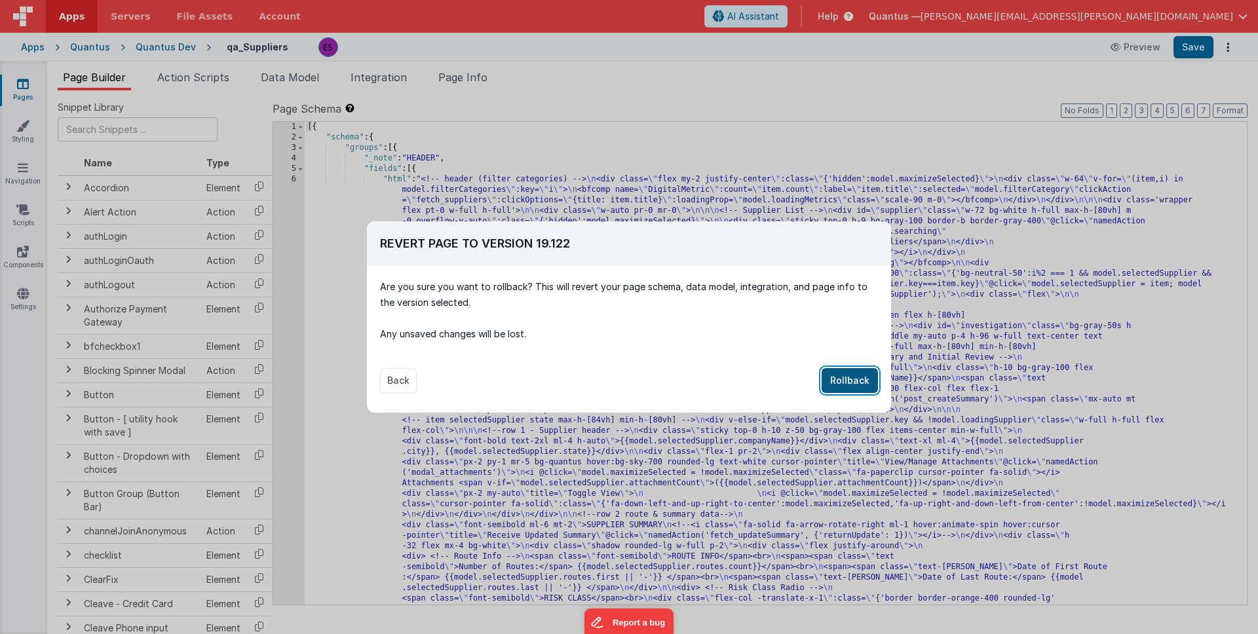
click at [844, 373] on button "Rollback" at bounding box center [850, 380] width 56 height 25
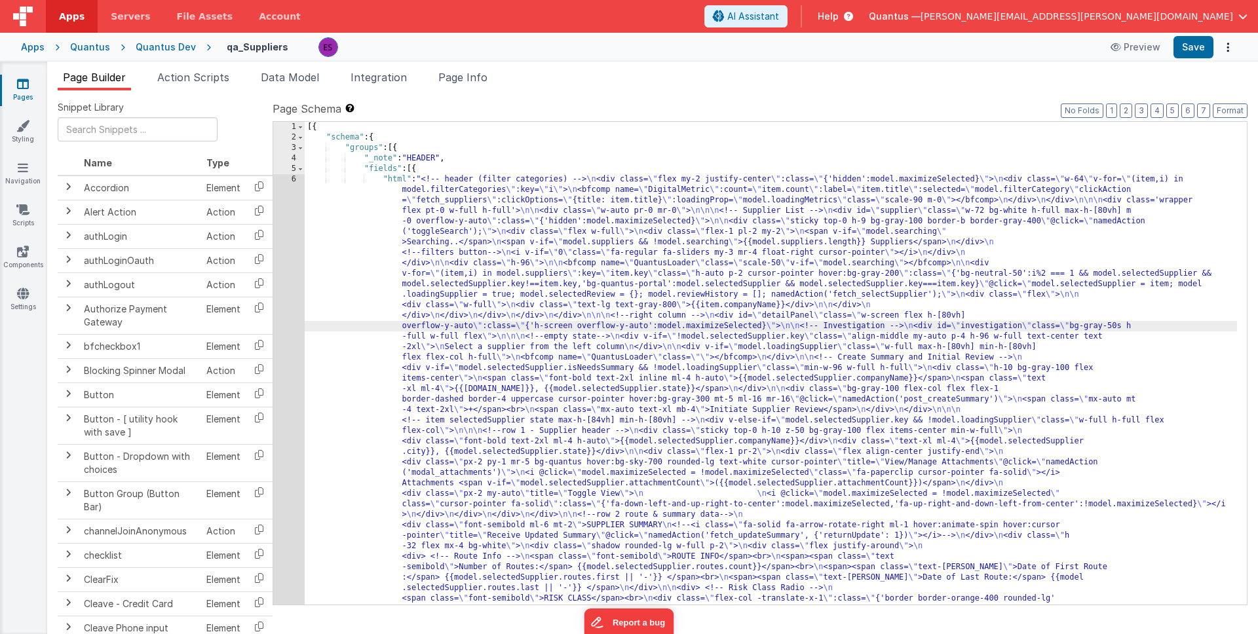
click at [81, 47] on div "Quantus" at bounding box center [90, 47] width 40 height 13
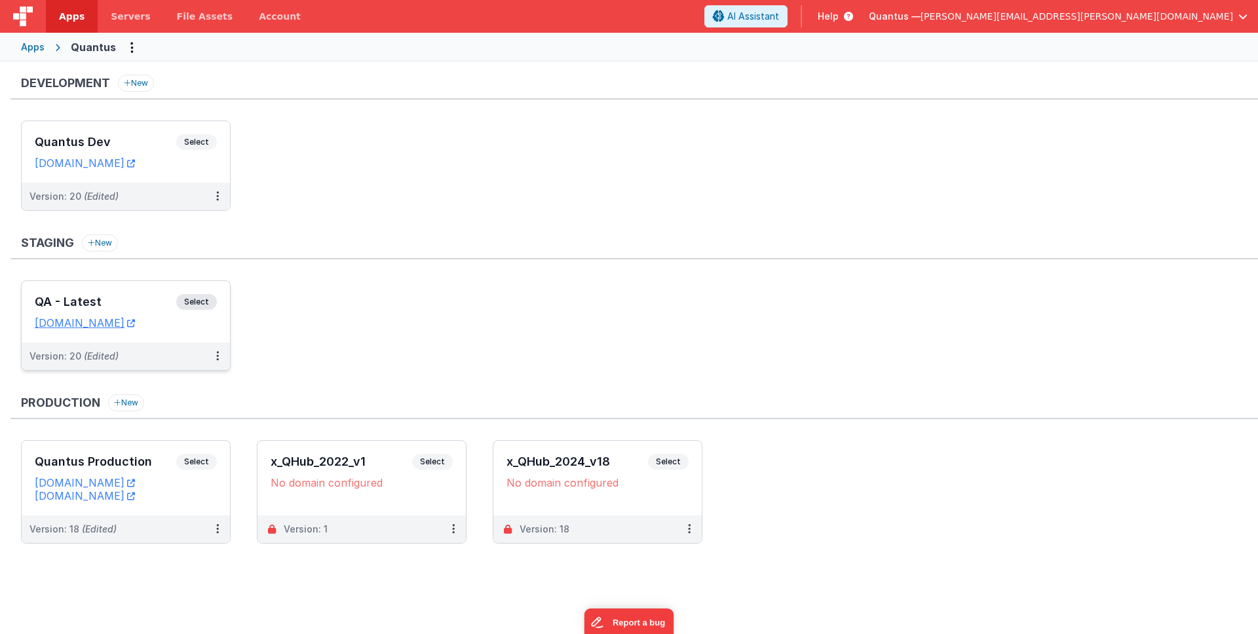
click at [137, 296] on h3 "QA - Latest" at bounding box center [106, 302] width 142 height 13
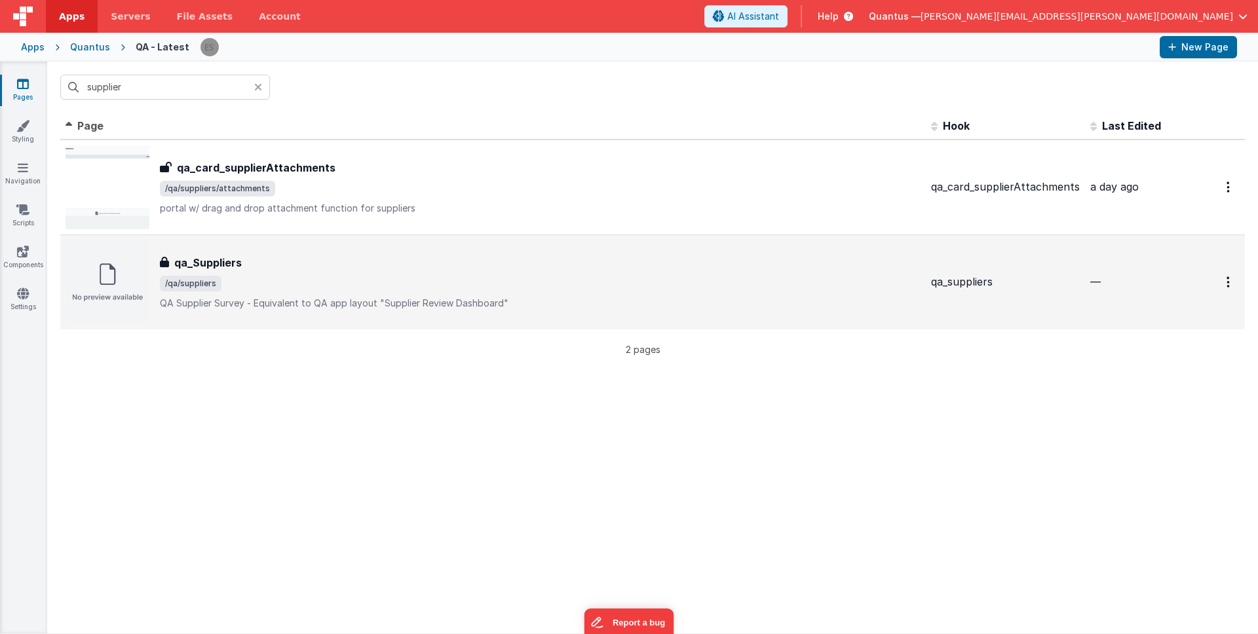
click at [350, 288] on span "/qa/suppliers" at bounding box center [540, 284] width 761 height 16
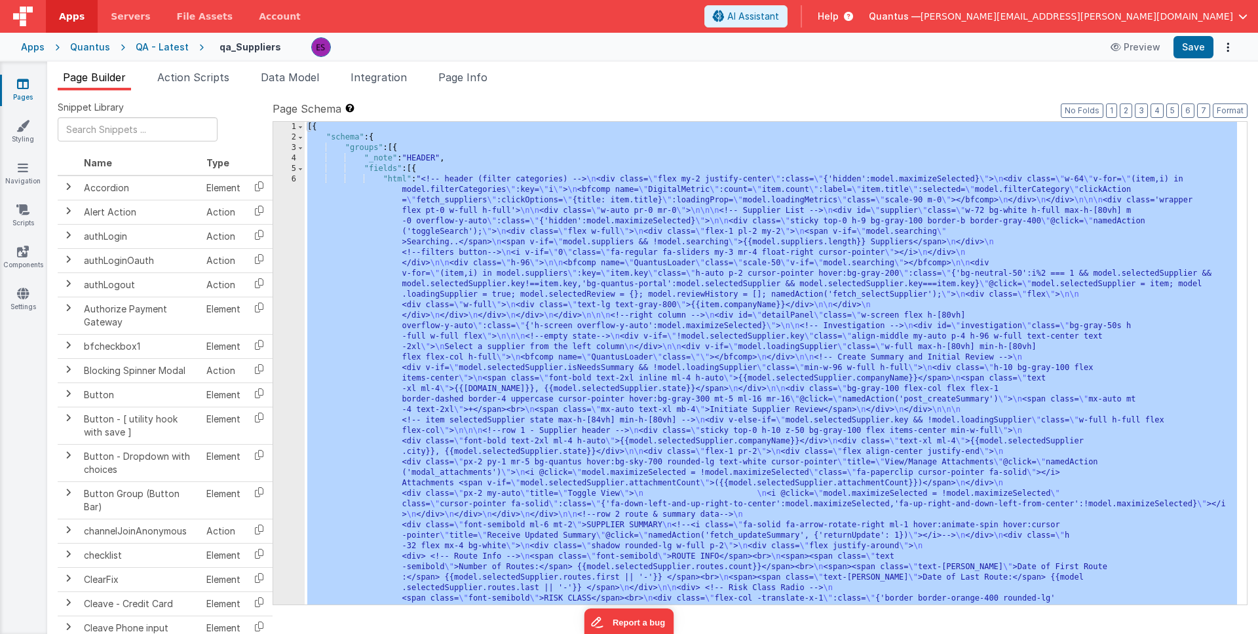
click at [96, 50] on div "Quantus" at bounding box center [90, 47] width 40 height 13
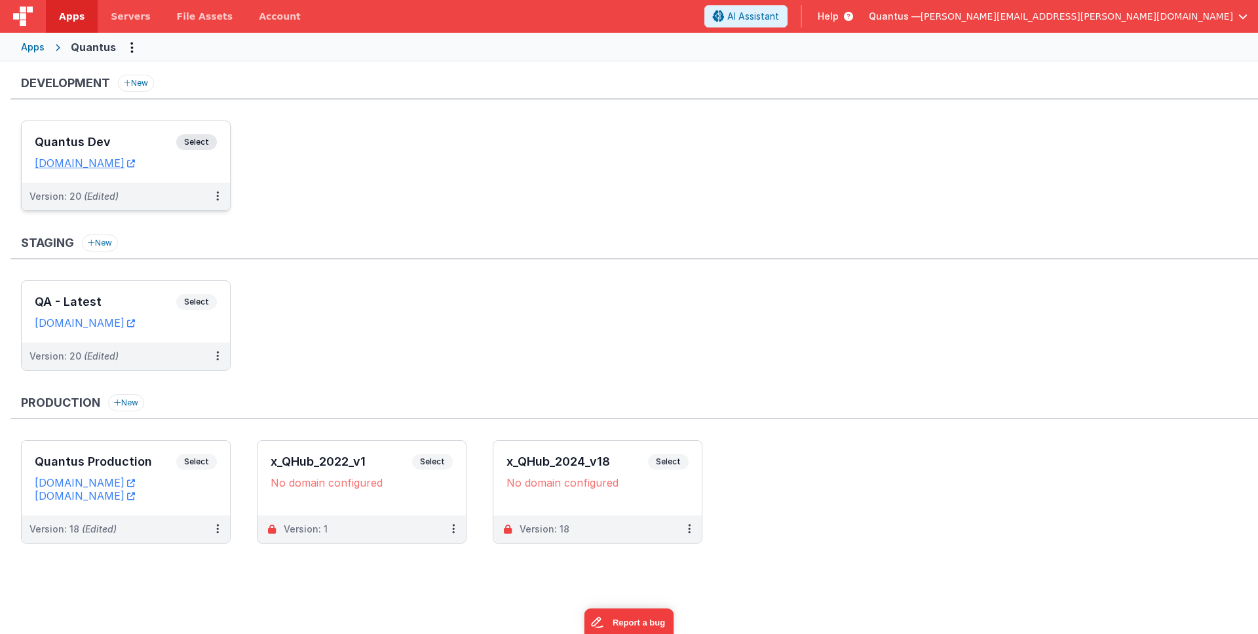
click at [107, 139] on h3 "Quantus Dev" at bounding box center [106, 142] width 142 height 13
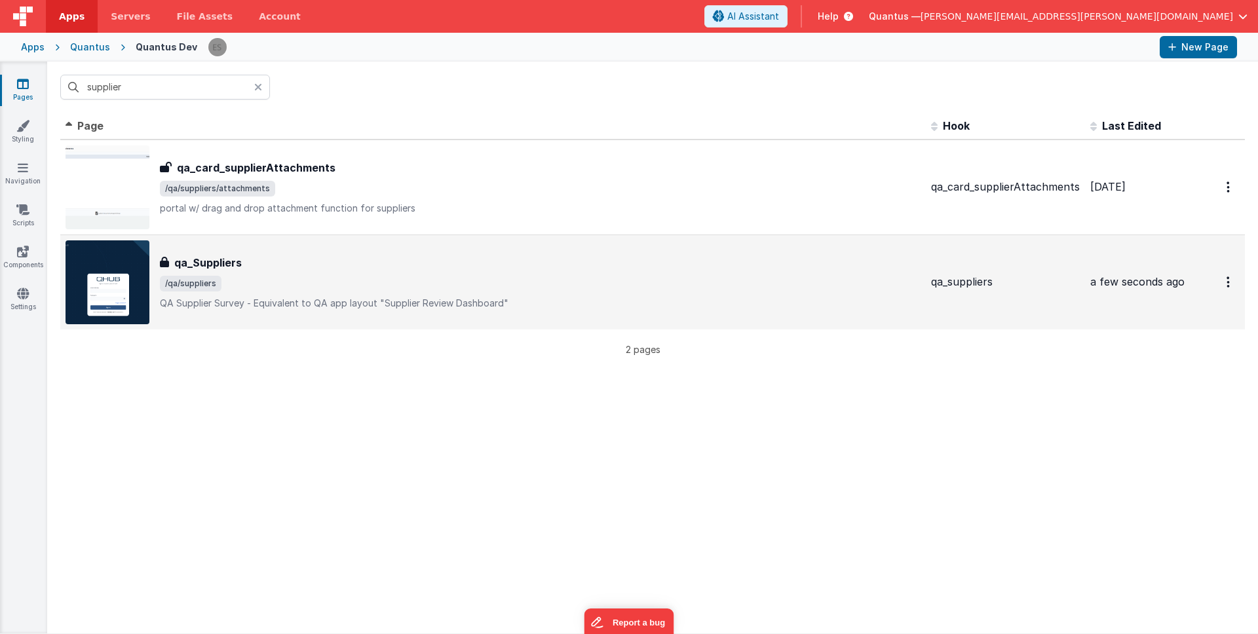
click at [402, 269] on div "qa_Suppliers" at bounding box center [540, 263] width 761 height 16
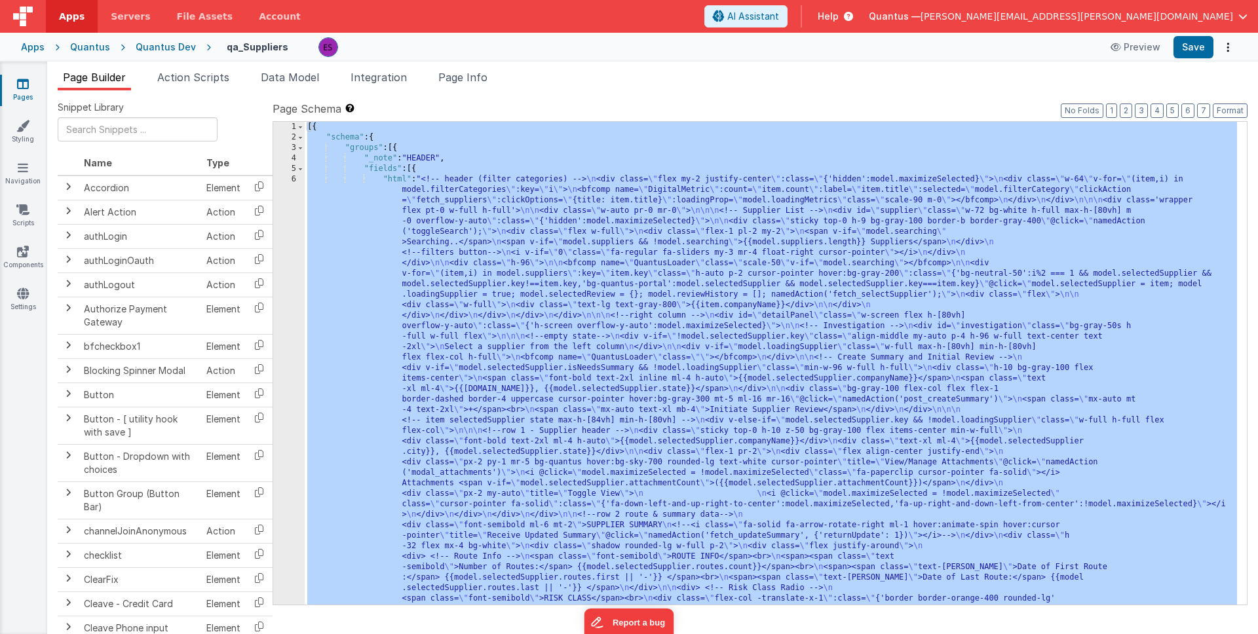
scroll to position [2400, 0]
